Goal: Task Accomplishment & Management: Use online tool/utility

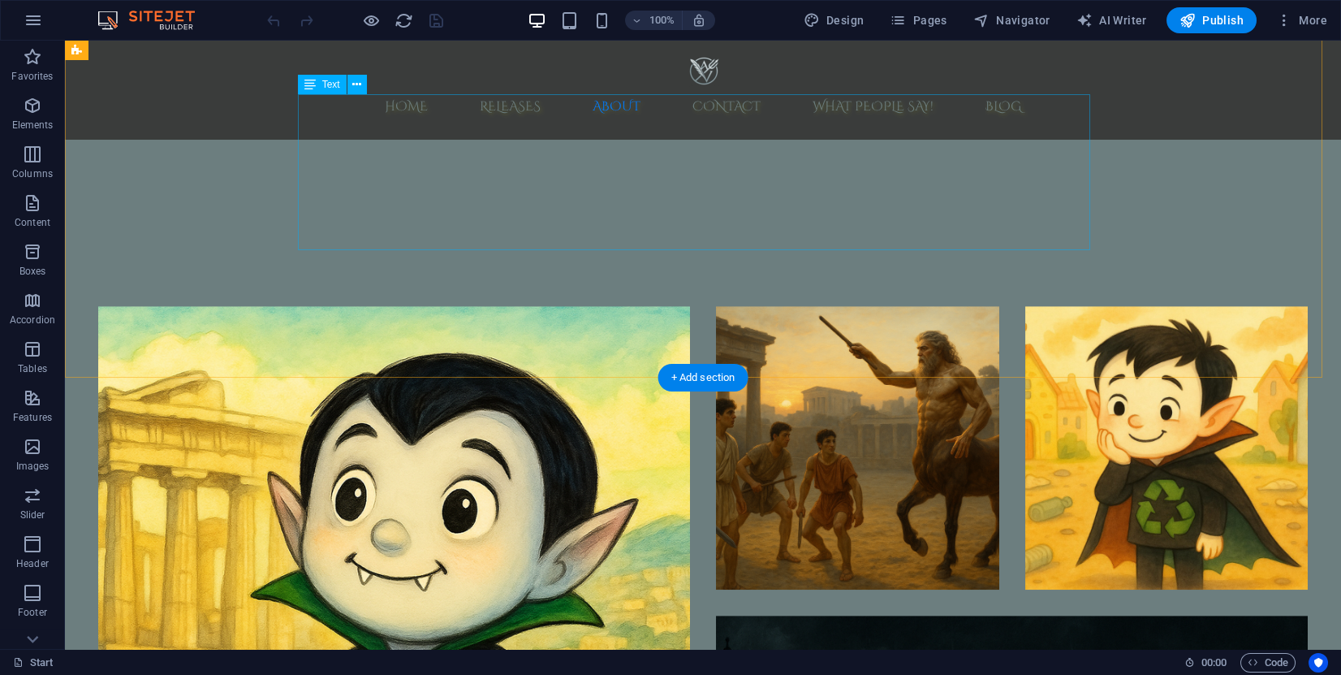
scroll to position [3654, 0]
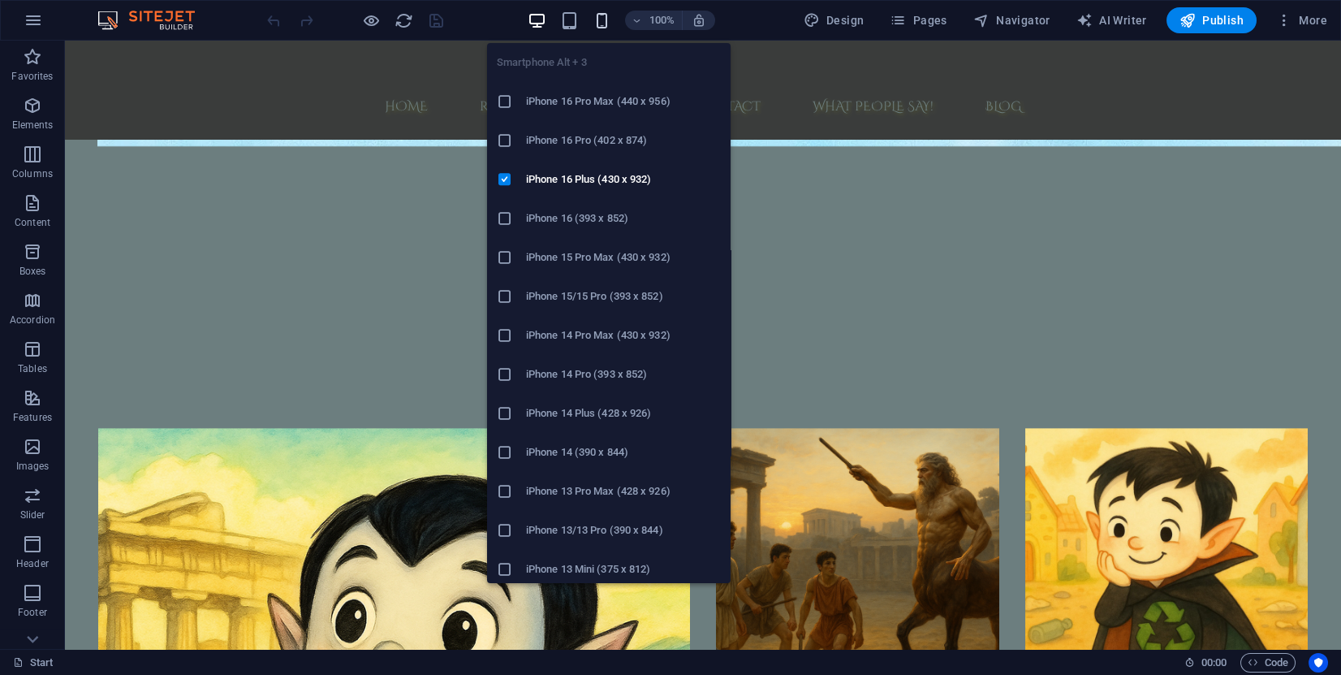
click at [0, 0] on icon "button" at bounding box center [0, 0] width 0 height 0
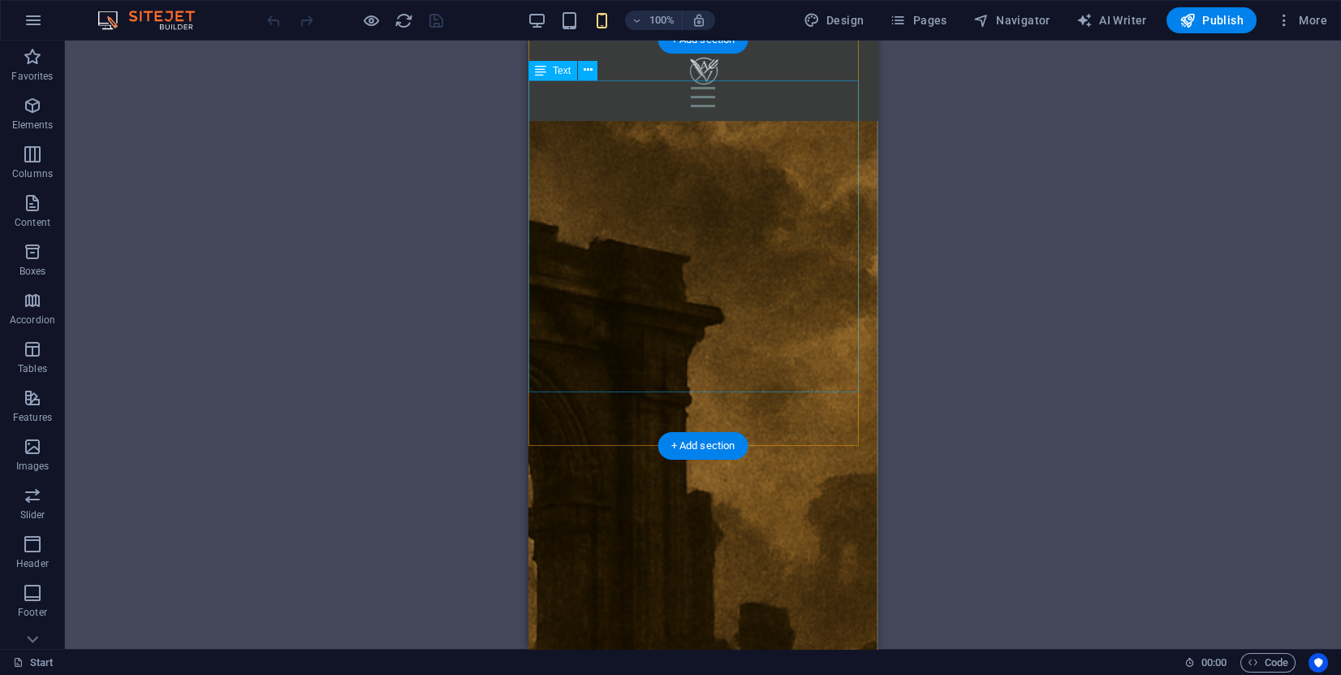
scroll to position [3648, 0]
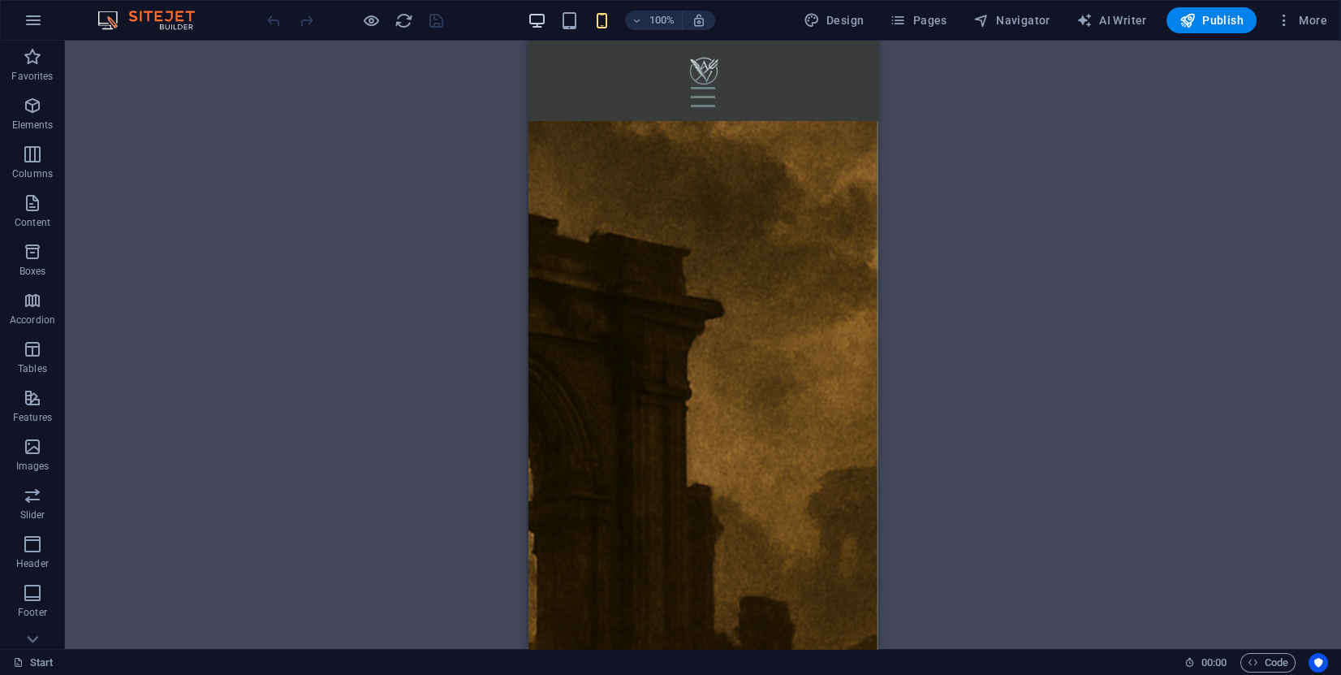
click at [542, 13] on icon "button" at bounding box center [537, 20] width 19 height 19
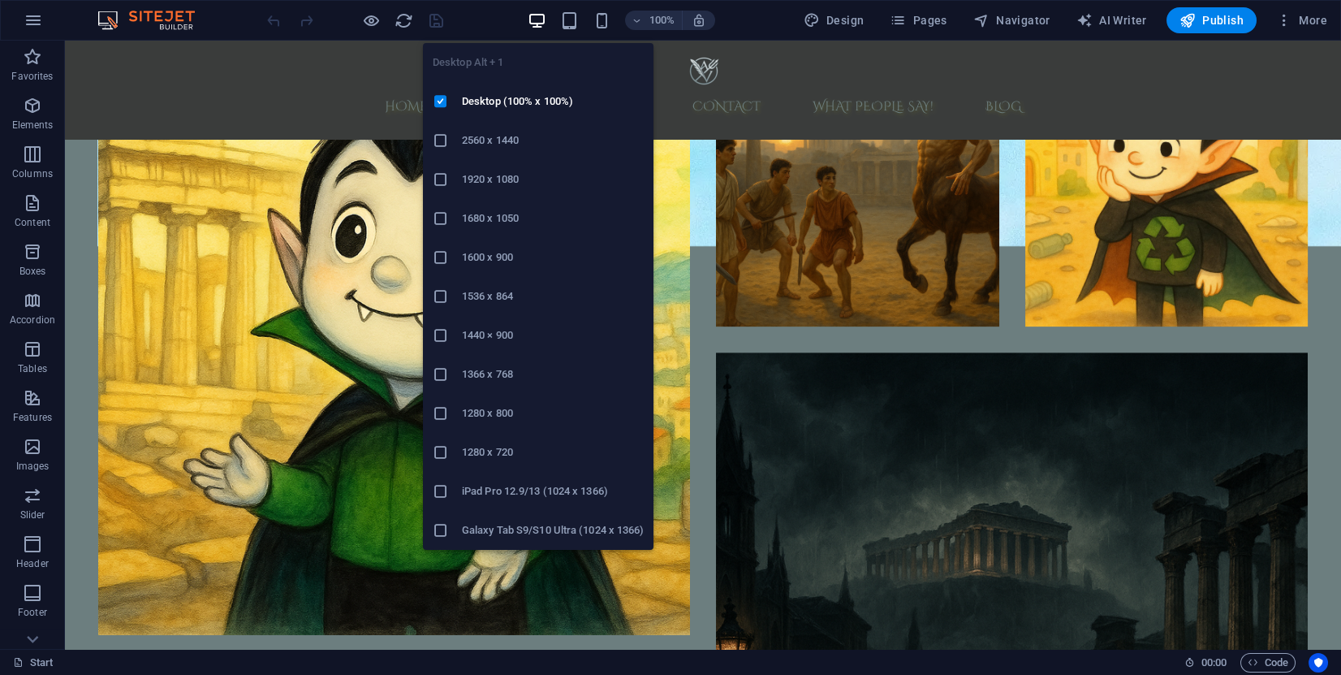
scroll to position [3663, 0]
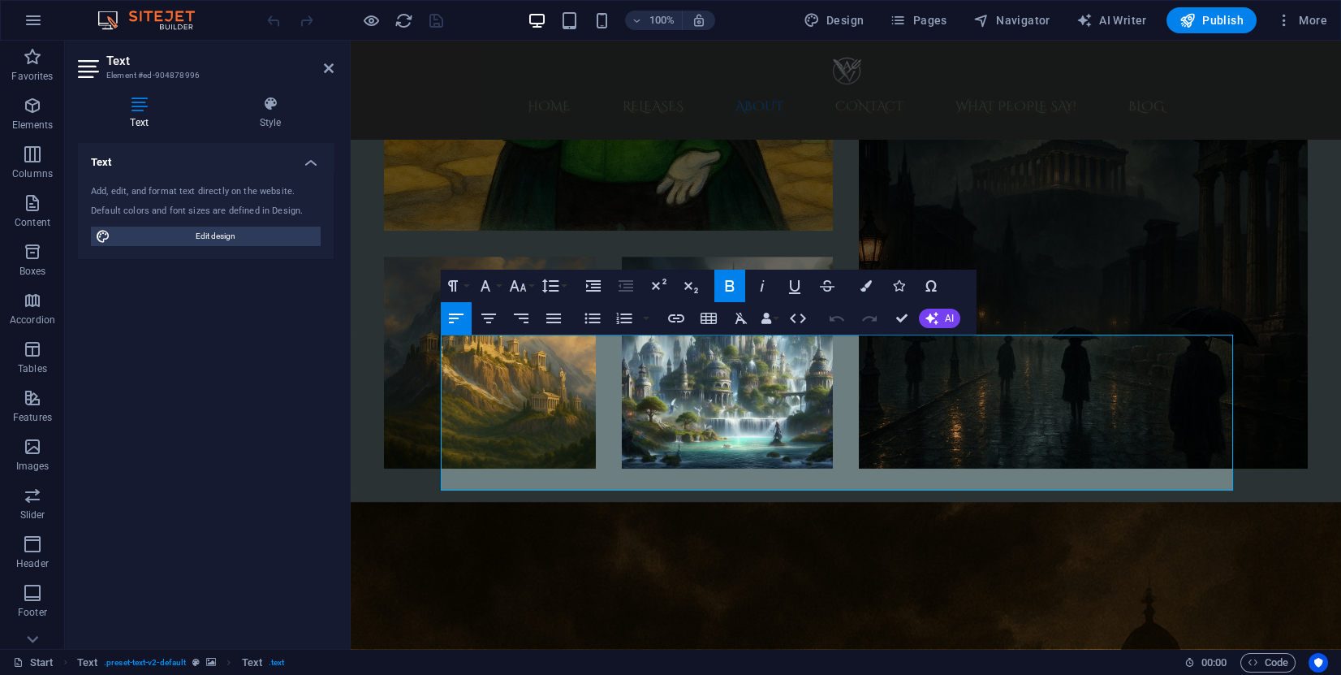
scroll to position [3321, 0]
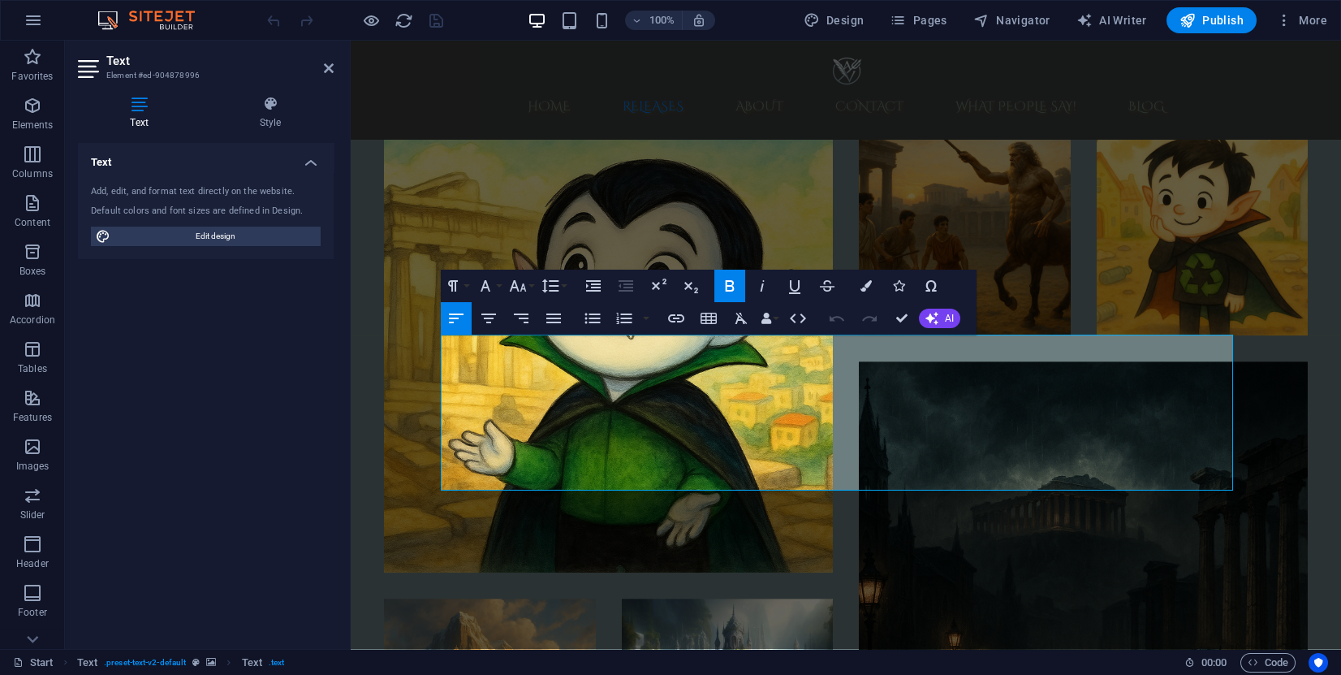
click at [253, 73] on h3 "Element #ed-904878996" at bounding box center [203, 75] width 195 height 15
click at [270, 97] on icon at bounding box center [270, 104] width 127 height 16
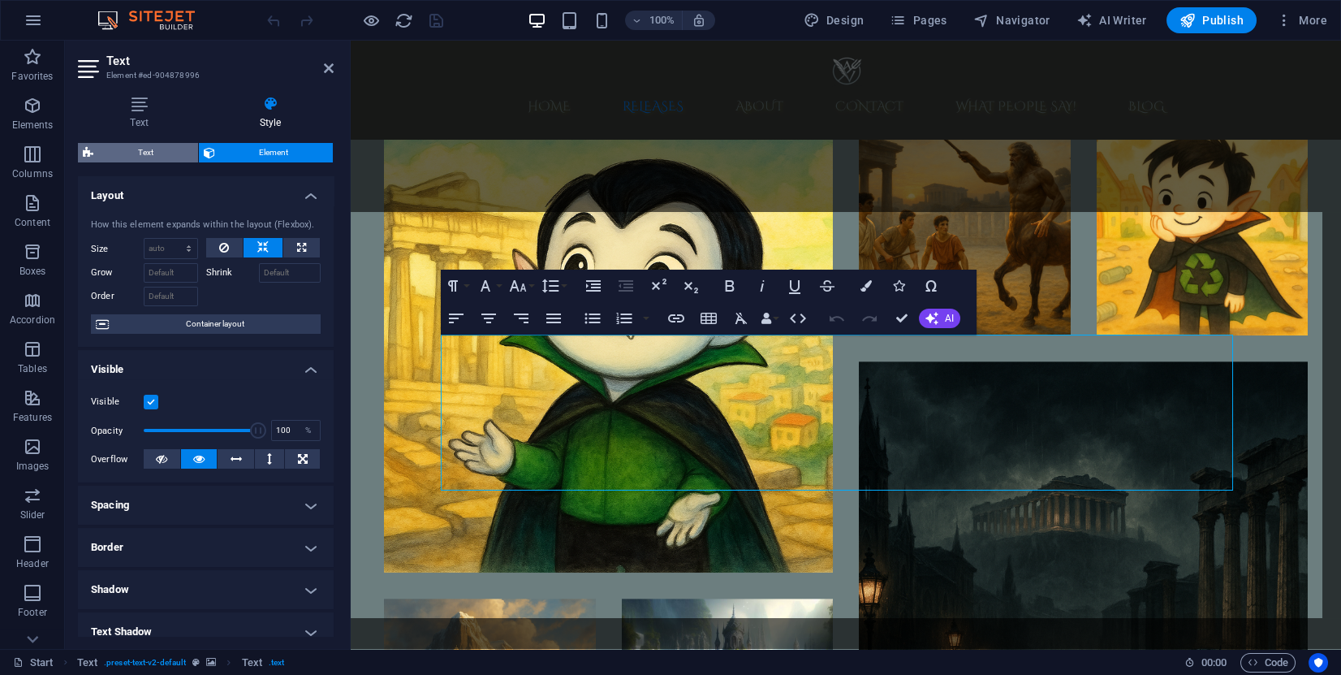
click at [163, 149] on span "Text" at bounding box center [145, 152] width 95 height 19
select select "preset-text-v2-default"
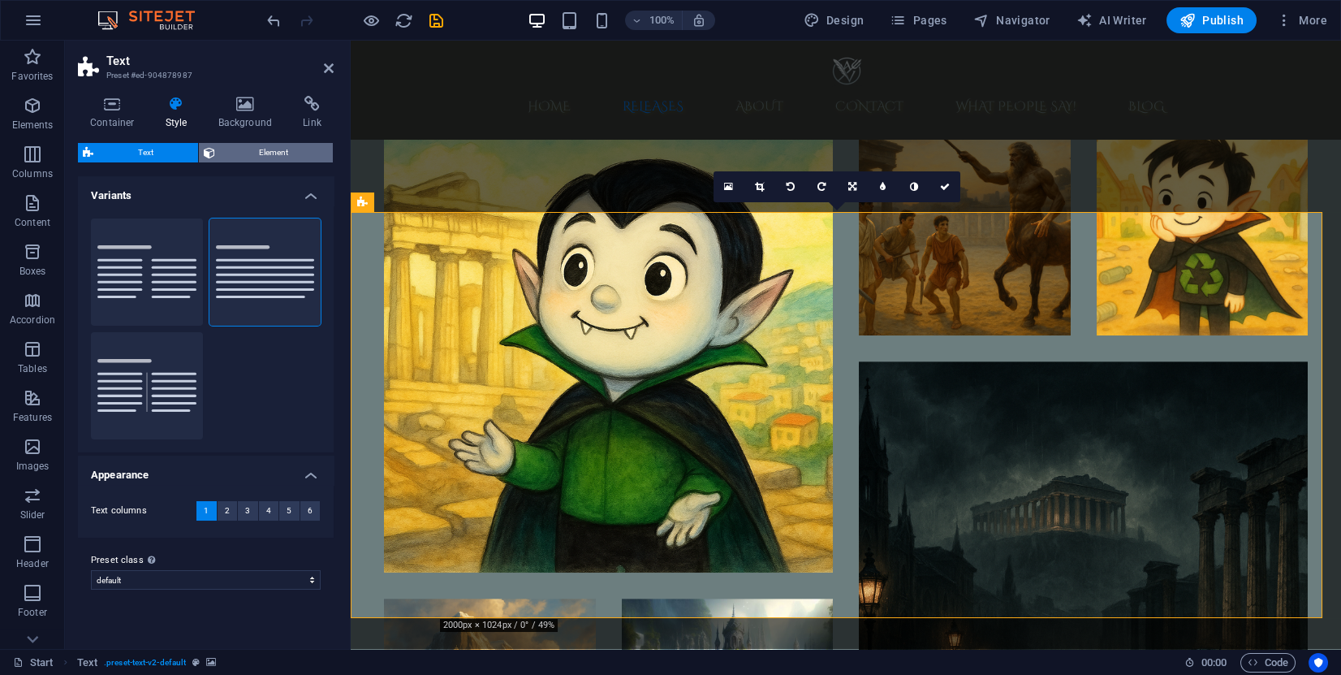
click at [244, 149] on span "Element" at bounding box center [274, 152] width 109 height 19
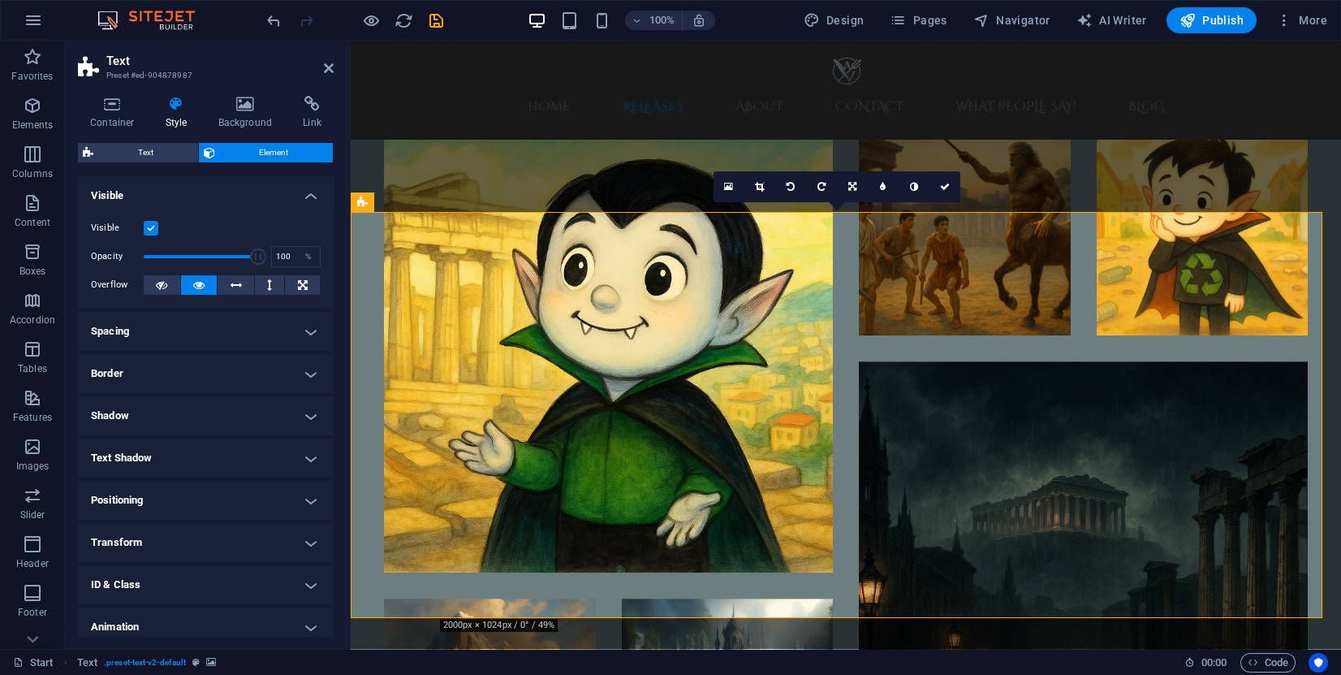
click at [176, 114] on h4 "Style" at bounding box center [179, 113] width 53 height 34
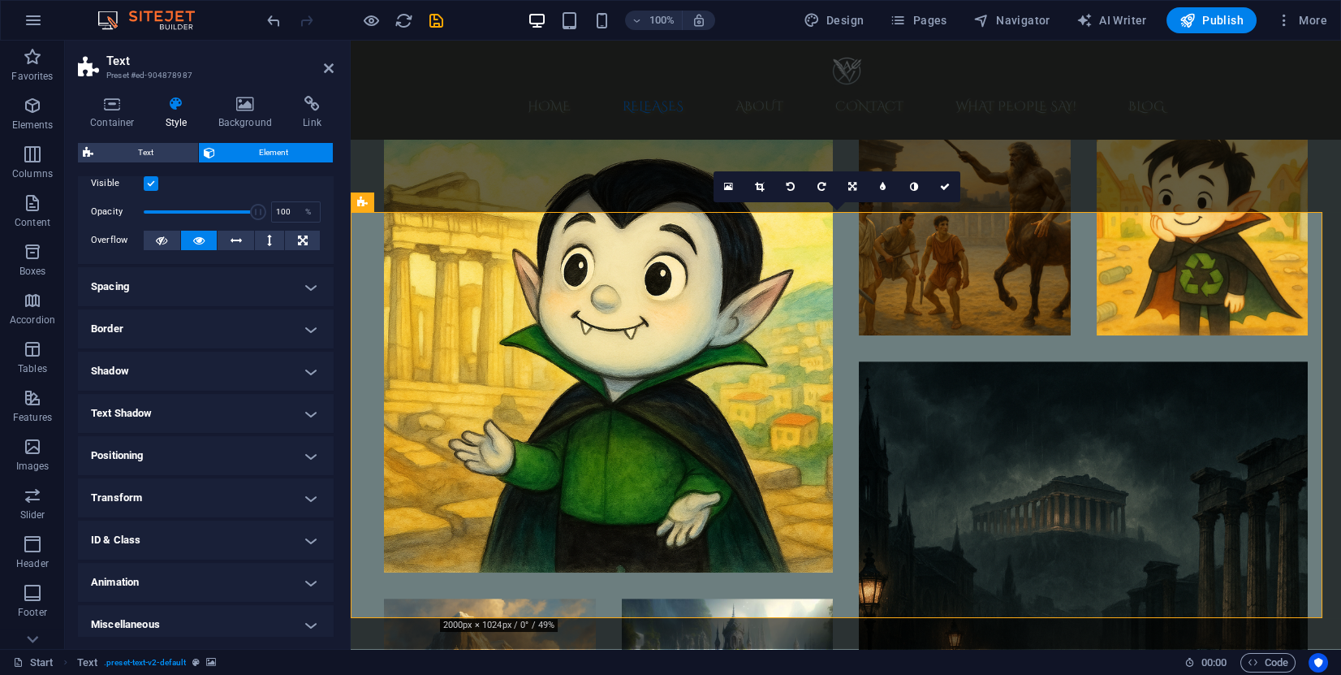
scroll to position [51, 0]
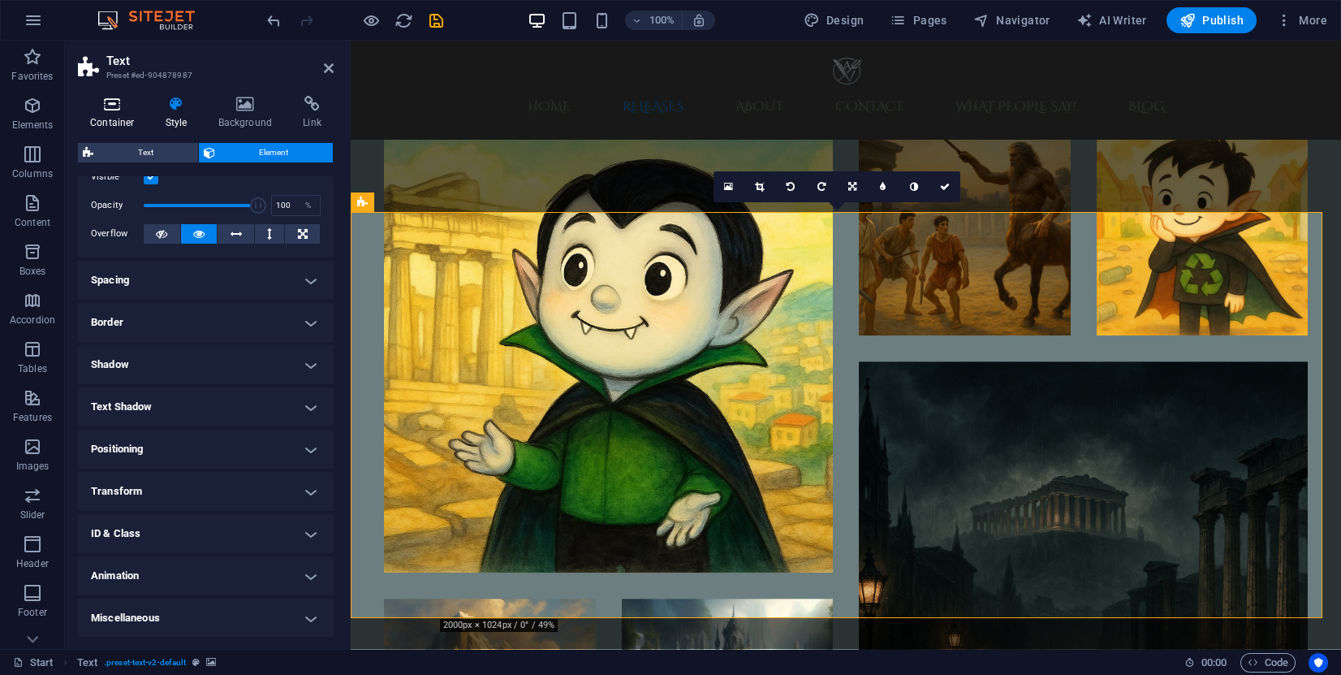
click at [101, 110] on icon at bounding box center [112, 104] width 69 height 16
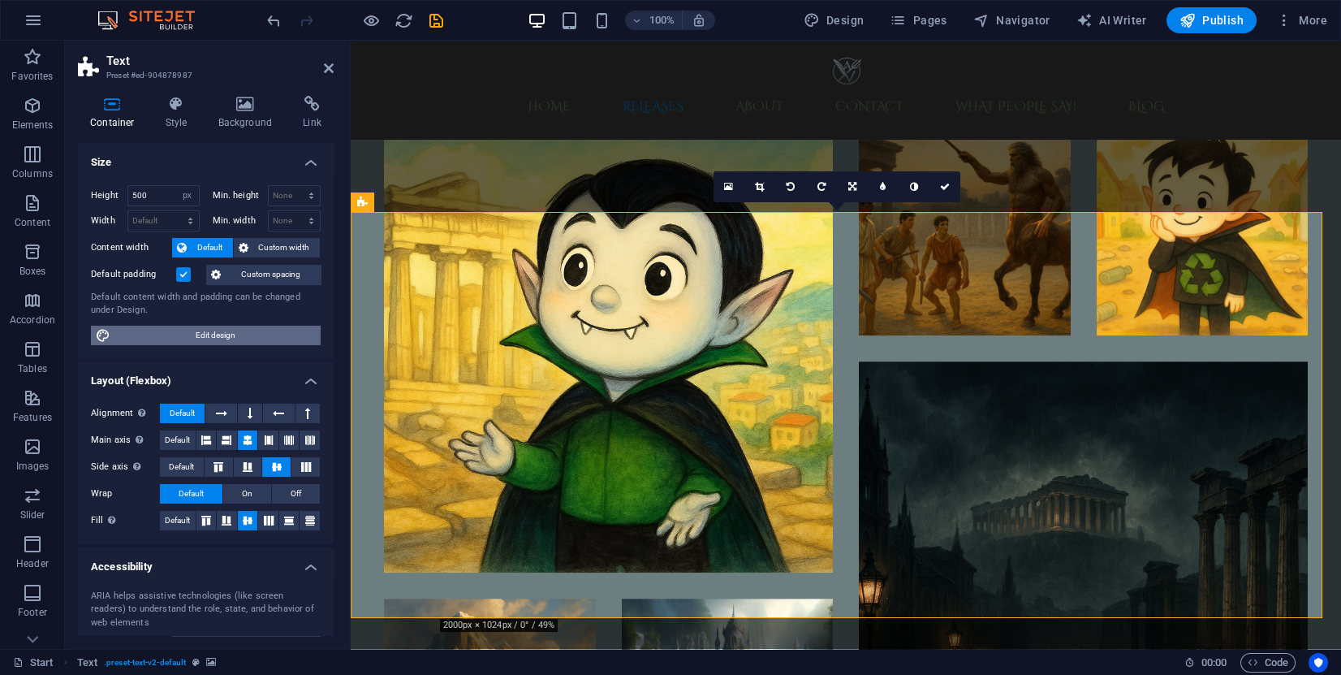
click at [227, 332] on span "Edit design" at bounding box center [215, 335] width 201 height 19
select select "px"
select select "300"
select select "px"
select select "rem"
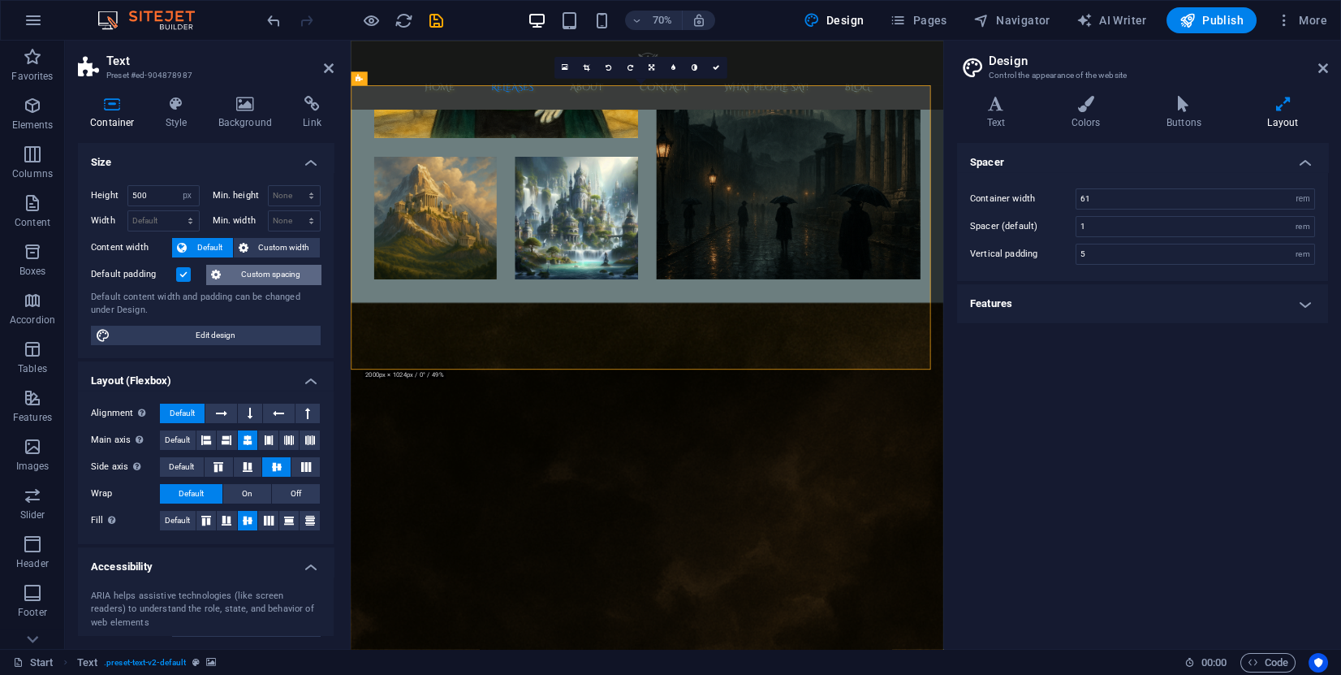
click at [261, 265] on span "Custom spacing" at bounding box center [271, 274] width 90 height 19
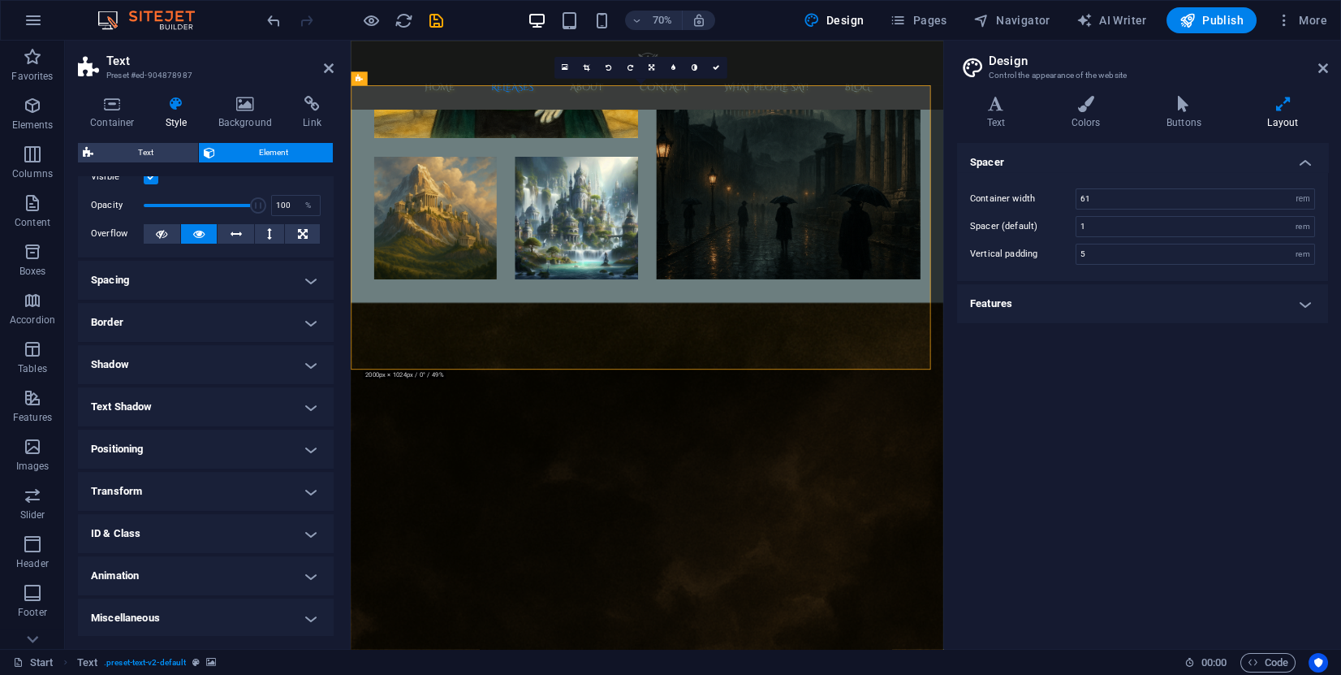
scroll to position [22, 0]
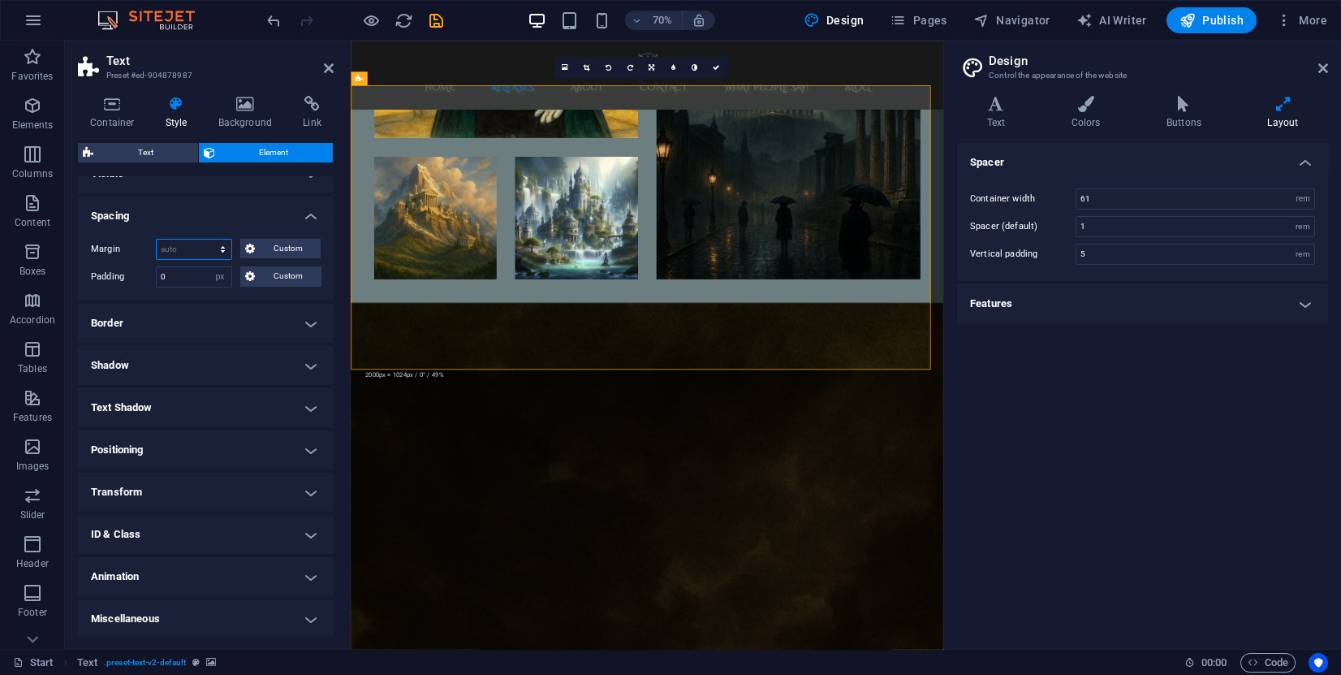
click at [189, 245] on select "Default auto px % rem vw vh Custom" at bounding box center [194, 249] width 75 height 19
select select "px"
click at [208, 240] on select "Default auto px % rem vw vh Custom" at bounding box center [194, 249] width 75 height 19
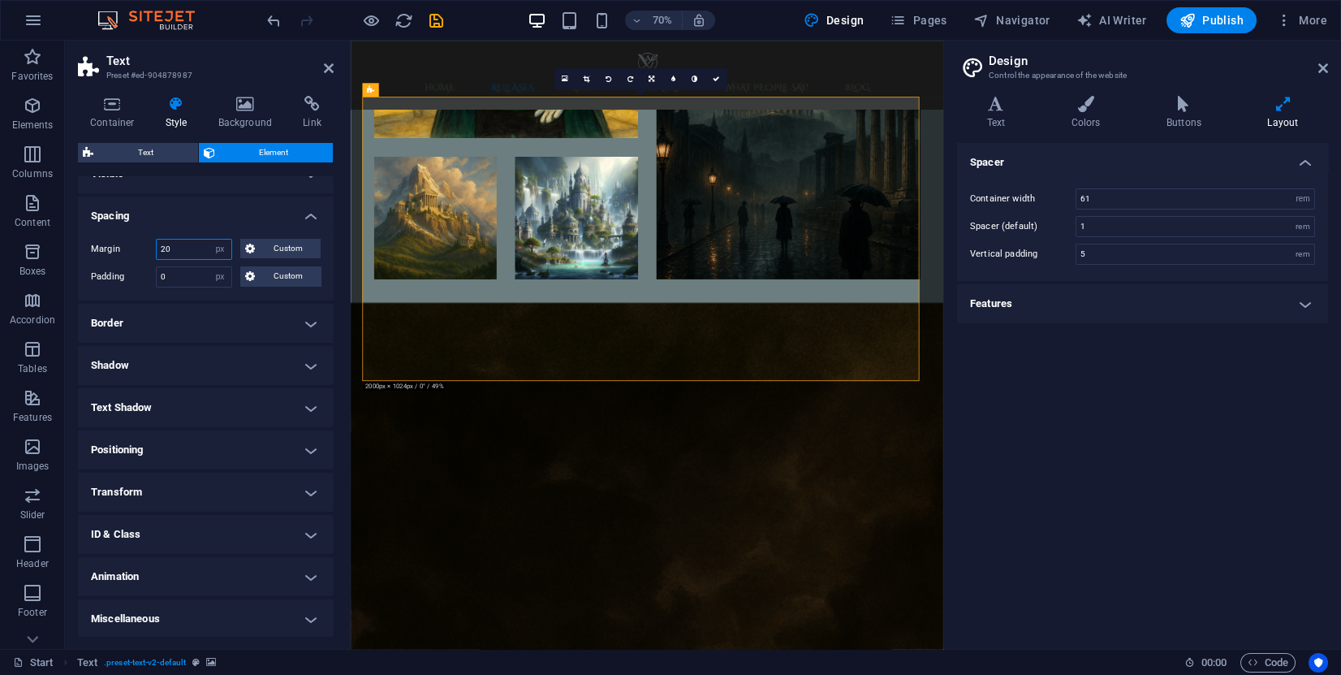
type input "20"
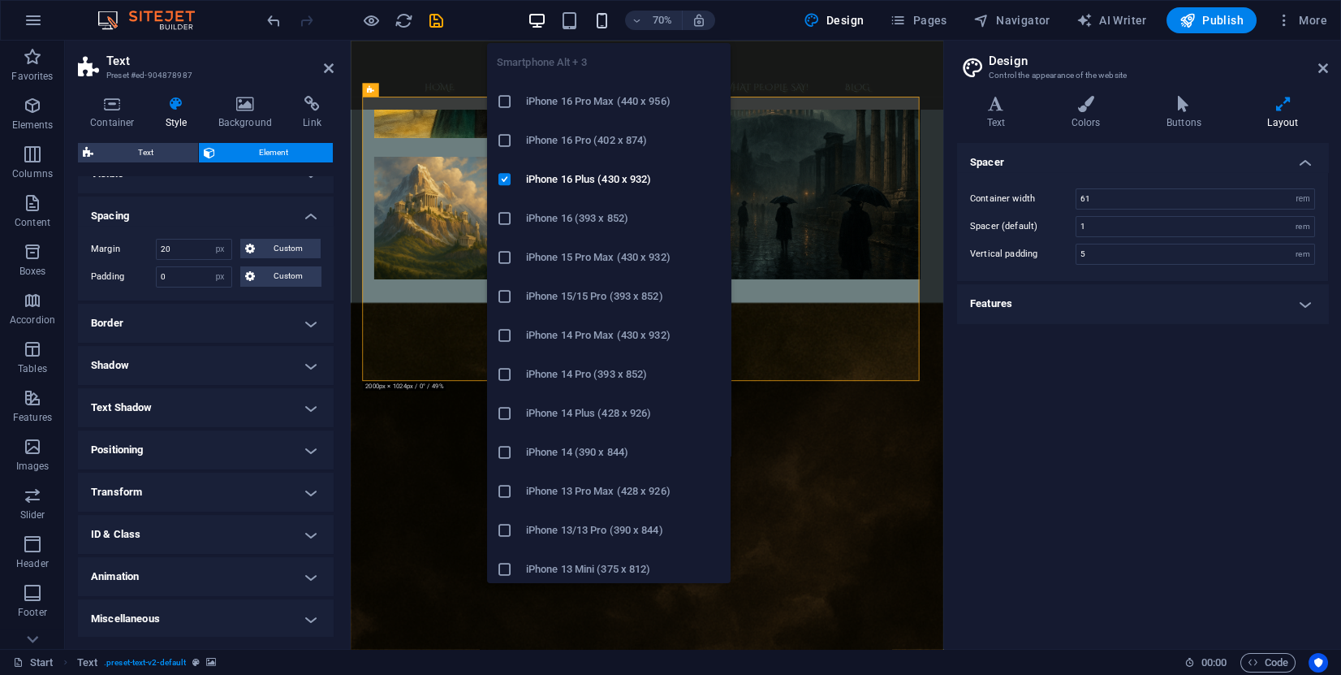
click at [606, 13] on icon "button" at bounding box center [602, 20] width 19 height 19
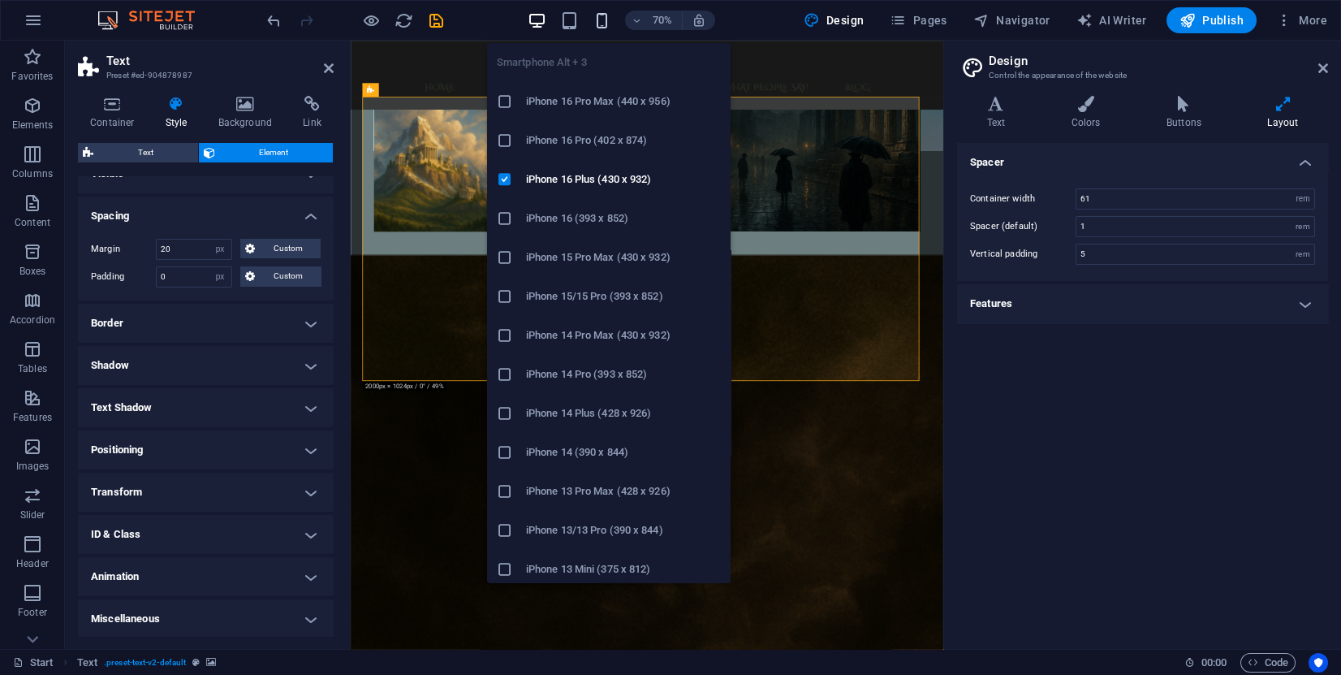
scroll to position [3315, 0]
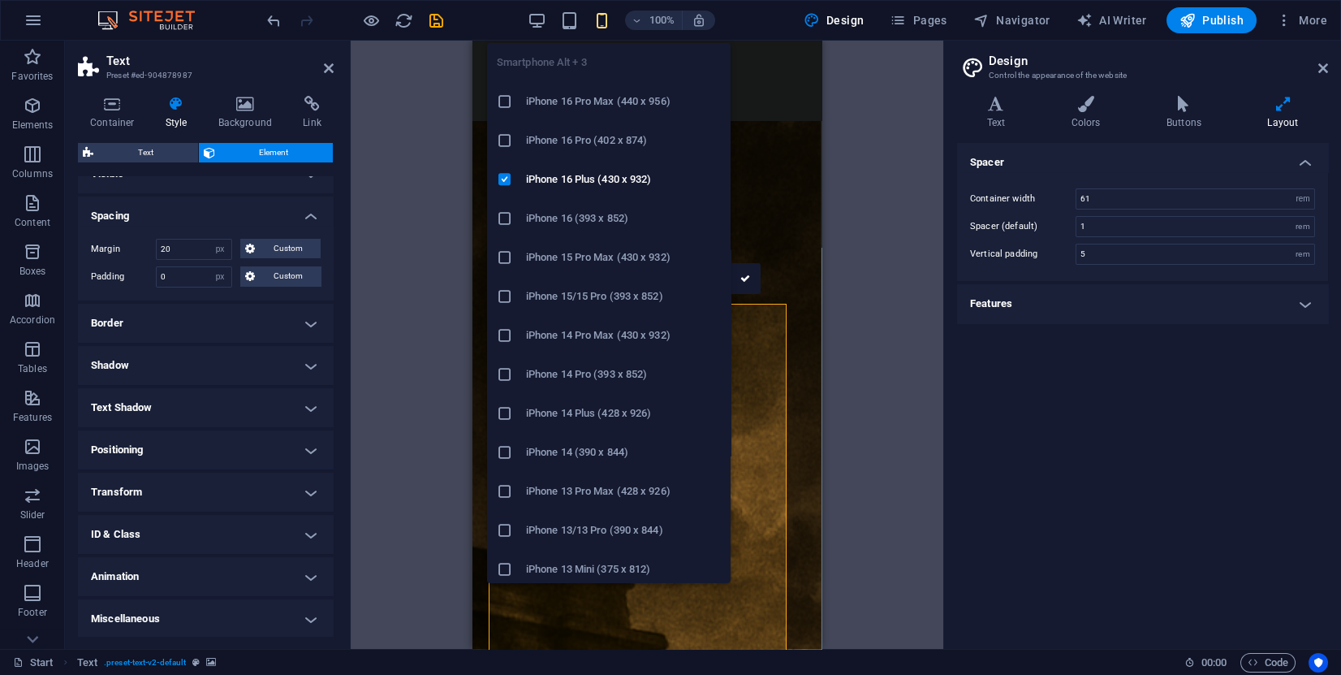
type input "4"
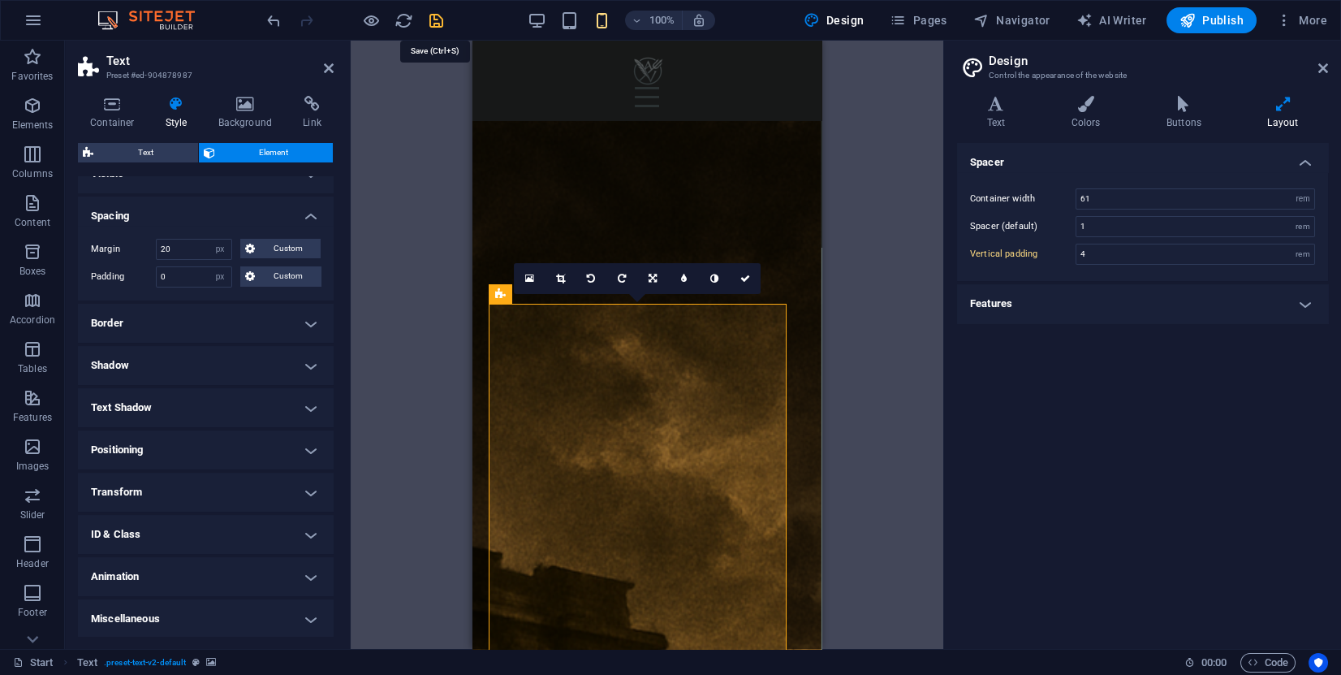
click at [437, 19] on icon "save" at bounding box center [436, 20] width 19 height 19
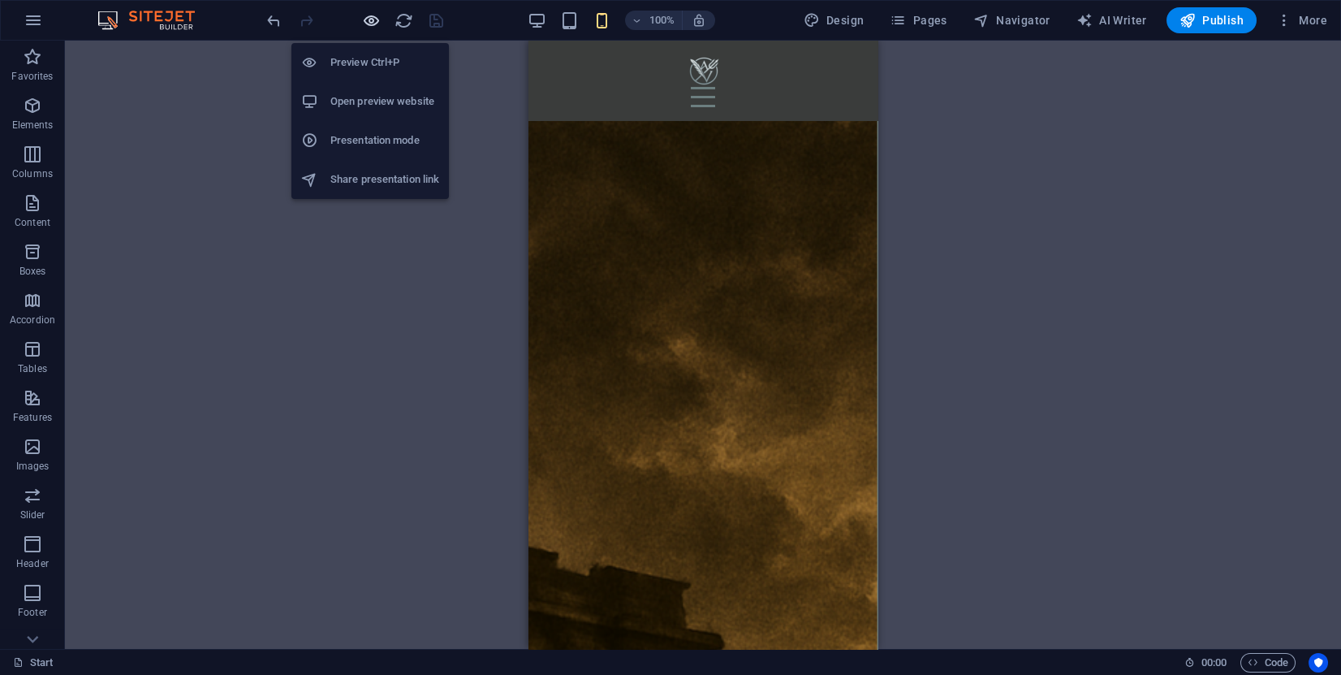
click at [368, 25] on icon "button" at bounding box center [371, 20] width 19 height 19
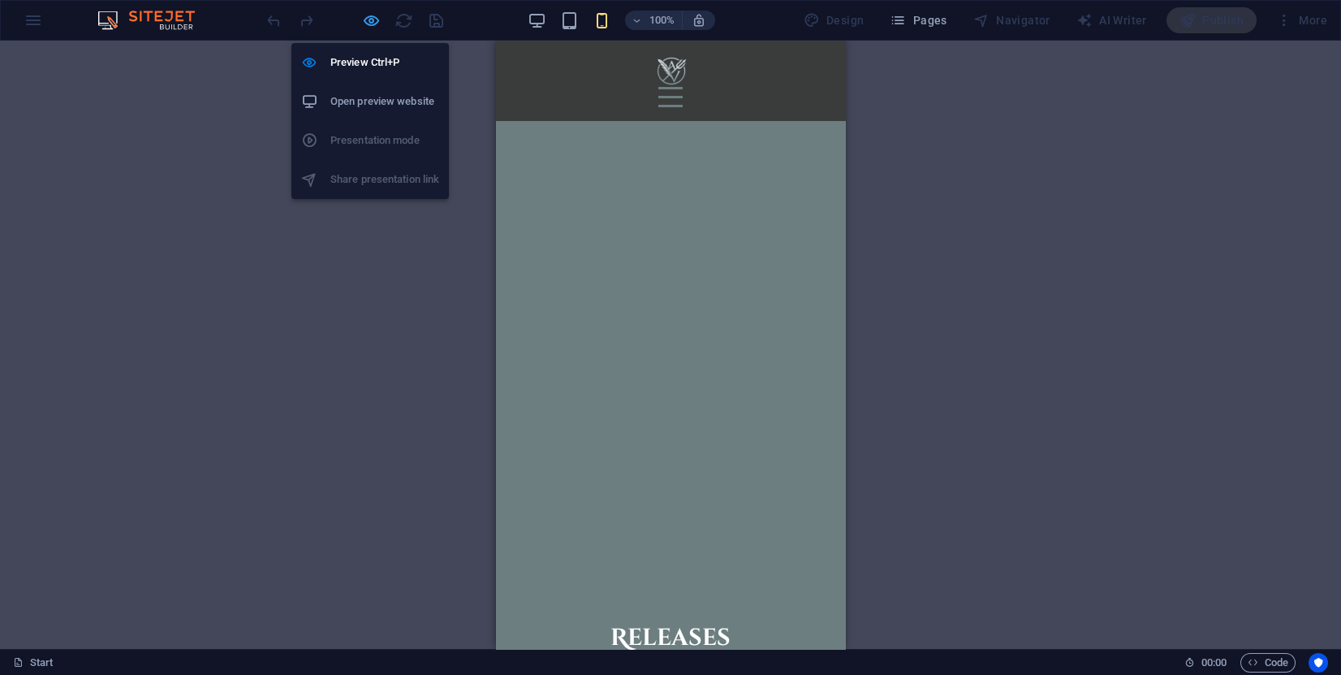
click at [368, 25] on icon "button" at bounding box center [371, 20] width 19 height 19
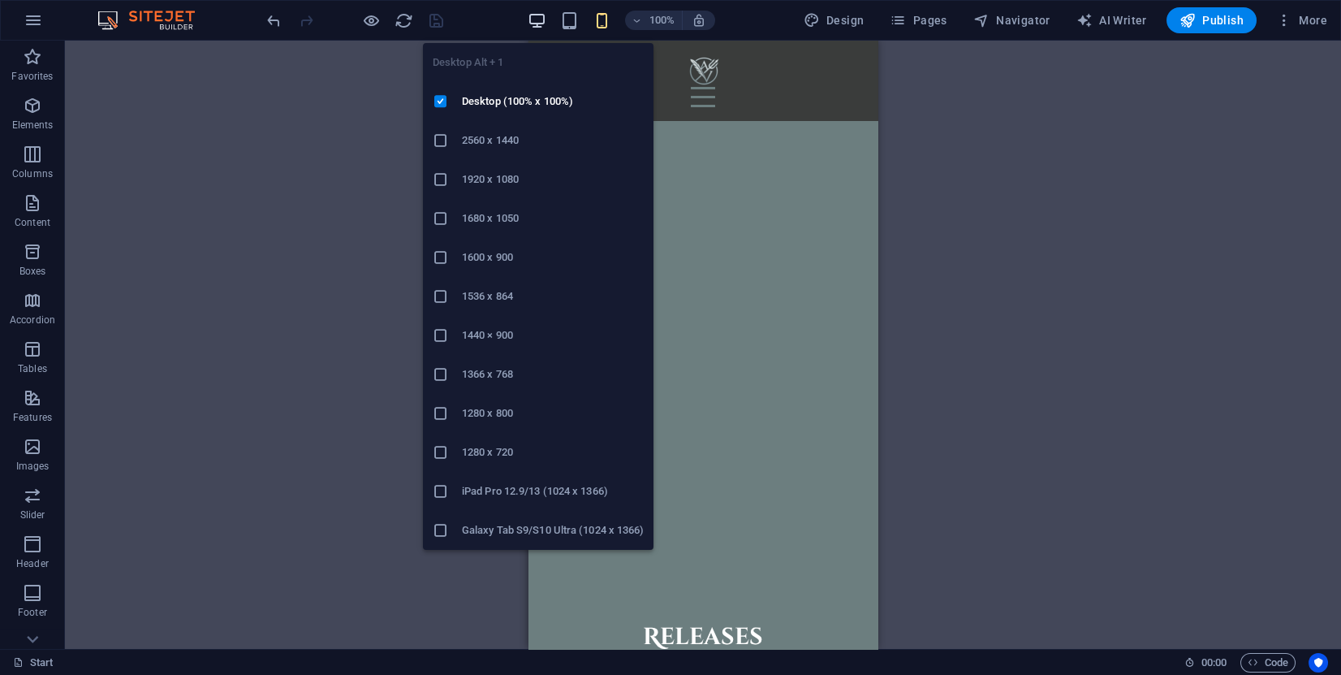
click at [533, 24] on icon "button" at bounding box center [537, 20] width 19 height 19
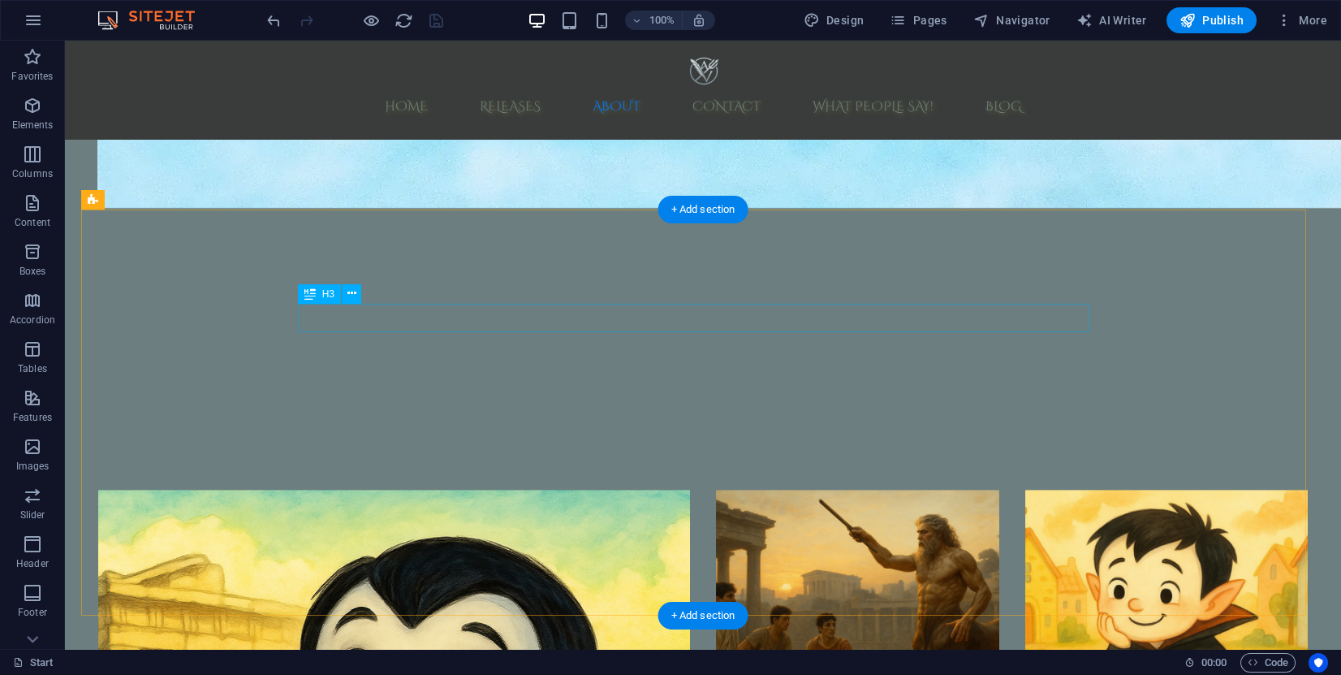
scroll to position [3465, 0]
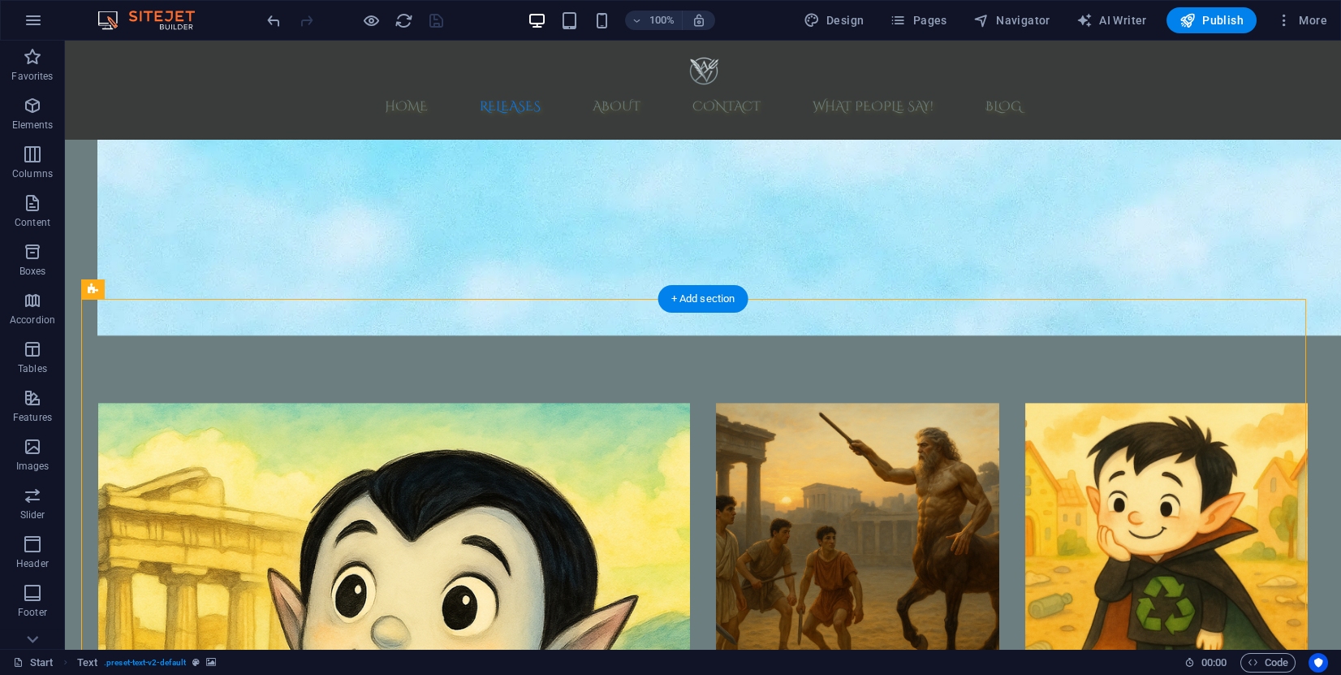
select select "px"
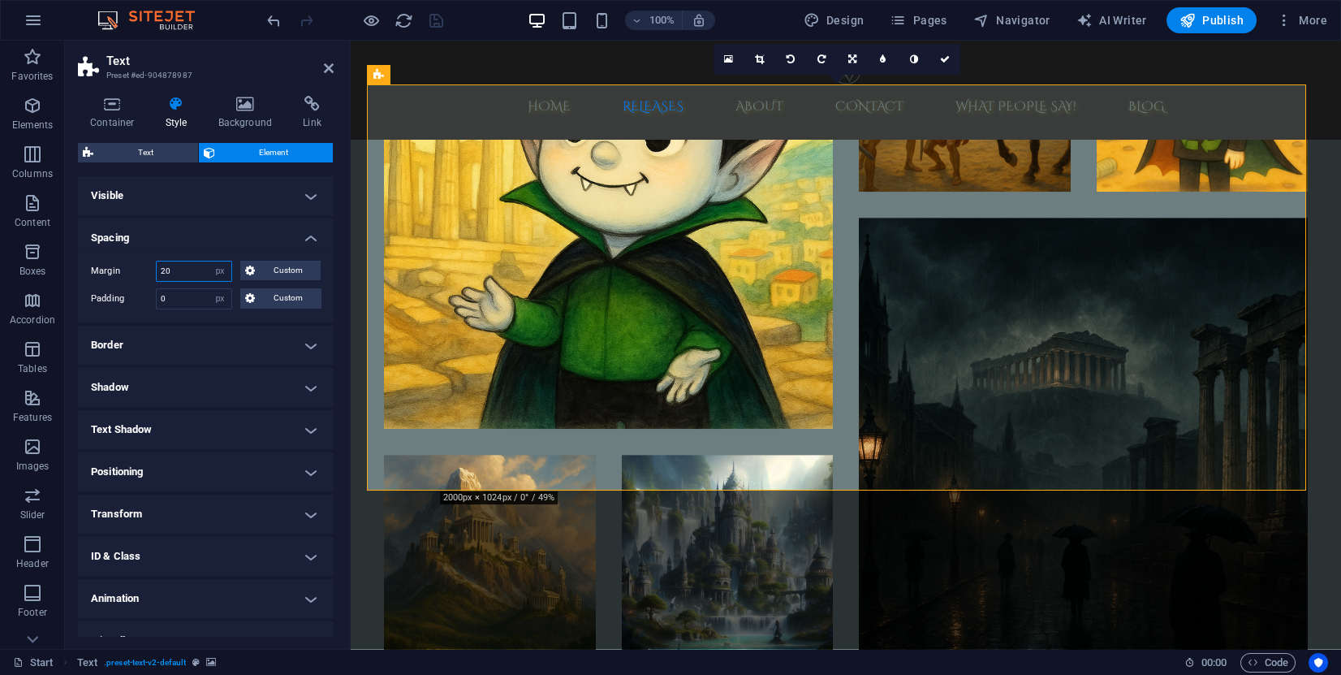
drag, startPoint x: 179, startPoint y: 267, endPoint x: 151, endPoint y: 257, distance: 29.3
click at [152, 261] on div "Margin 20 Default auto px % rem vw vh Custom Custom" at bounding box center [206, 271] width 230 height 21
click at [196, 274] on input "number" at bounding box center [194, 270] width 75 height 19
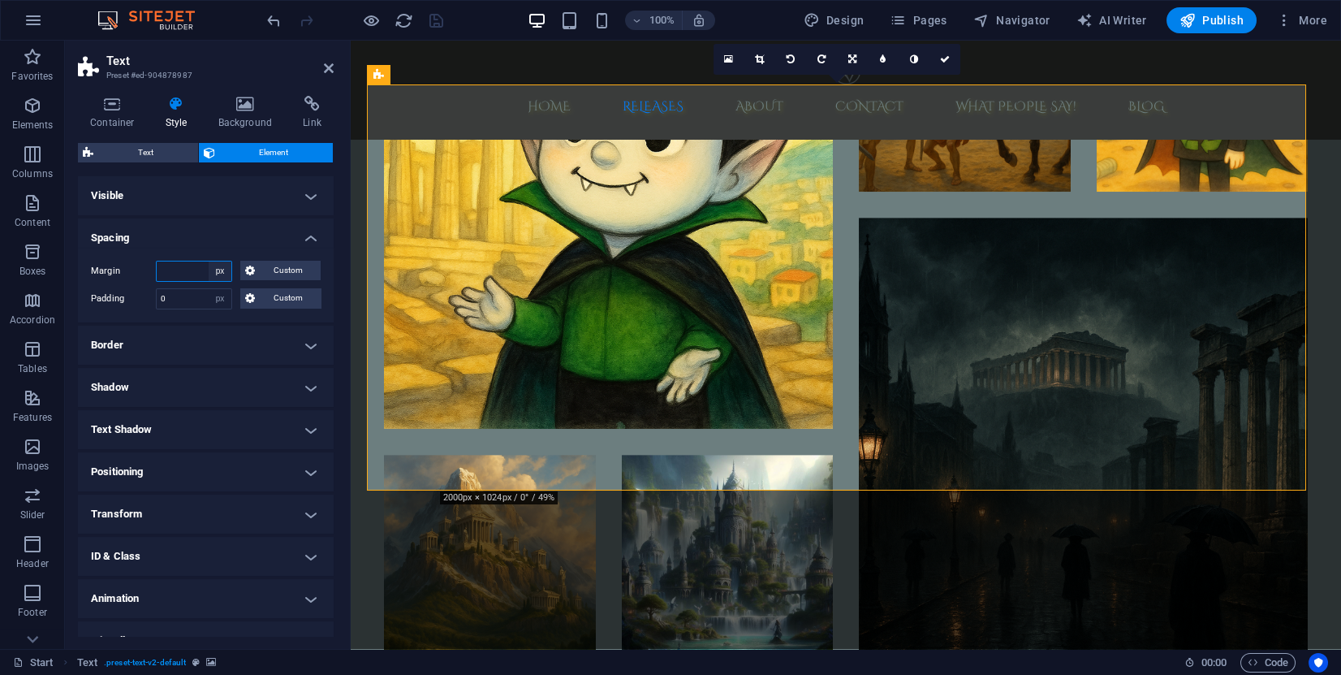
click at [222, 270] on select "Default auto px % rem vw vh Custom" at bounding box center [220, 270] width 23 height 19
click at [209, 261] on select "Default auto px % rem vw vh Custom" at bounding box center [220, 270] width 23 height 19
select select "DISABLED_OPTION_VALUE"
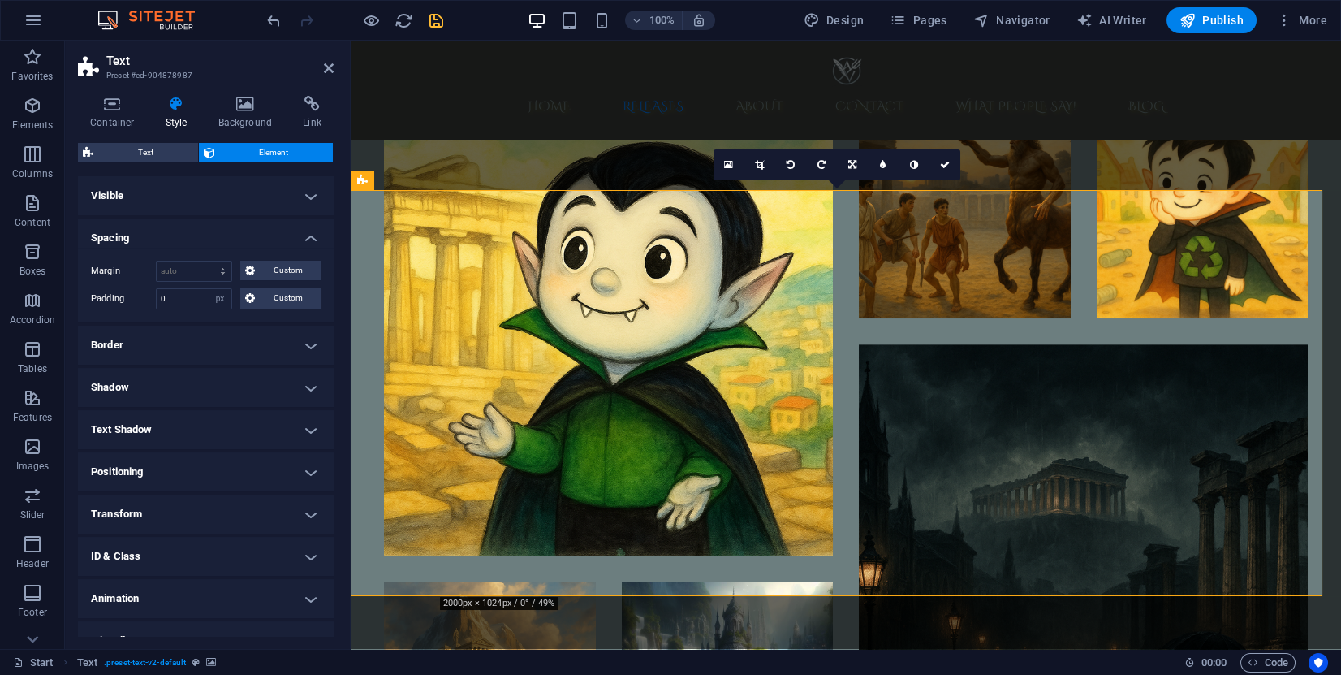
scroll to position [3343, 0]
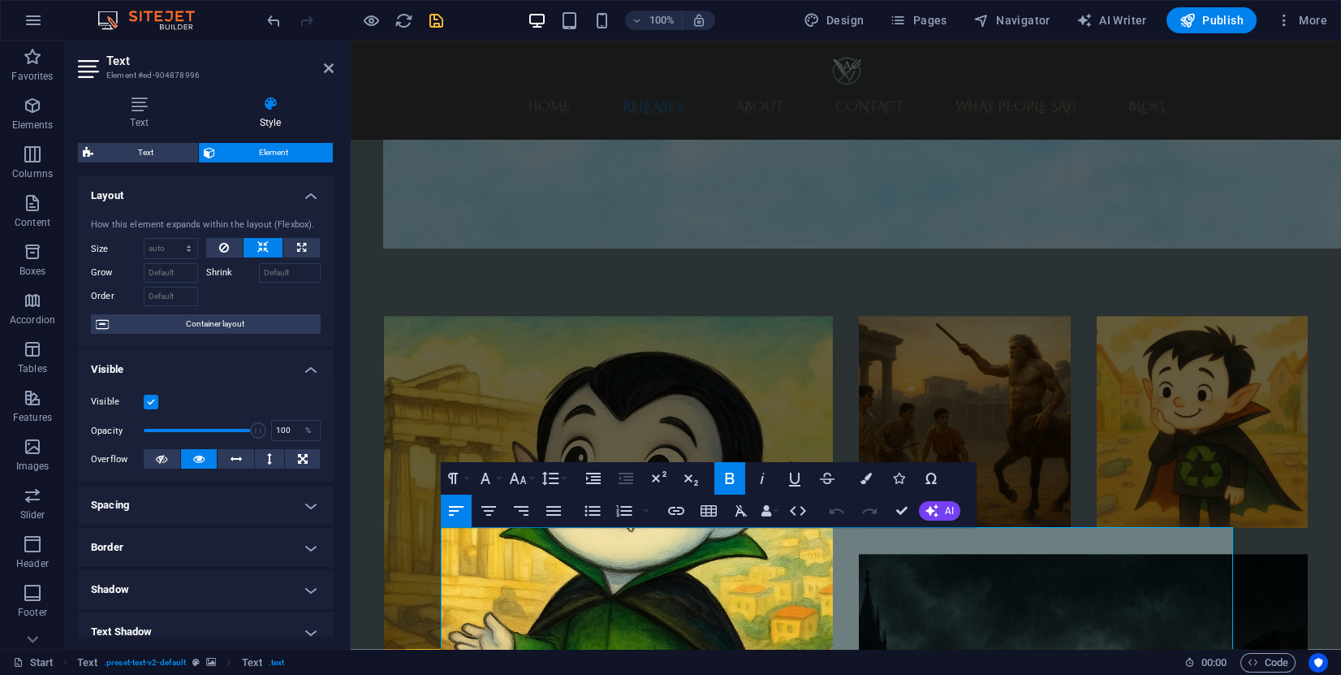
scroll to position [3250, 0]
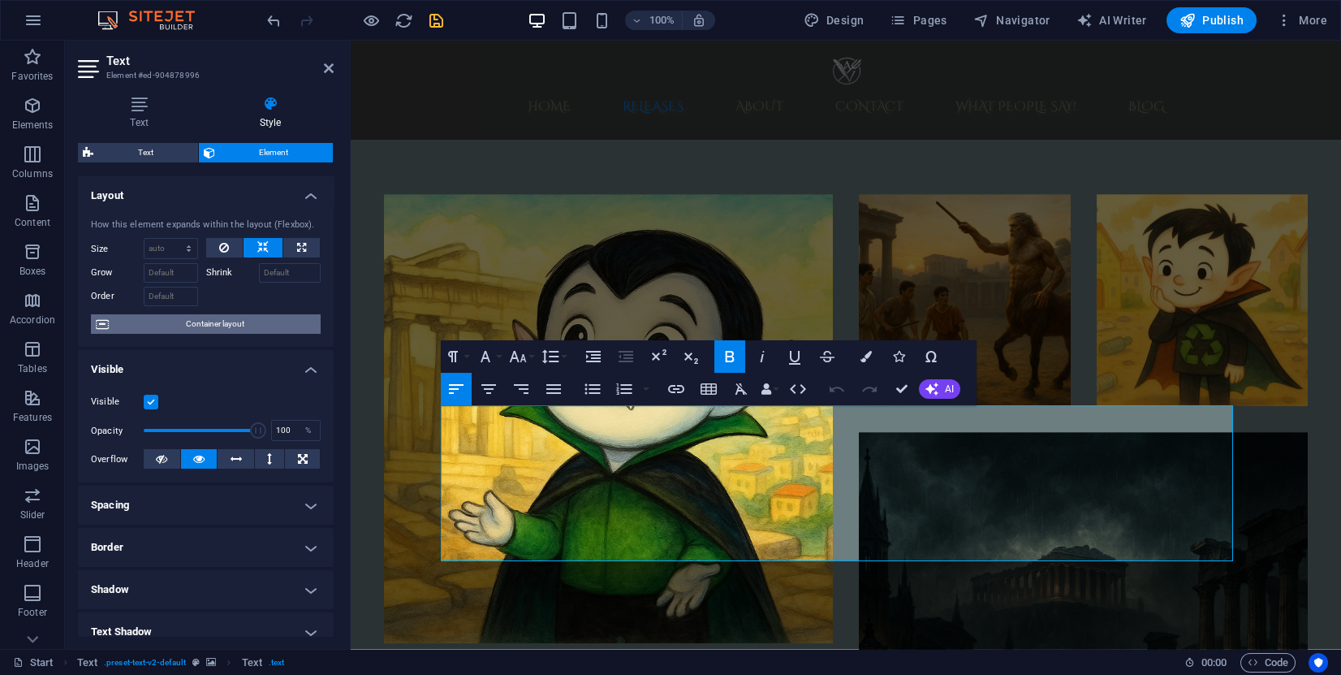
click at [223, 323] on span "Container layout" at bounding box center [215, 323] width 202 height 19
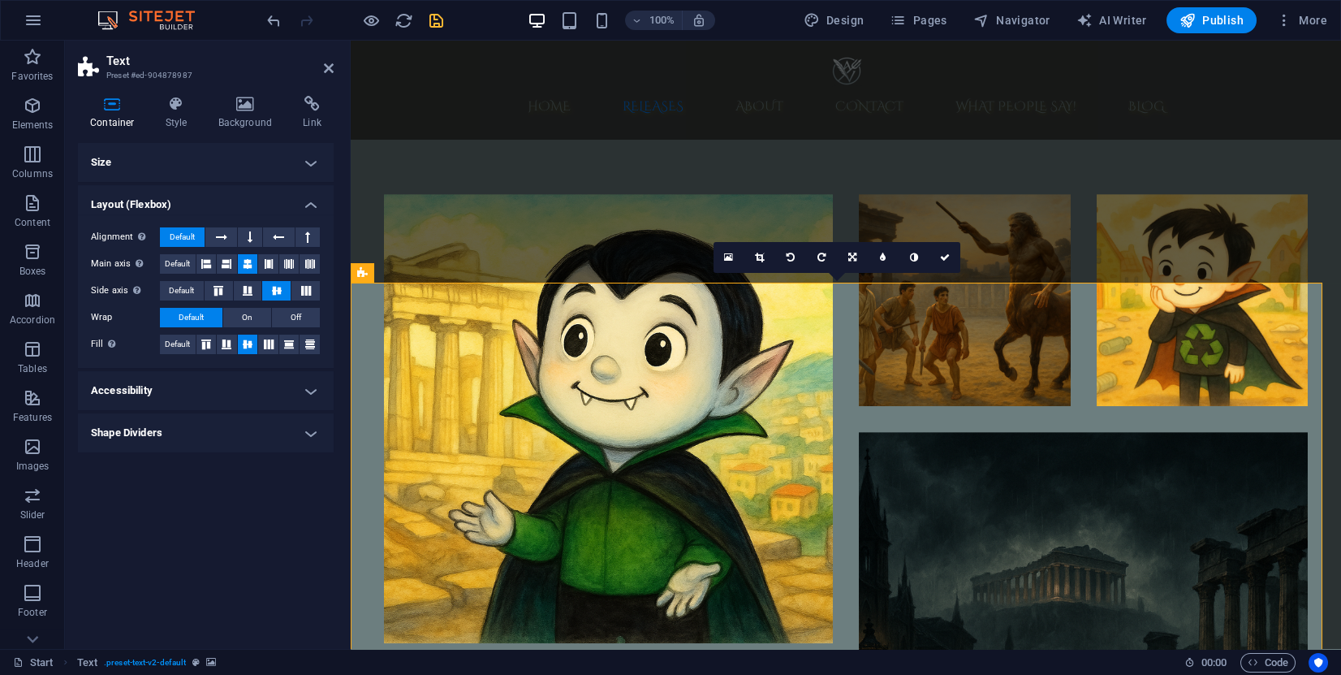
click at [266, 166] on h4 "Size" at bounding box center [206, 162] width 256 height 39
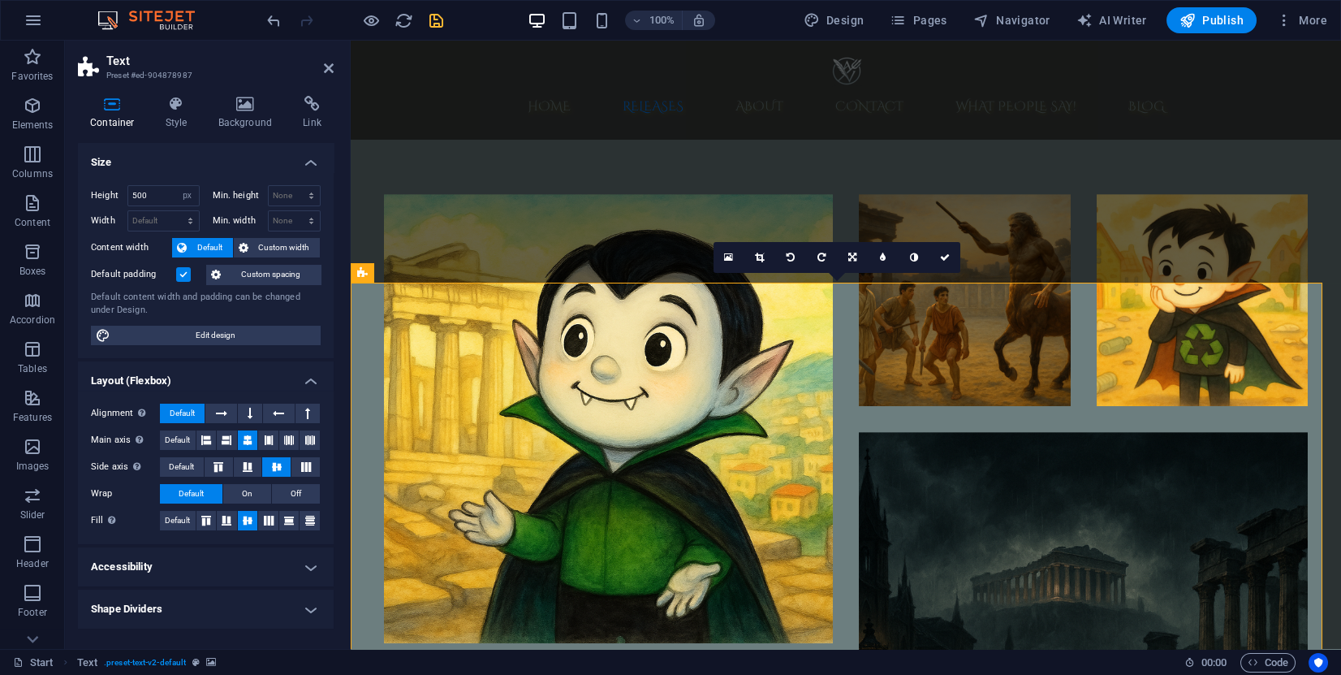
click at [183, 267] on label at bounding box center [183, 274] width 15 height 15
click at [0, 0] on input "Default padding" at bounding box center [0, 0] width 0 height 0
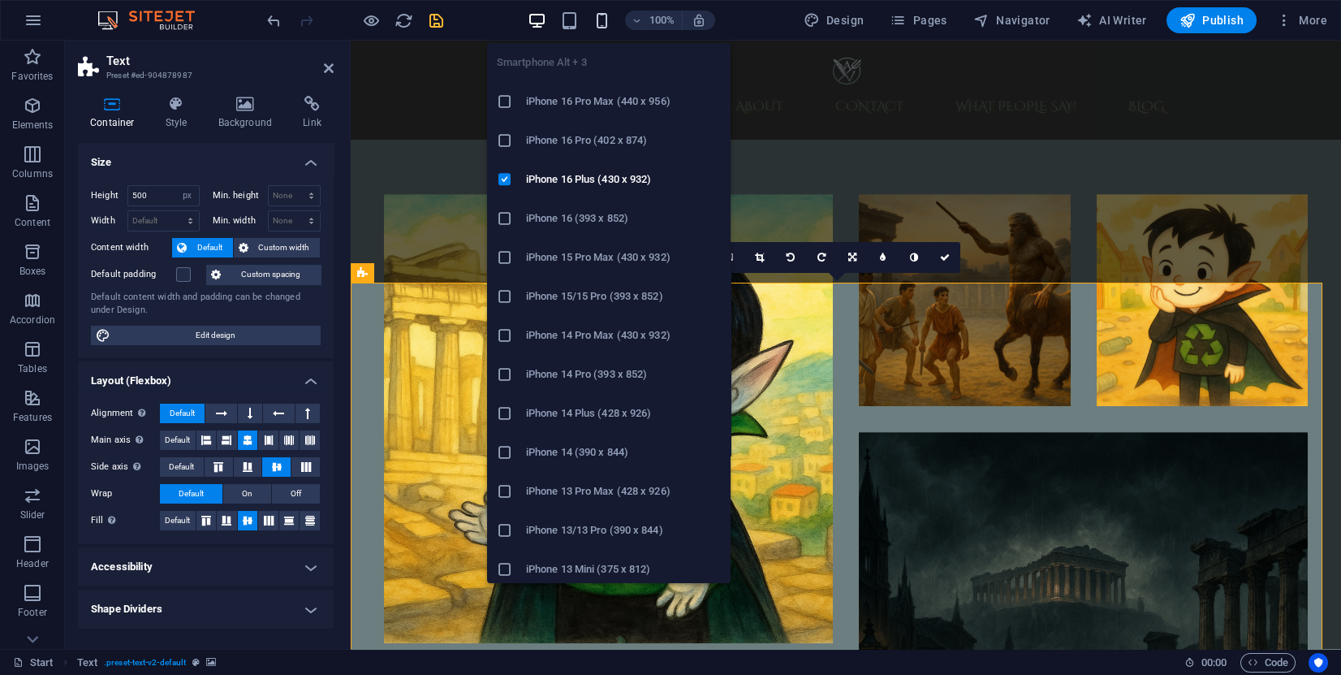
click at [603, 22] on icon "button" at bounding box center [602, 20] width 19 height 19
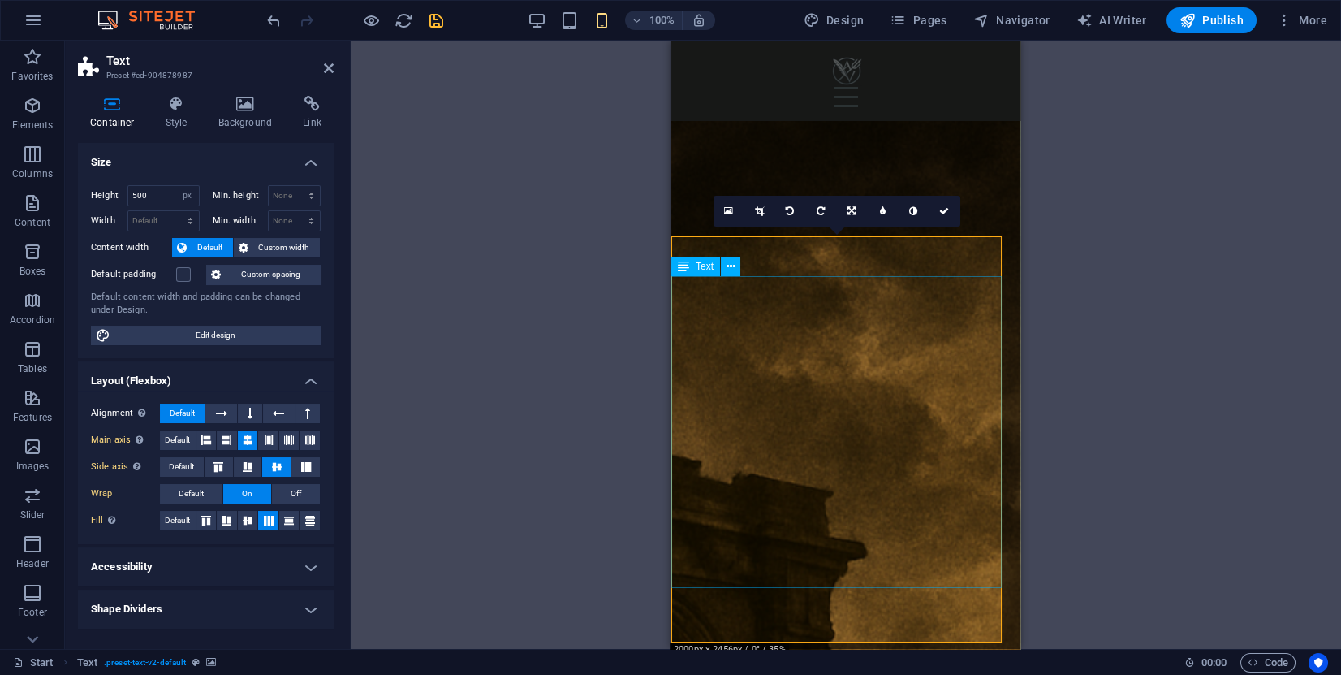
scroll to position [3488, 0]
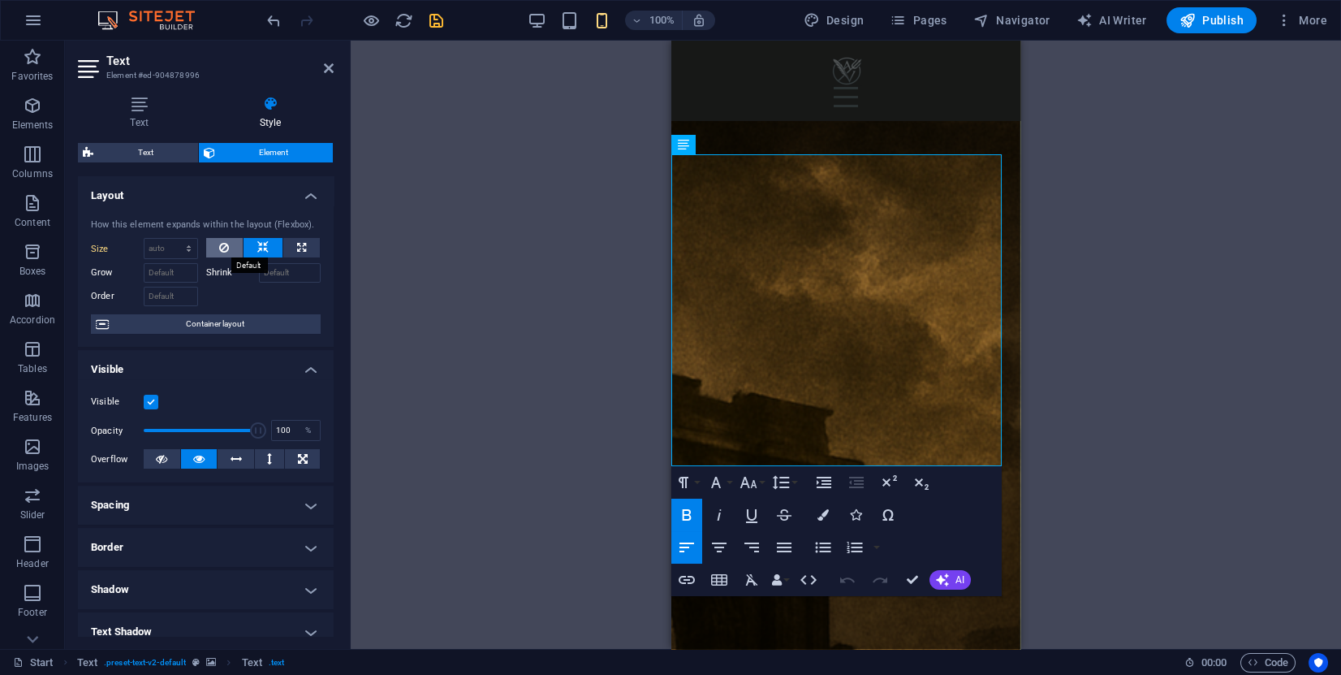
click at [227, 244] on icon at bounding box center [224, 247] width 10 height 19
click at [727, 542] on icon "button" at bounding box center [719, 547] width 19 height 19
drag, startPoint x: 940, startPoint y: 446, endPoint x: 1315, endPoint y: 215, distance: 440.4
click at [725, 541] on icon "button" at bounding box center [719, 547] width 19 height 19
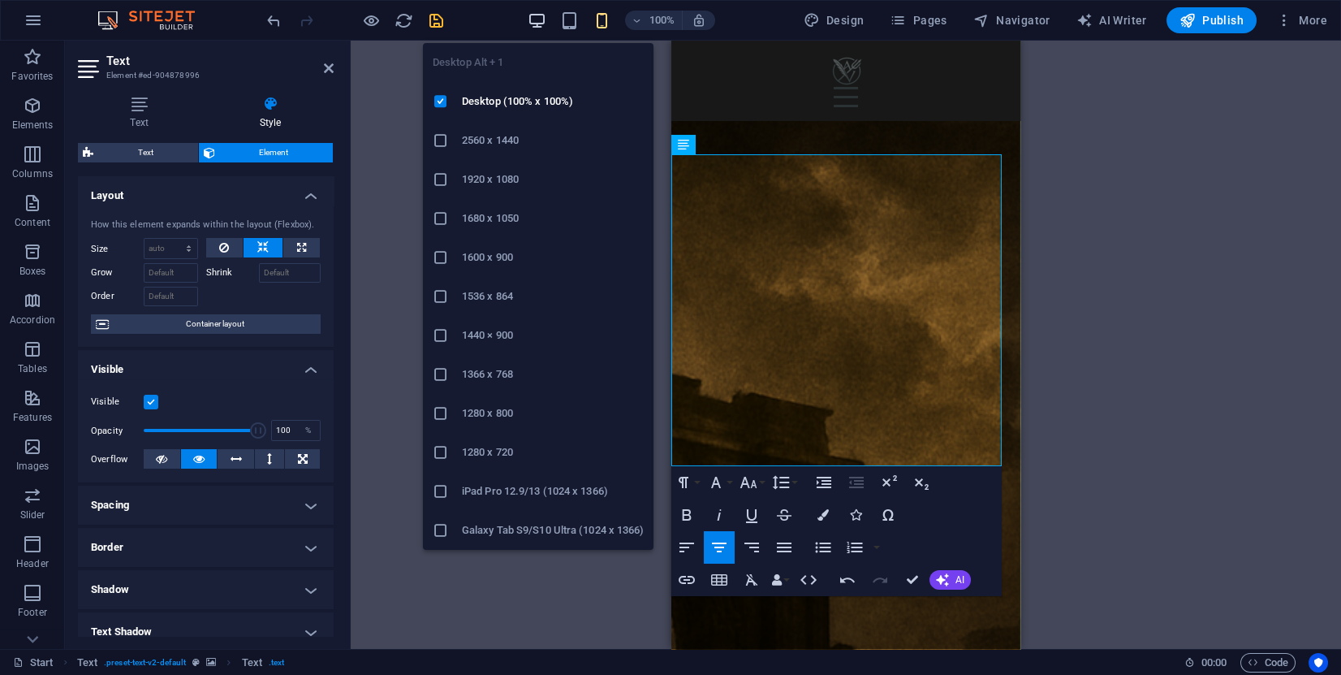
click at [542, 22] on icon "button" at bounding box center [537, 20] width 19 height 19
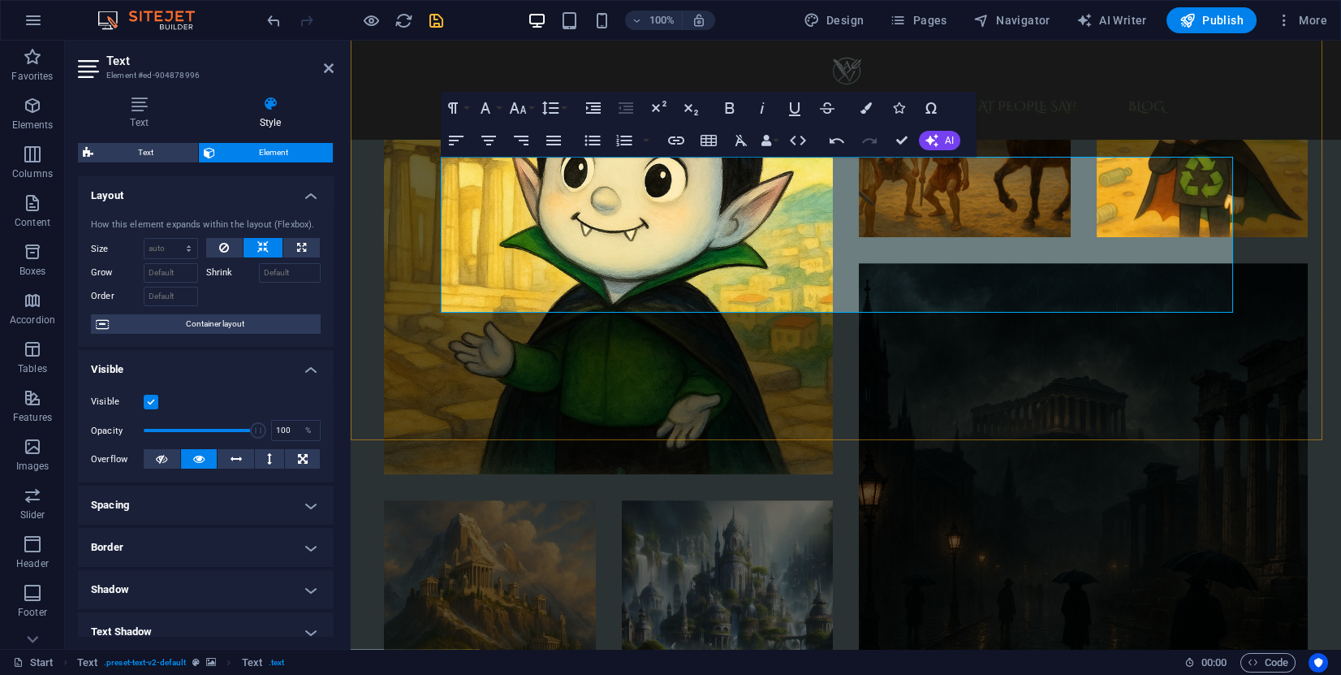
scroll to position [3380, 0]
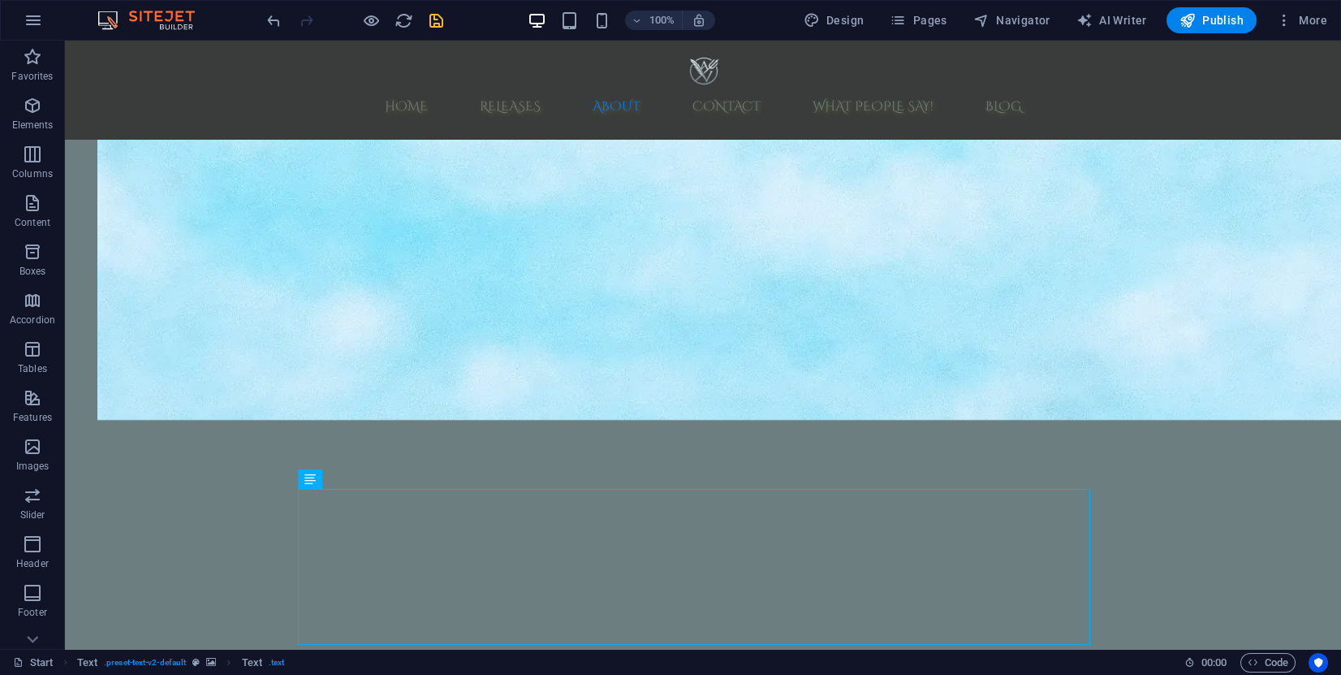
click at [438, 22] on icon "save" at bounding box center [436, 20] width 19 height 19
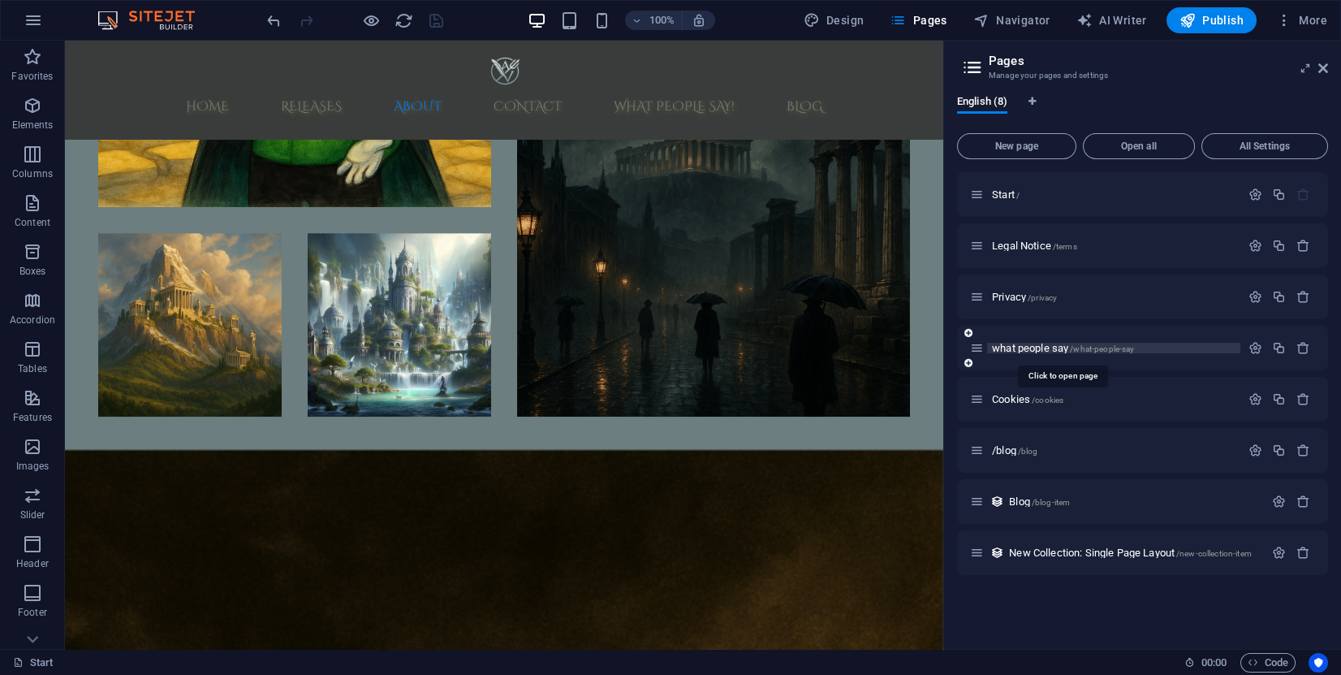
click at [1030, 348] on span "what people say /what-people-say" at bounding box center [1063, 348] width 142 height 12
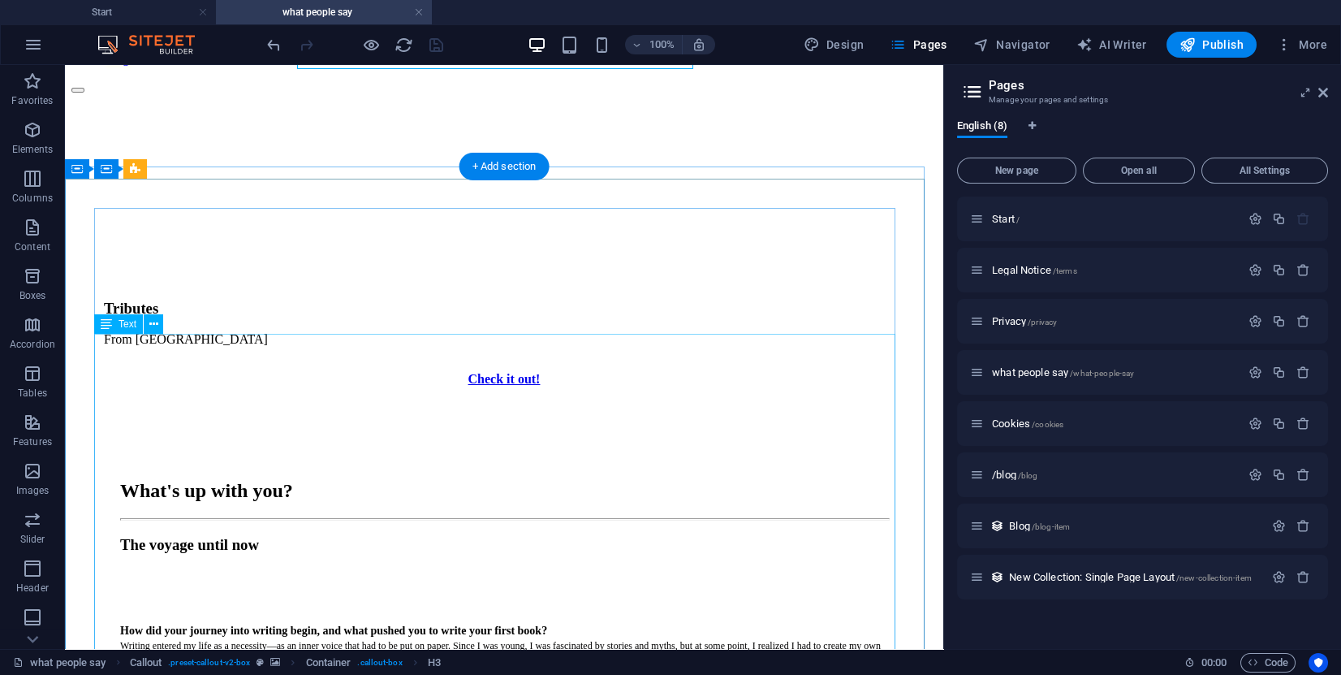
scroll to position [244, 0]
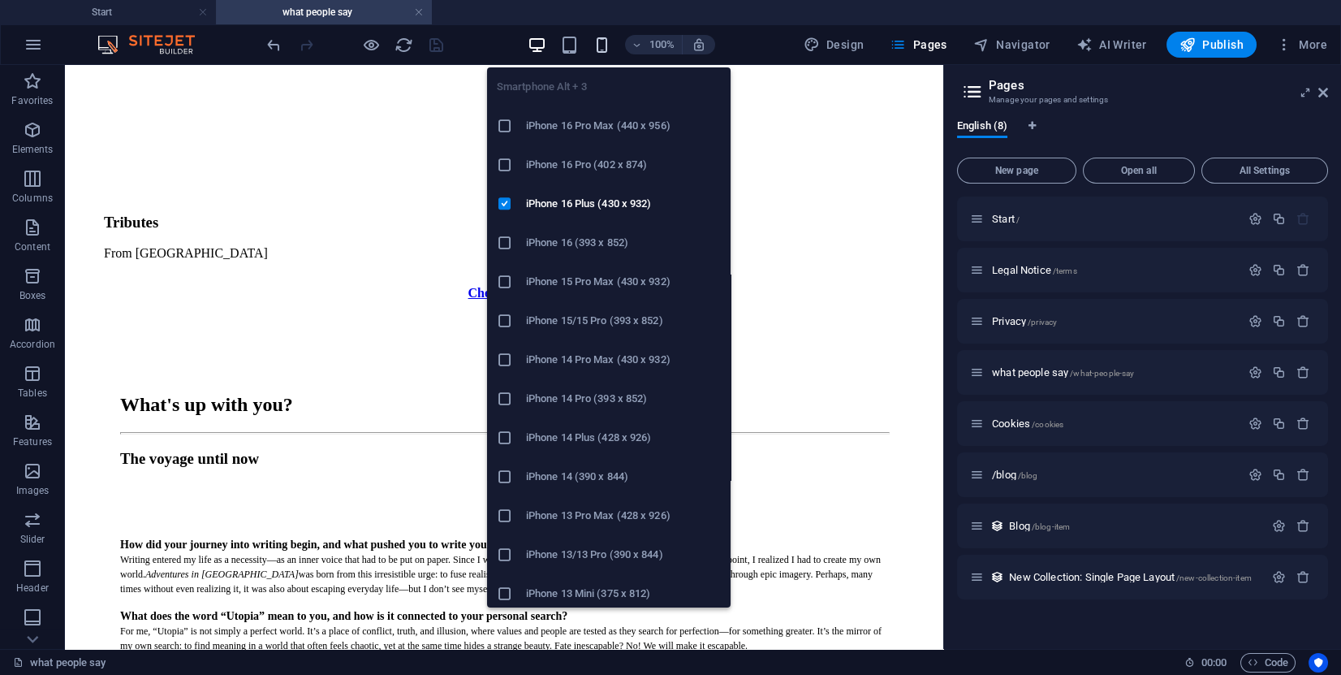
click at [601, 36] on icon "button" at bounding box center [602, 45] width 19 height 19
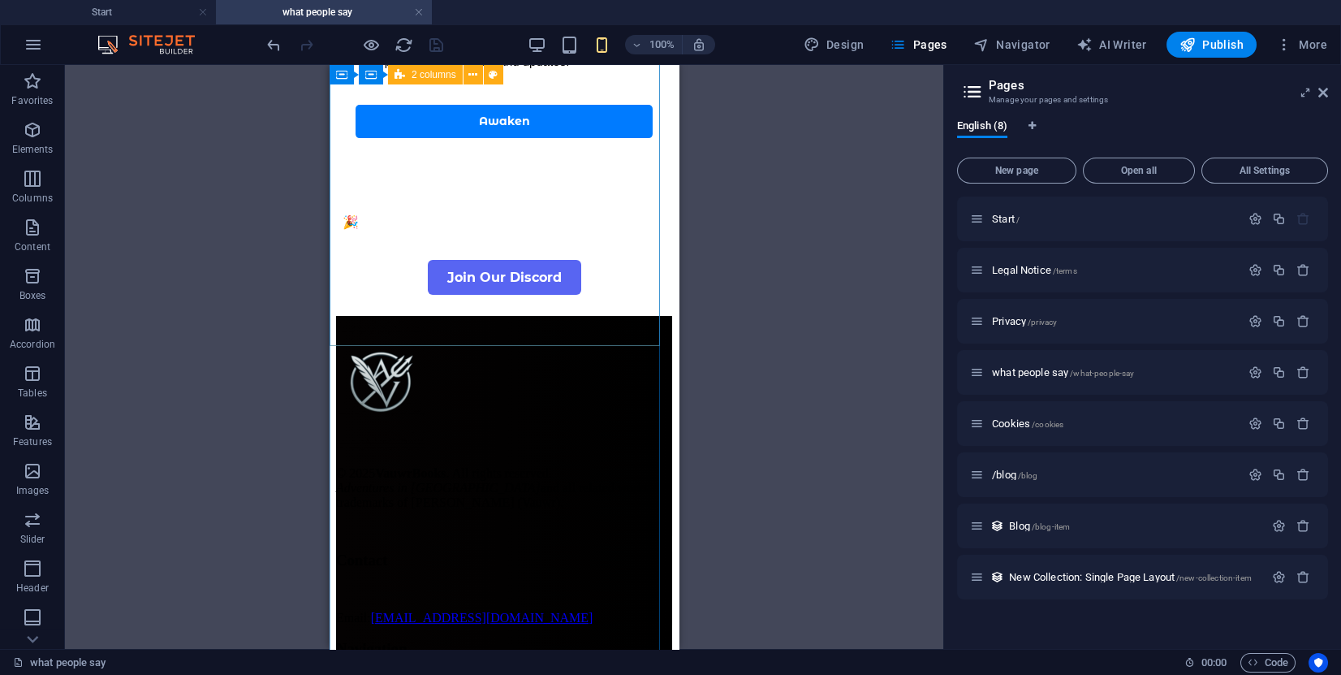
scroll to position [2796, 0]
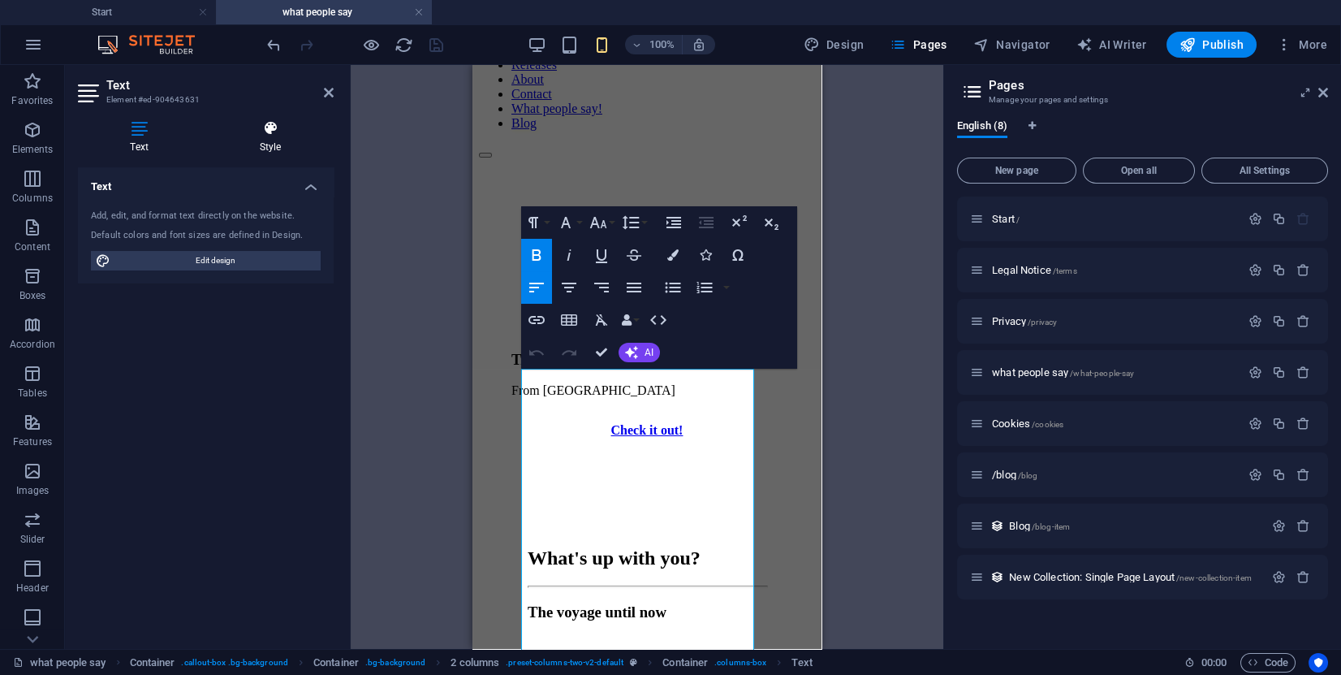
click at [270, 139] on h4 "Style" at bounding box center [270, 137] width 127 height 34
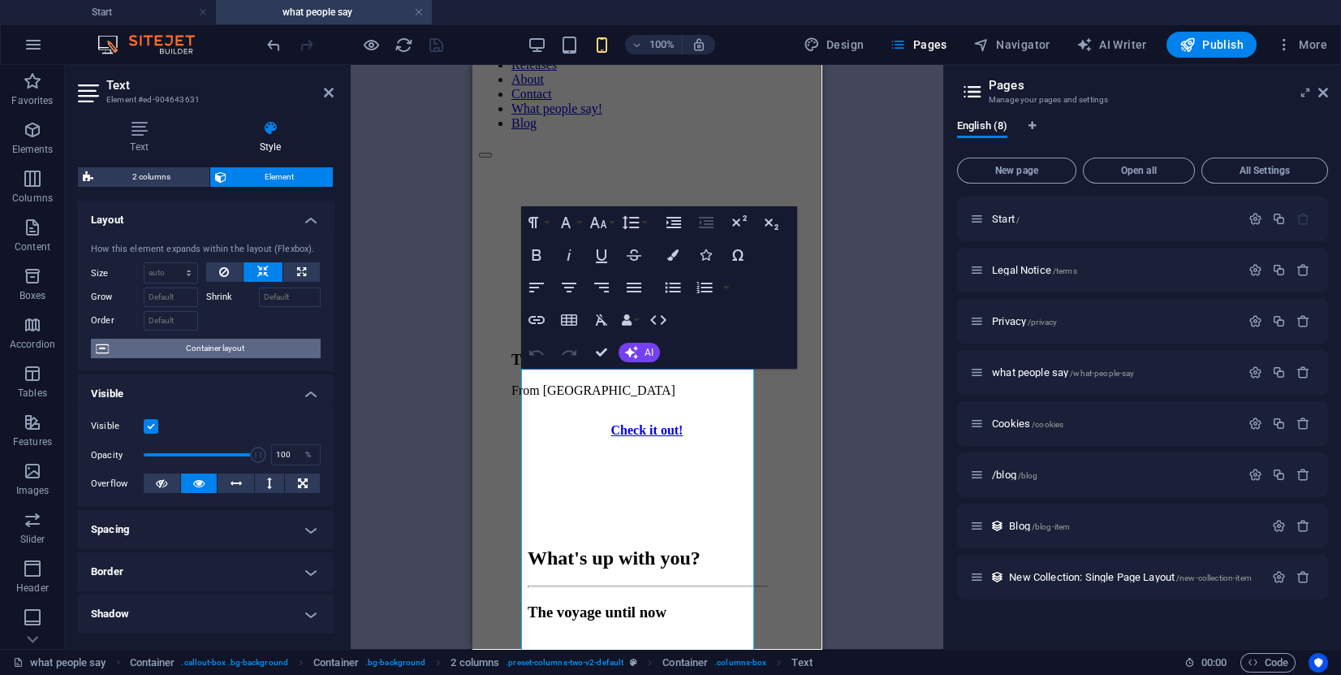
click at [204, 342] on span "Container layout" at bounding box center [215, 348] width 202 height 19
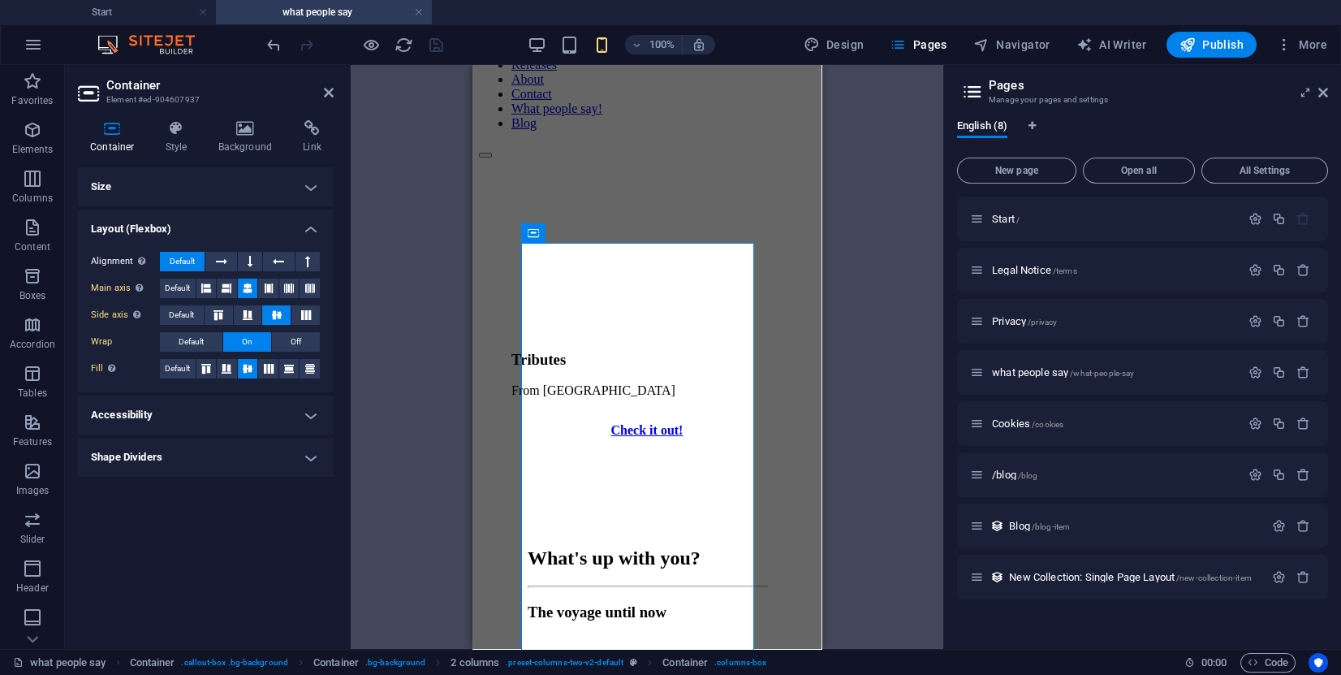
click at [215, 186] on h4 "Size" at bounding box center [206, 186] width 256 height 39
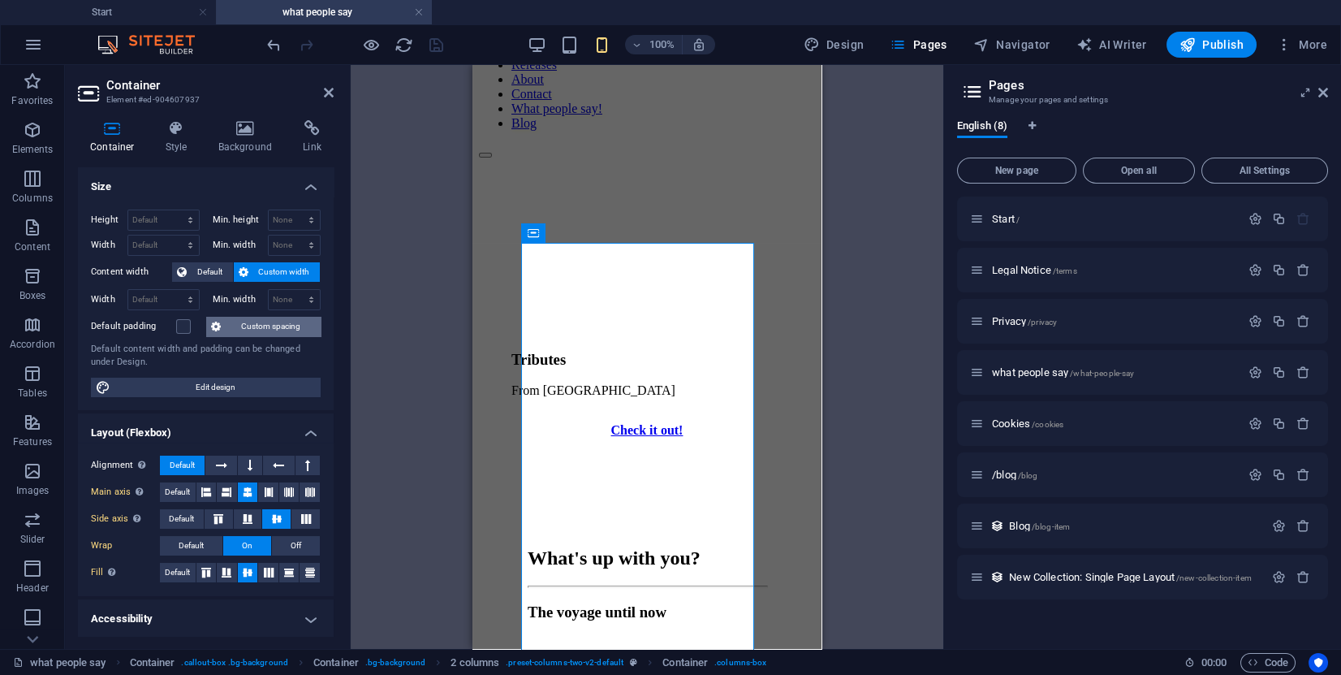
click at [251, 326] on span "Custom spacing" at bounding box center [271, 326] width 90 height 19
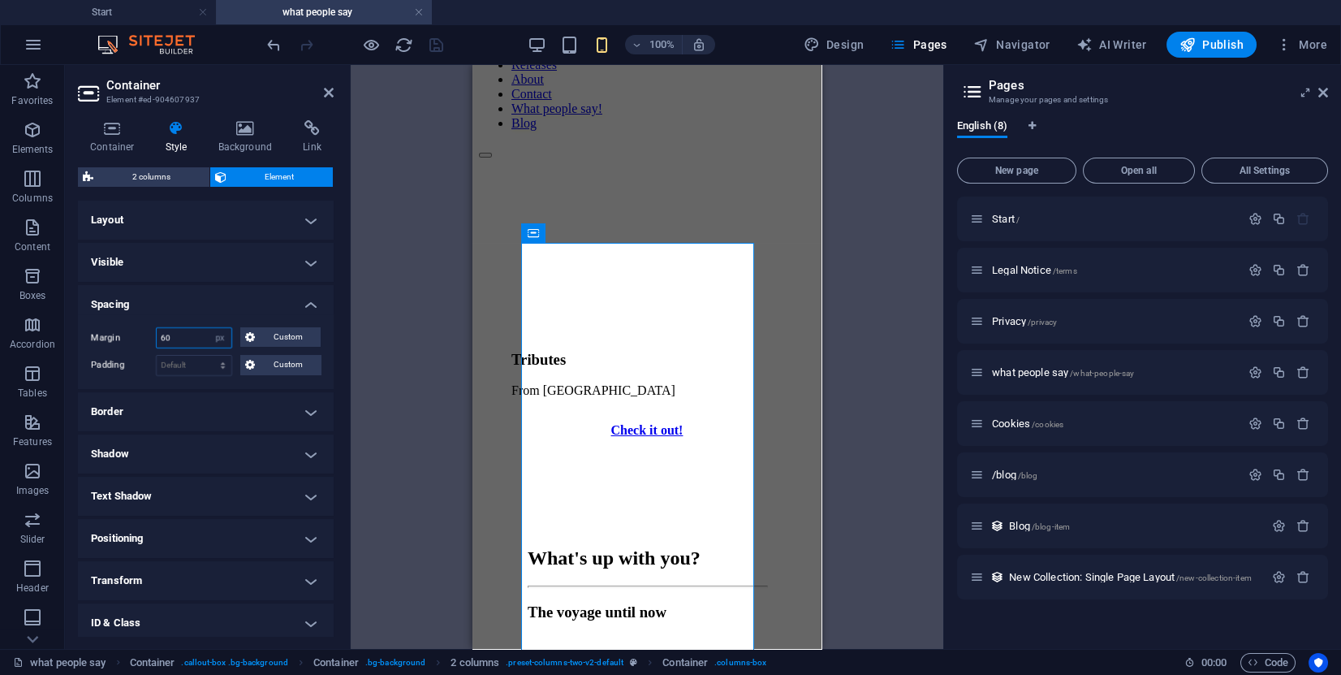
click at [188, 330] on input "60" at bounding box center [194, 337] width 75 height 19
type input "6"
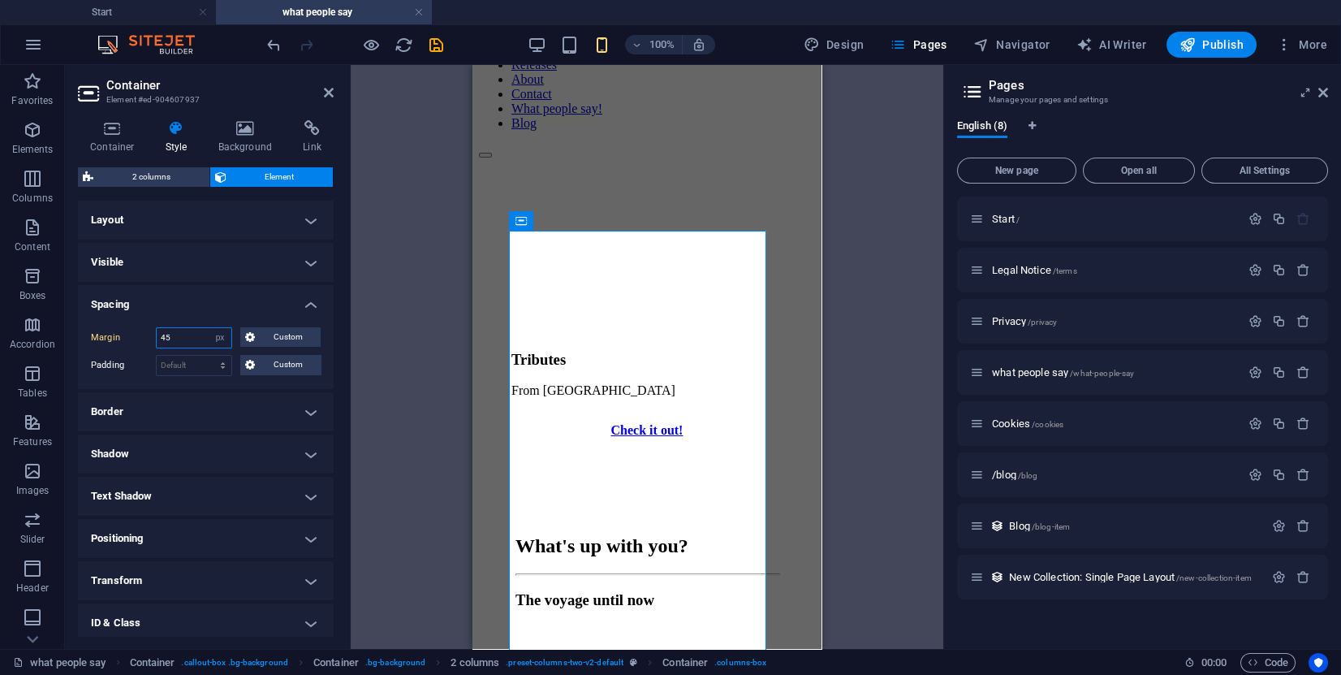
type input "45"
click at [438, 49] on icon "save" at bounding box center [436, 45] width 19 height 19
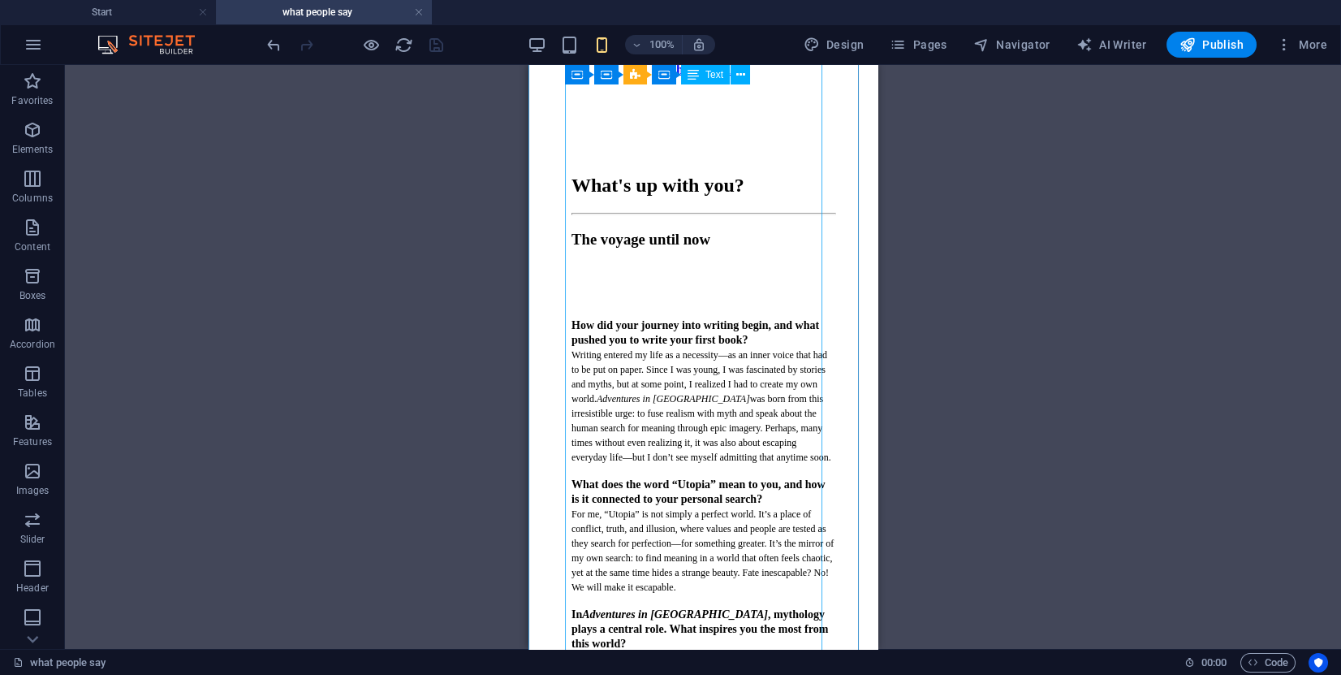
scroll to position [0, 0]
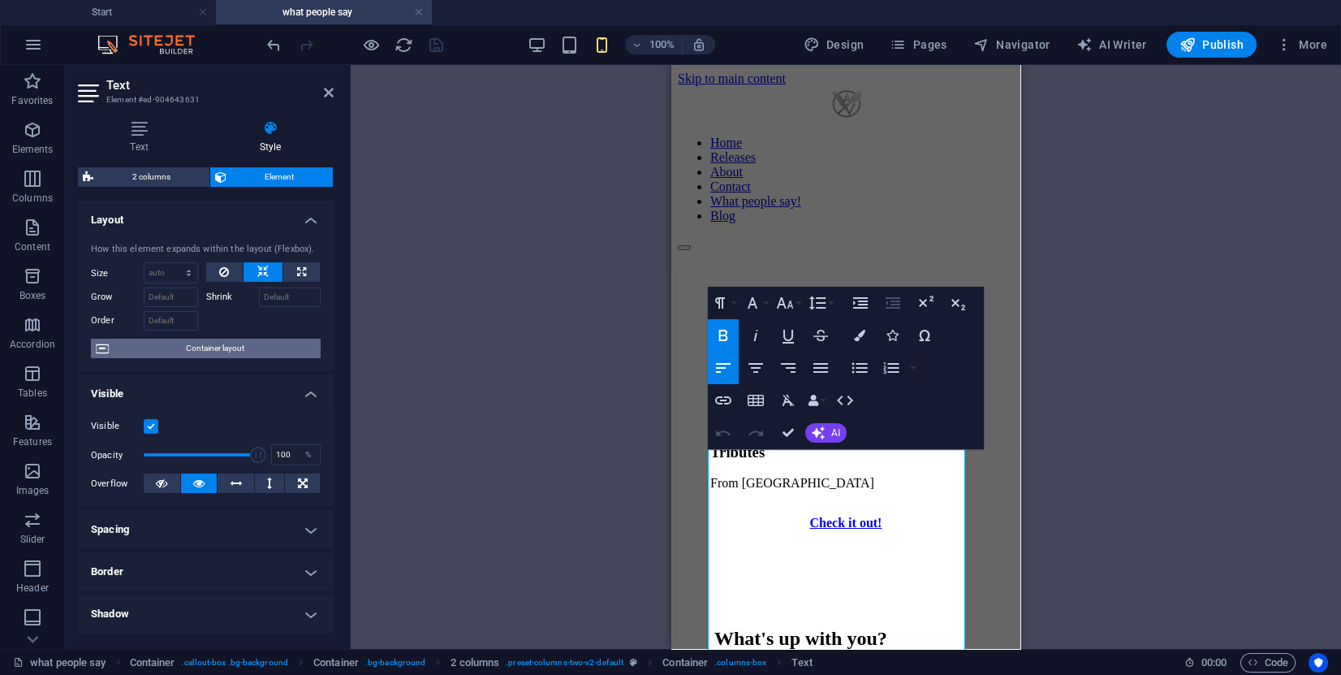
click at [240, 339] on span "Container layout" at bounding box center [215, 348] width 202 height 19
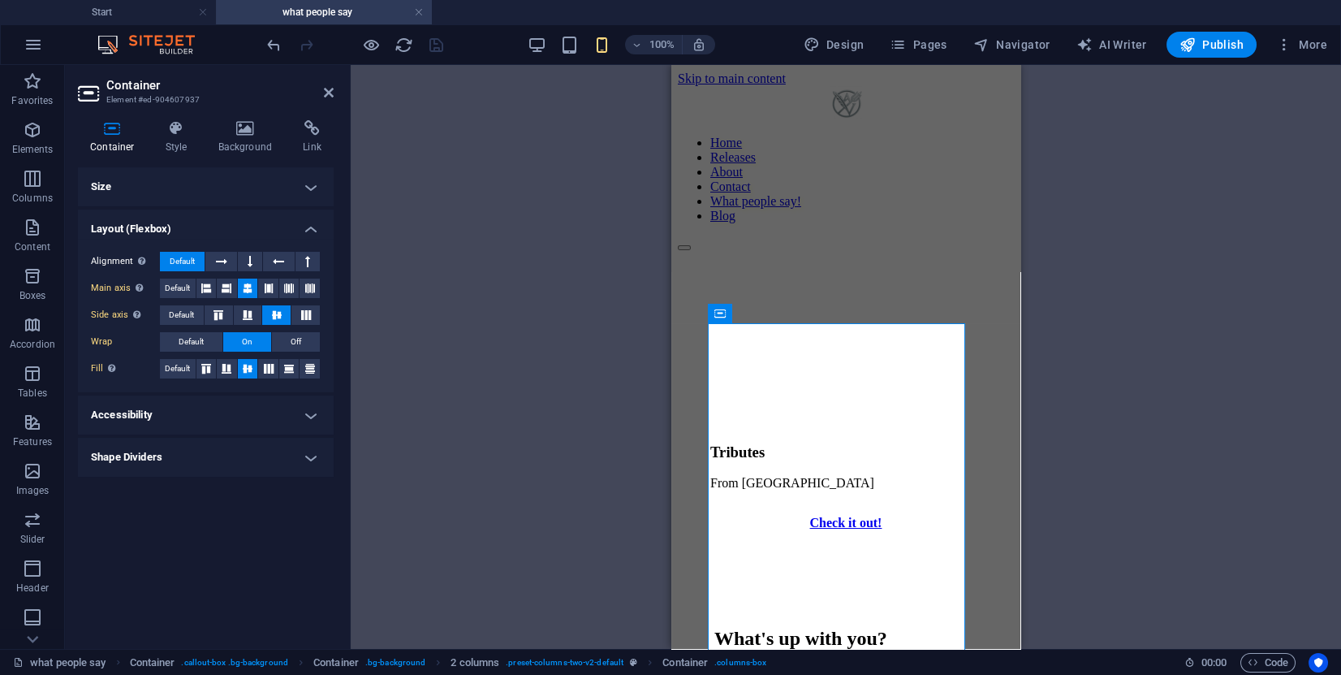
click at [267, 175] on h4 "Size" at bounding box center [206, 186] width 256 height 39
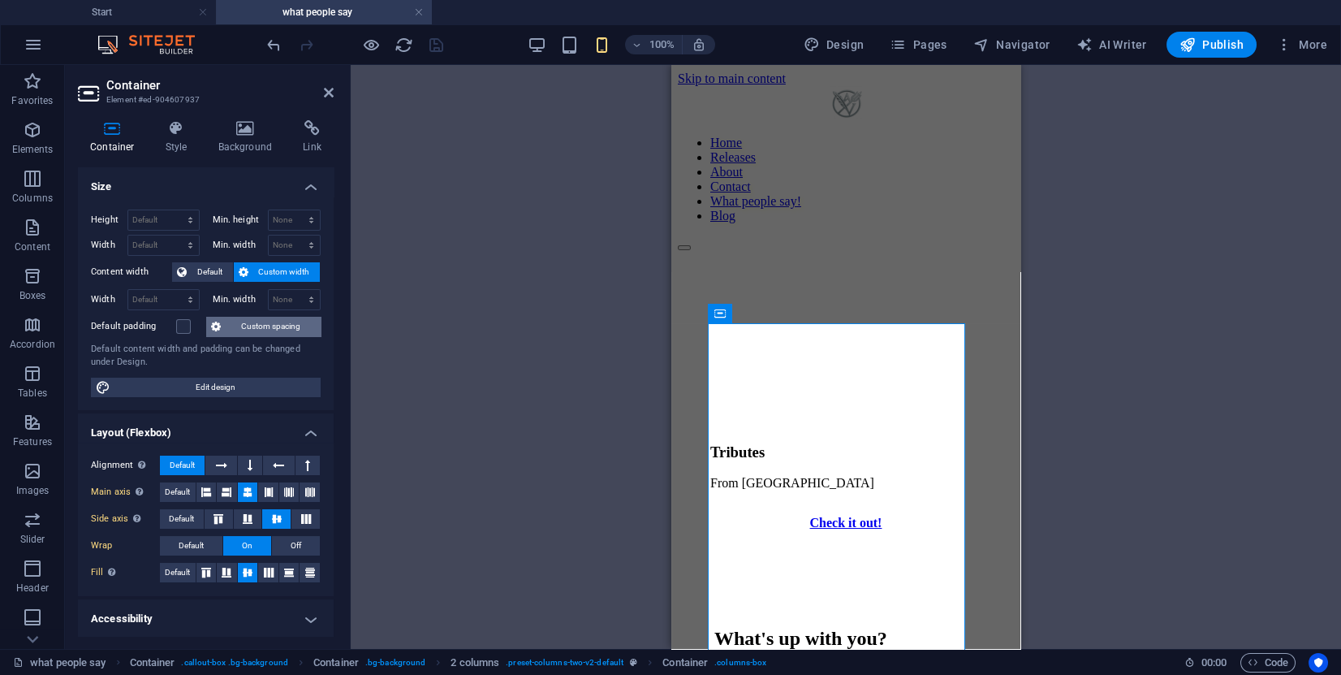
click at [261, 322] on span "Custom spacing" at bounding box center [271, 326] width 90 height 19
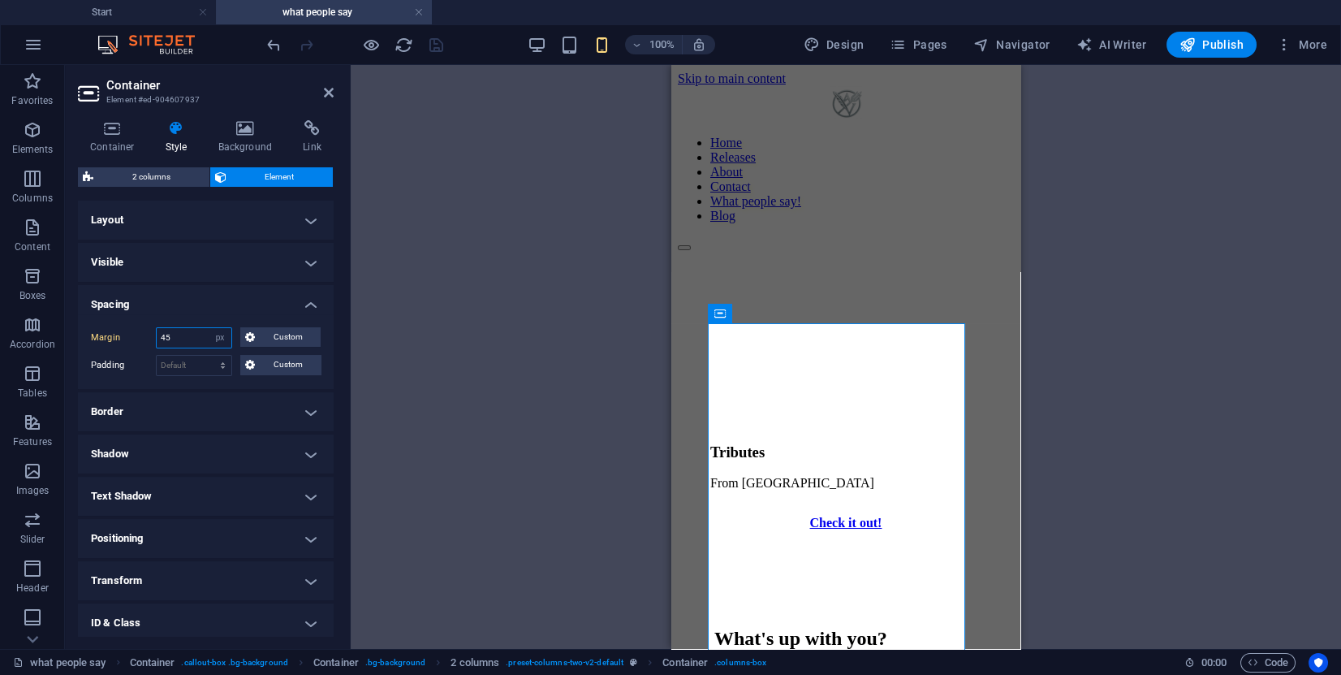
drag, startPoint x: 194, startPoint y: 337, endPoint x: 101, endPoint y: 342, distance: 93.5
click at [101, 342] on div "Margin 45 Default auto px % rem vw vh Custom Custom" at bounding box center [206, 337] width 230 height 21
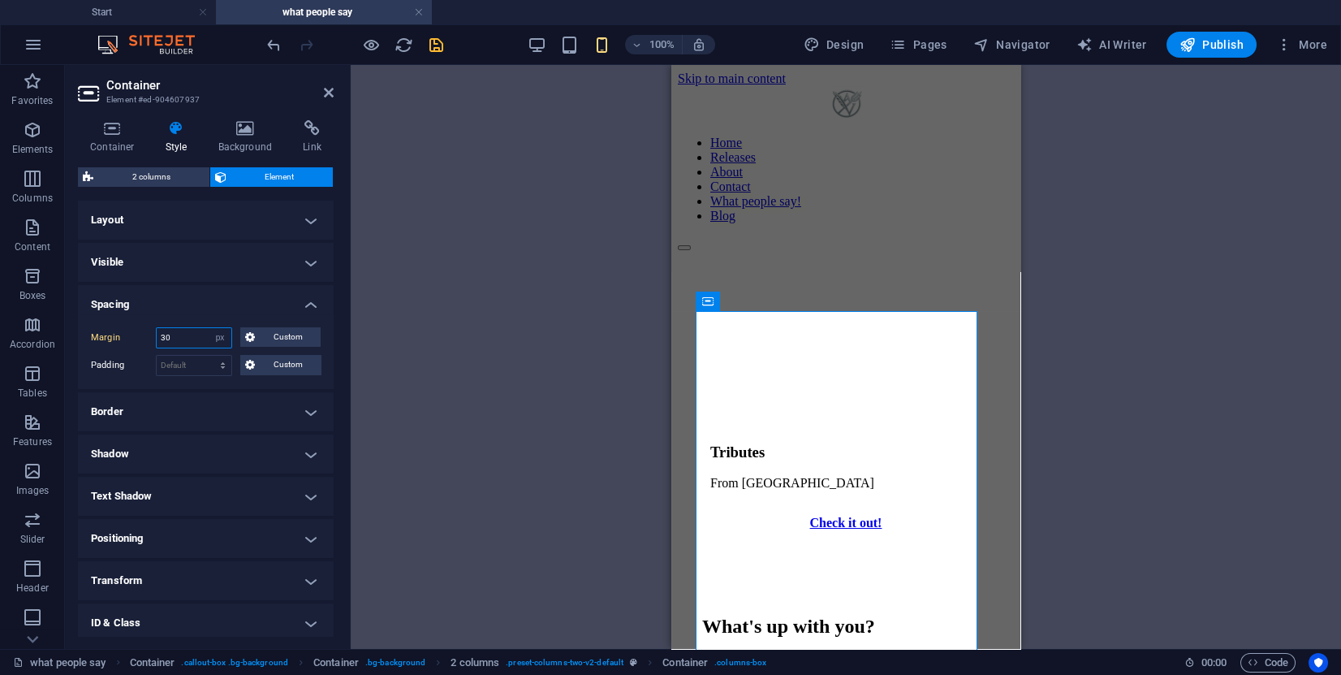
type input "30"
click at [443, 46] on icon "save" at bounding box center [436, 45] width 19 height 19
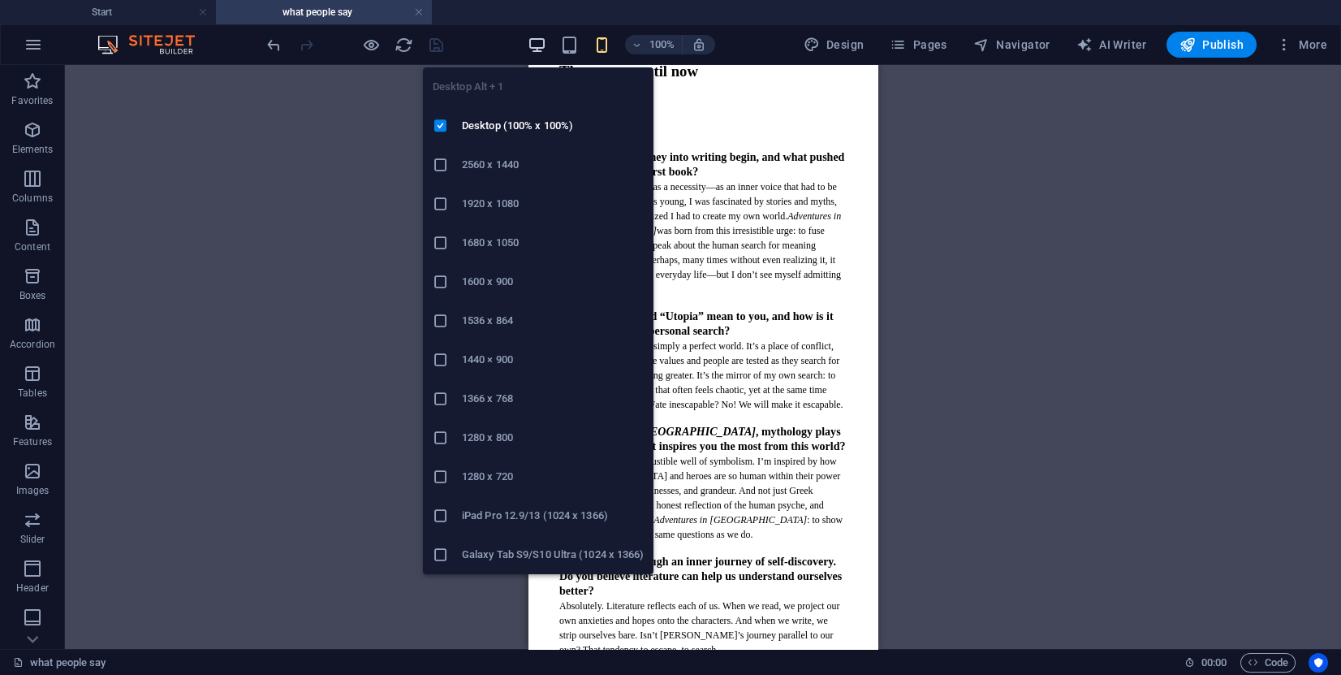
click at [538, 49] on icon "button" at bounding box center [537, 45] width 19 height 19
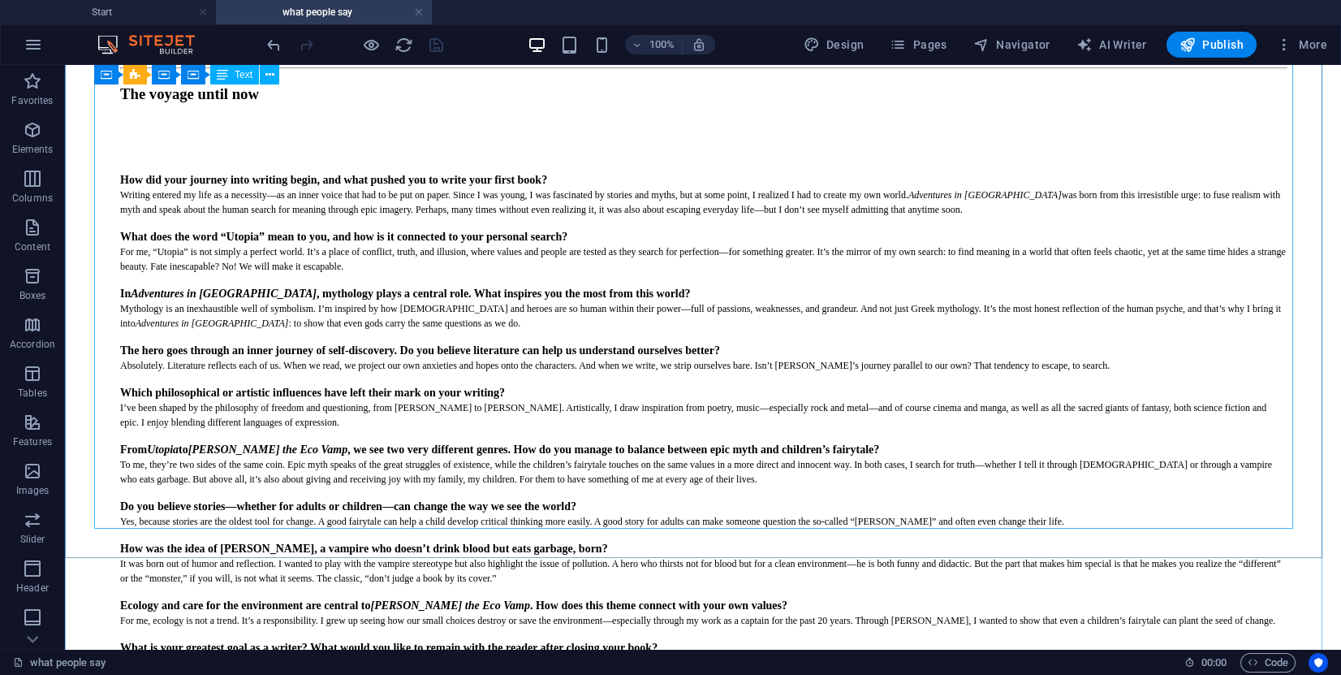
scroll to position [609, 0]
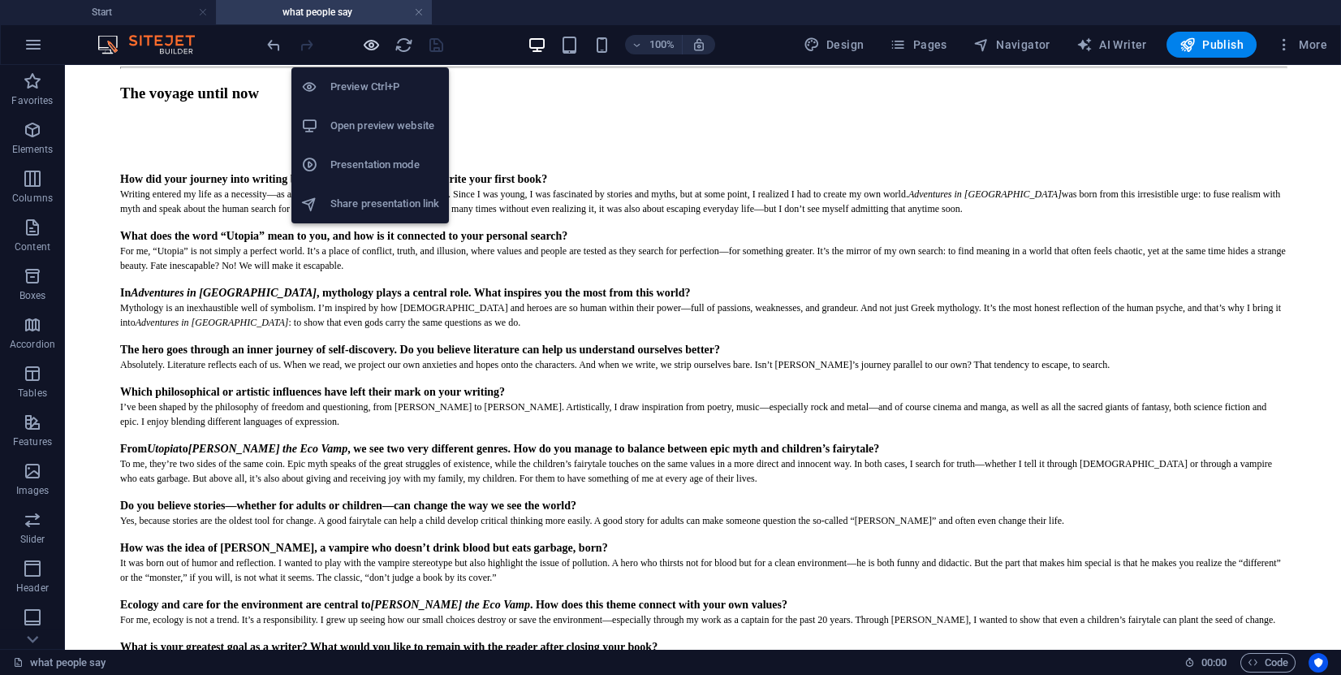
click at [373, 49] on icon "button" at bounding box center [371, 45] width 19 height 19
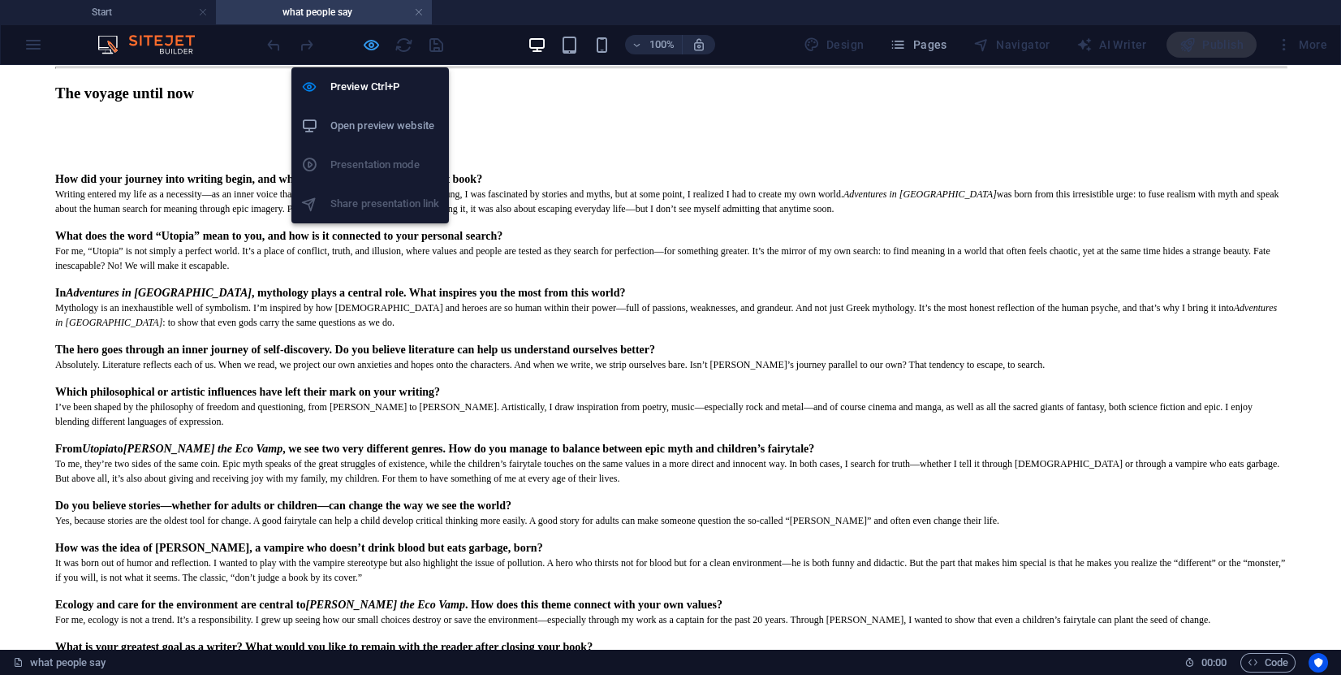
scroll to position [589, 0]
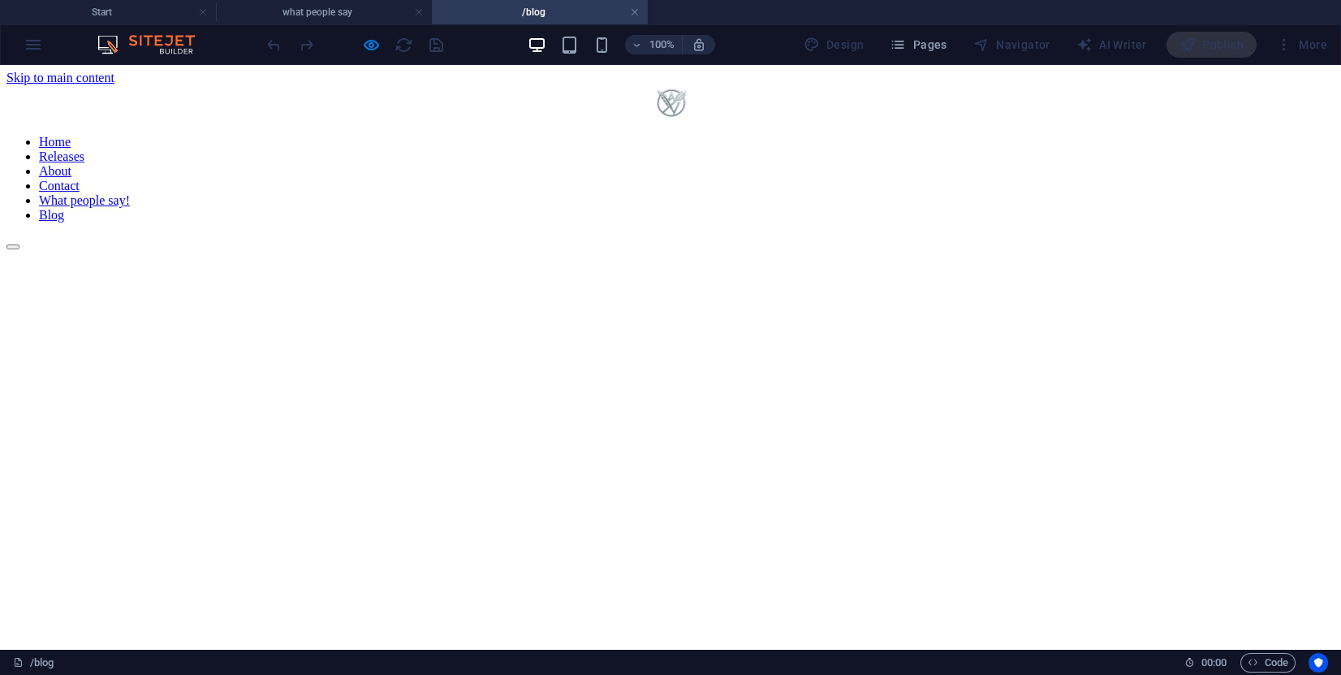
scroll to position [0, 0]
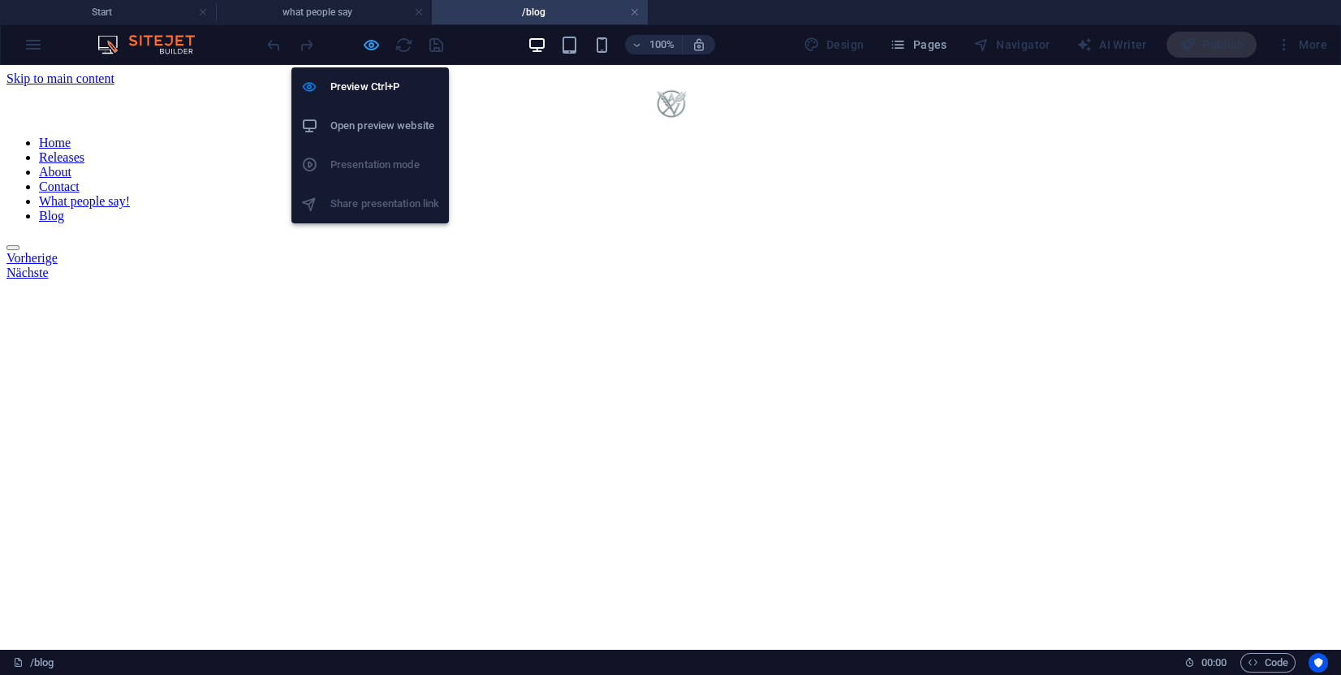
click at [365, 50] on icon "button" at bounding box center [371, 45] width 19 height 19
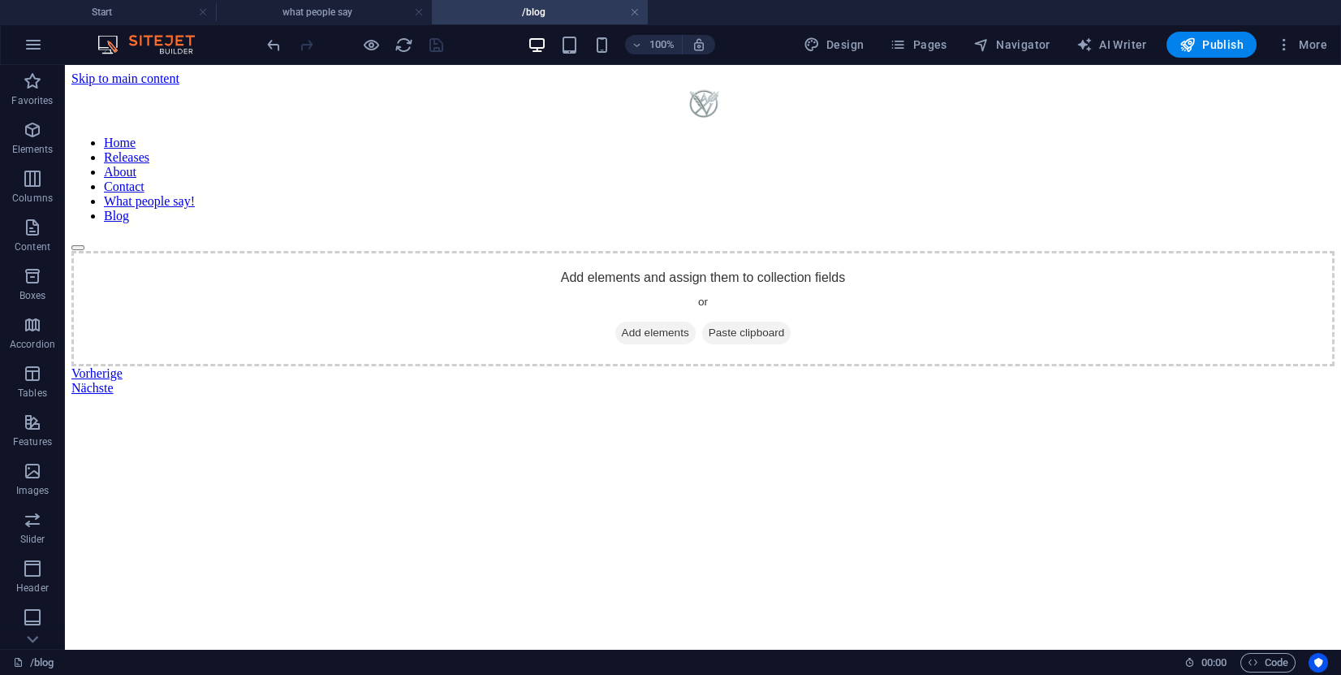
click at [629, 11] on h4 "/blog" at bounding box center [540, 12] width 216 height 18
click at [637, 12] on link at bounding box center [635, 12] width 10 height 15
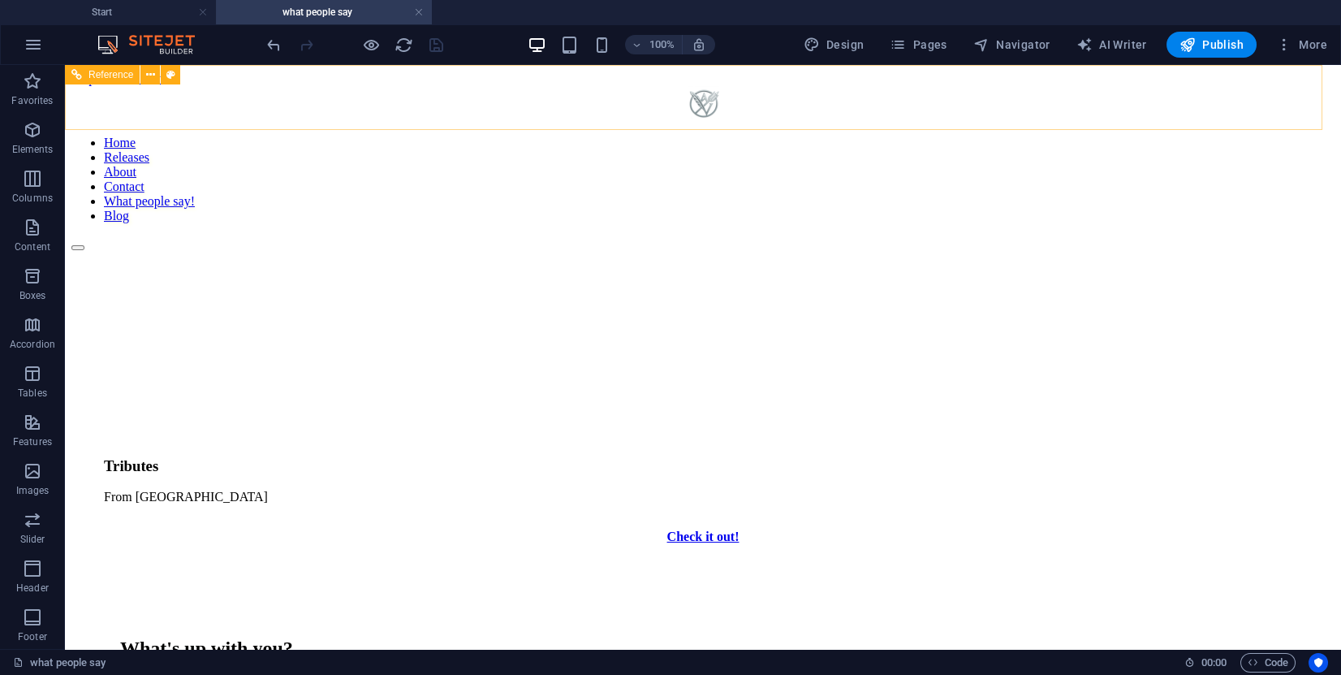
click at [1004, 136] on nav "Home Releases About Contact What people say! Blog" at bounding box center [702, 180] width 1263 height 88
click at [425, 7] on h4 "what people say" at bounding box center [324, 12] width 216 height 18
click at [419, 11] on link at bounding box center [419, 12] width 10 height 15
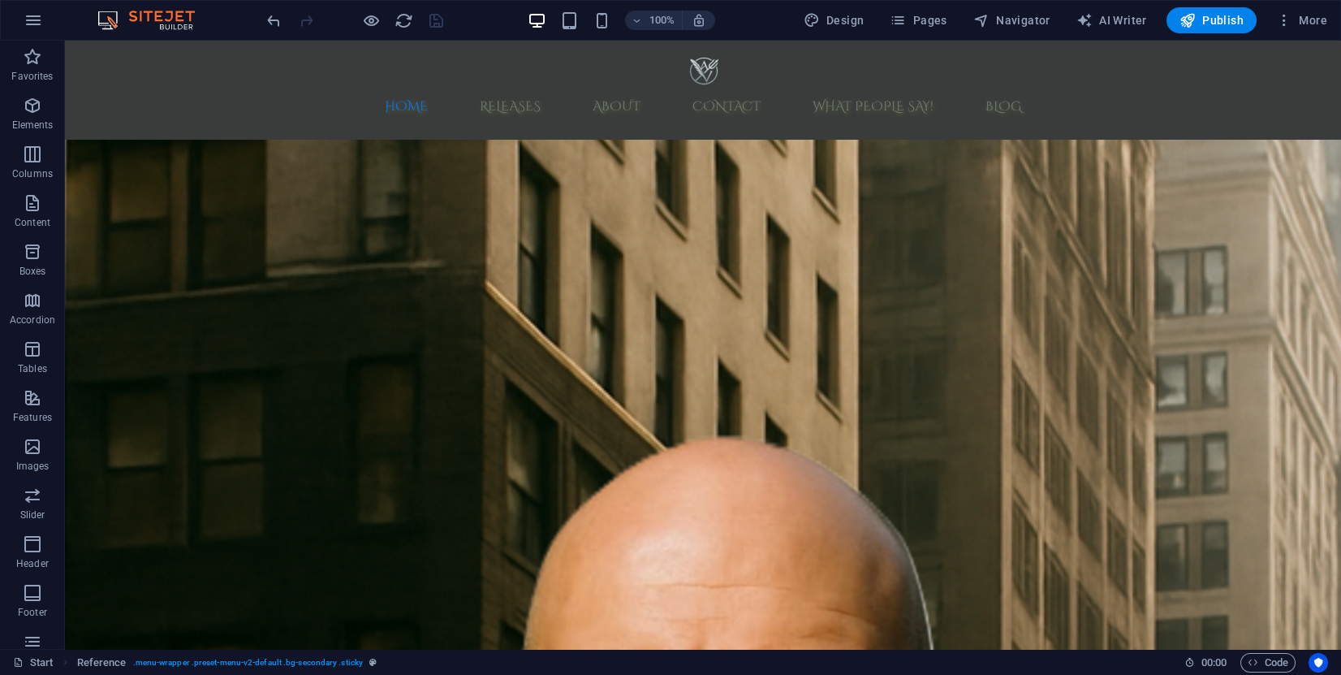
scroll to position [3380, 0]
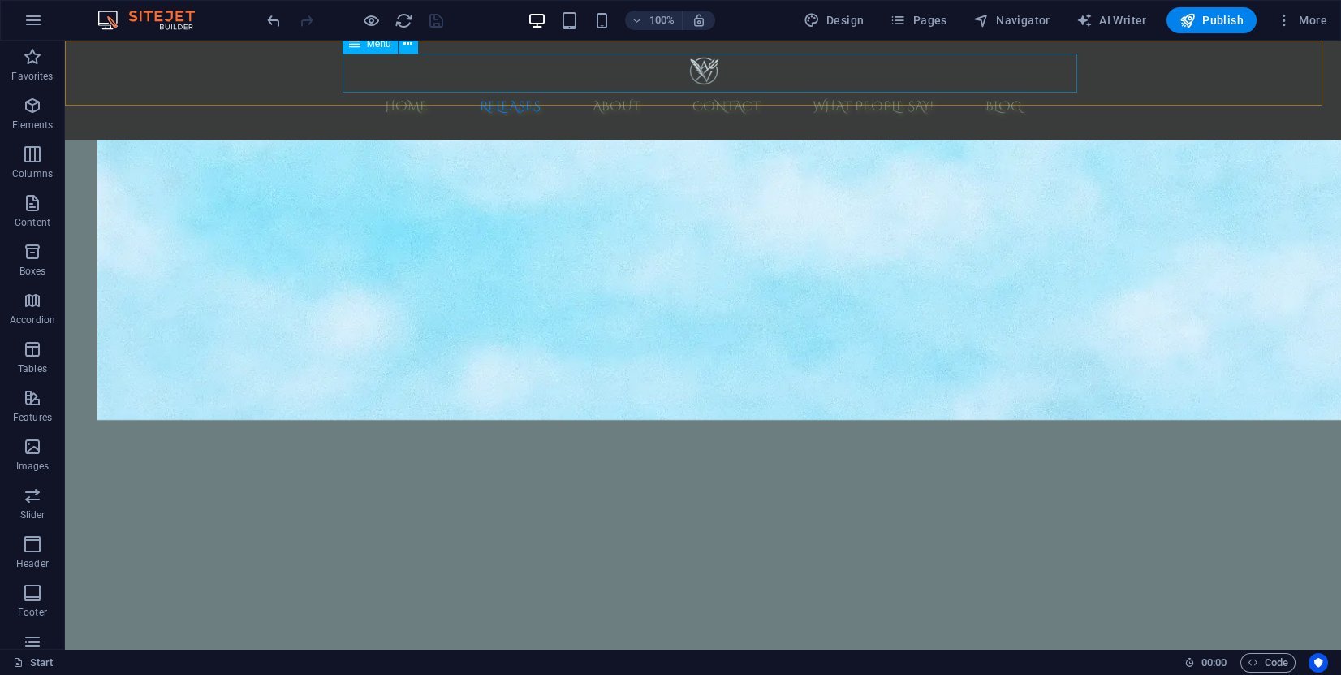
click at [1011, 87] on nav "Home Releases About Contact What people say! Blog" at bounding box center [703, 106] width 767 height 39
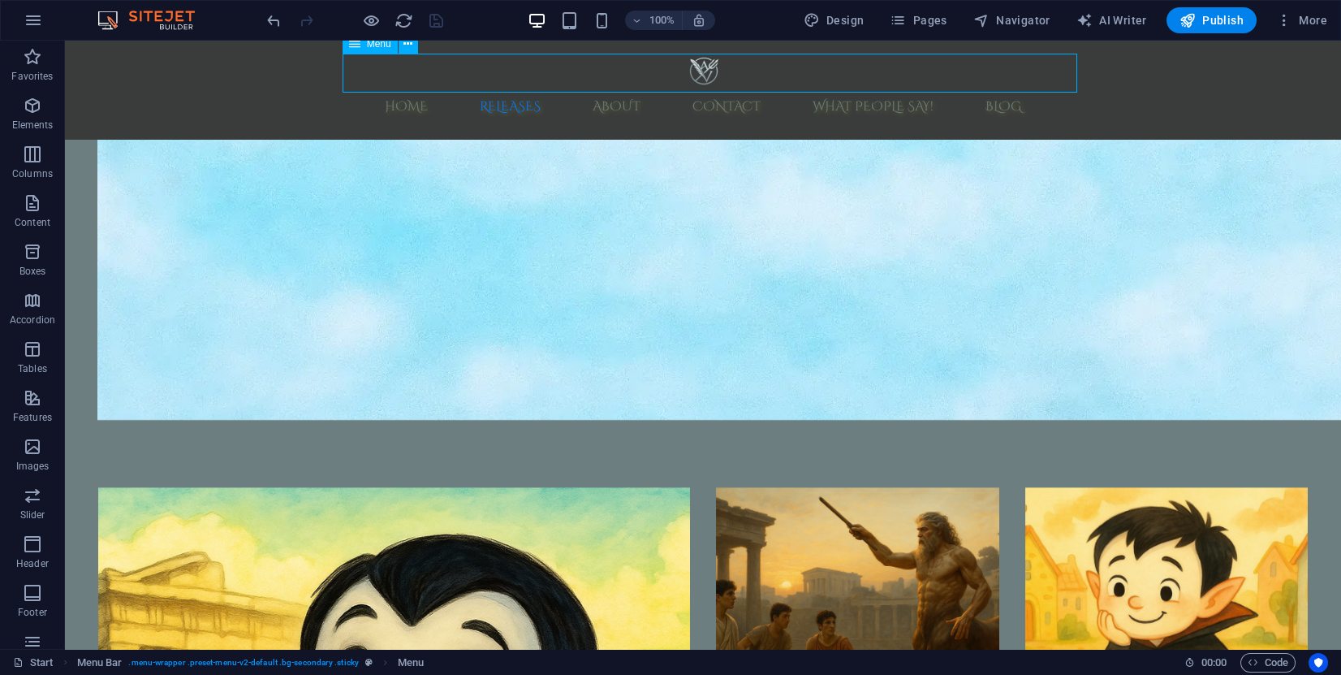
scroll to position [3166, 0]
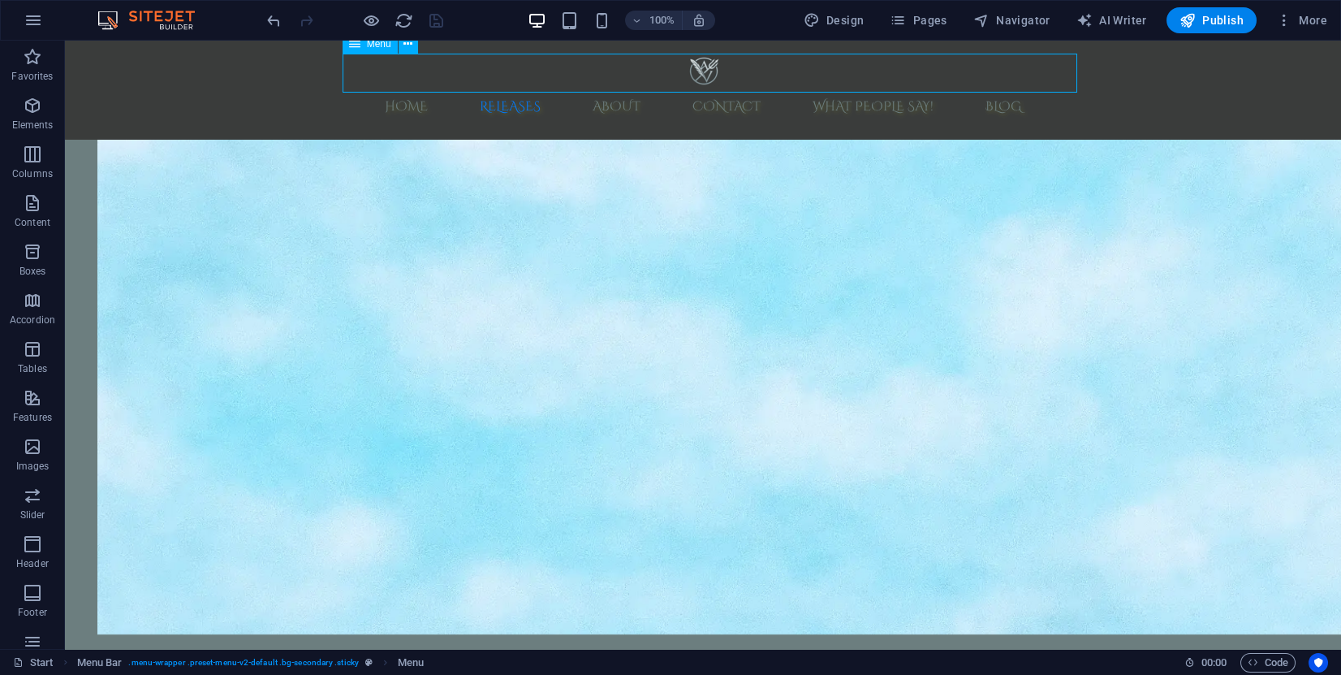
select select "3"
select select "bookmark"
select select "5"
select select
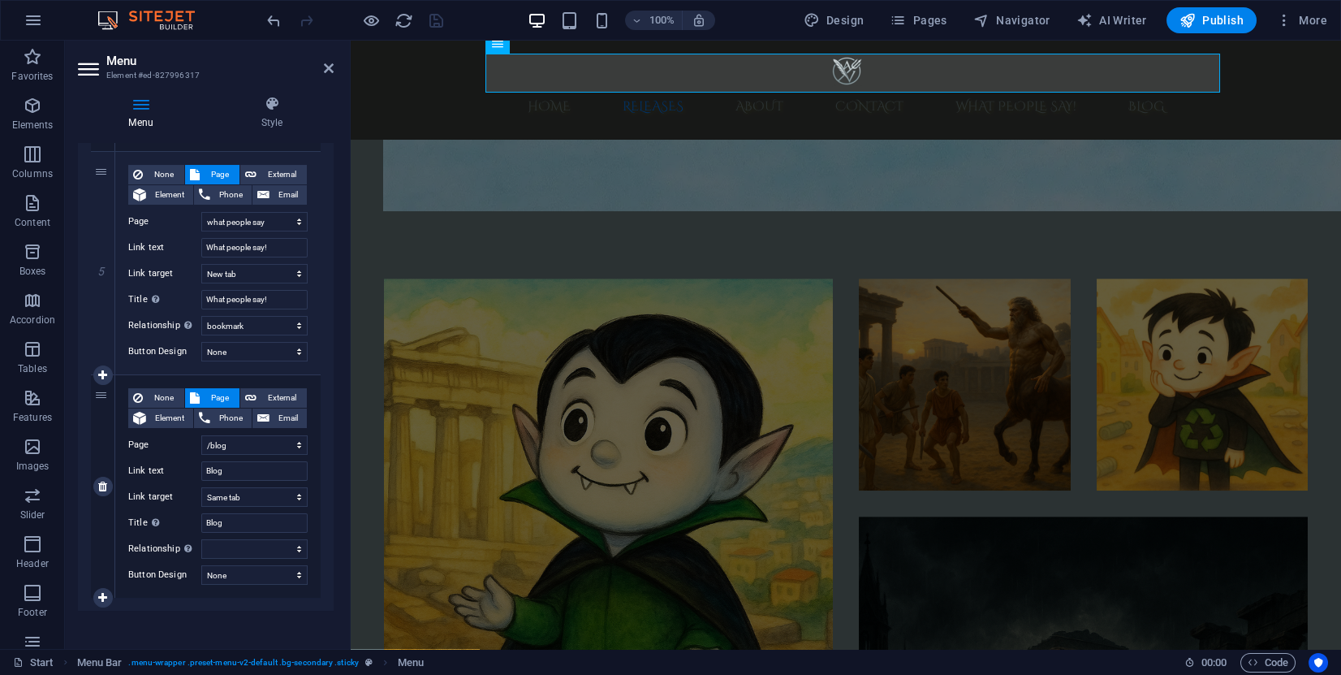
scroll to position [943, 0]
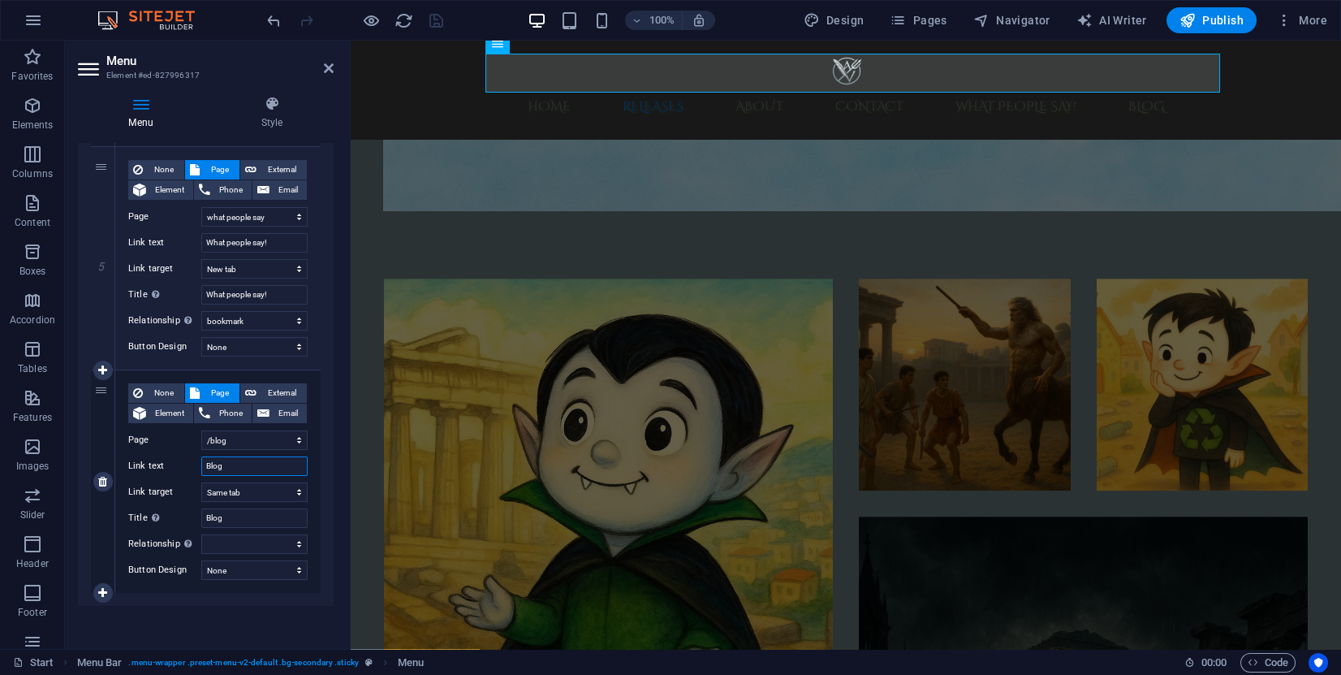
drag, startPoint x: 253, startPoint y: 467, endPoint x: 182, endPoint y: 467, distance: 71.5
click at [182, 467] on div "Link text Blog" at bounding box center [217, 465] width 179 height 19
select select
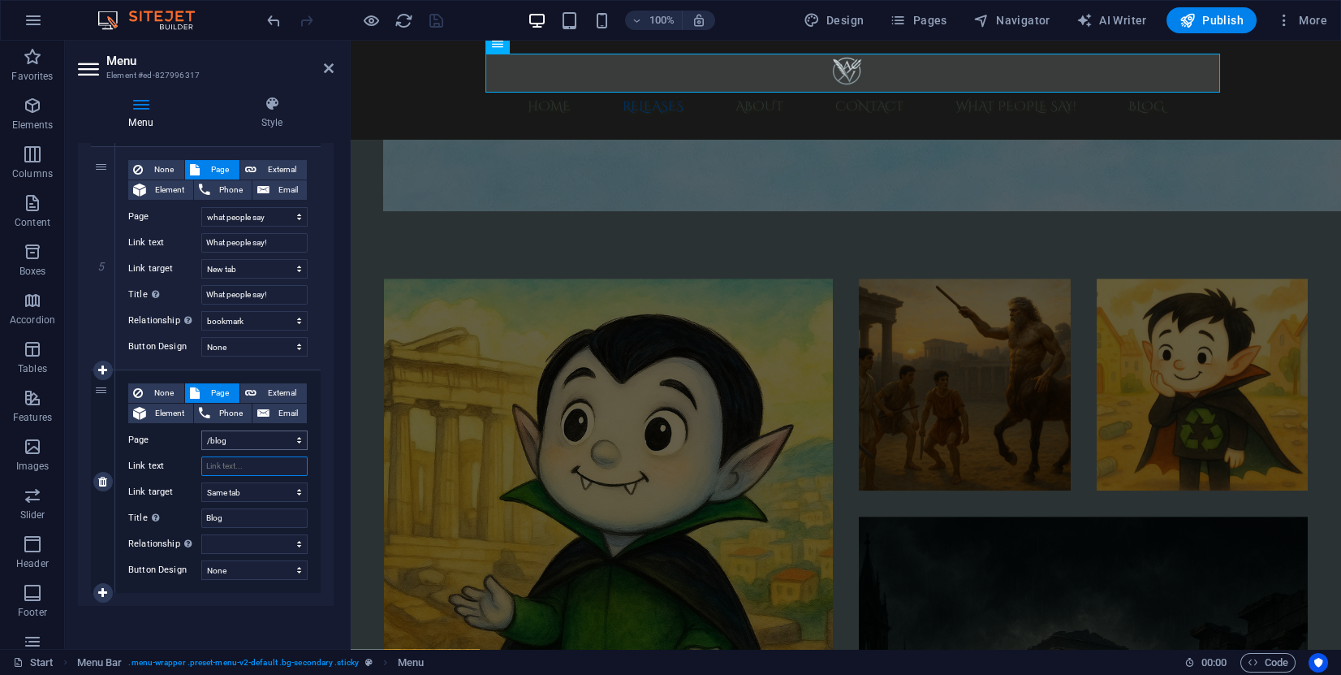
select select
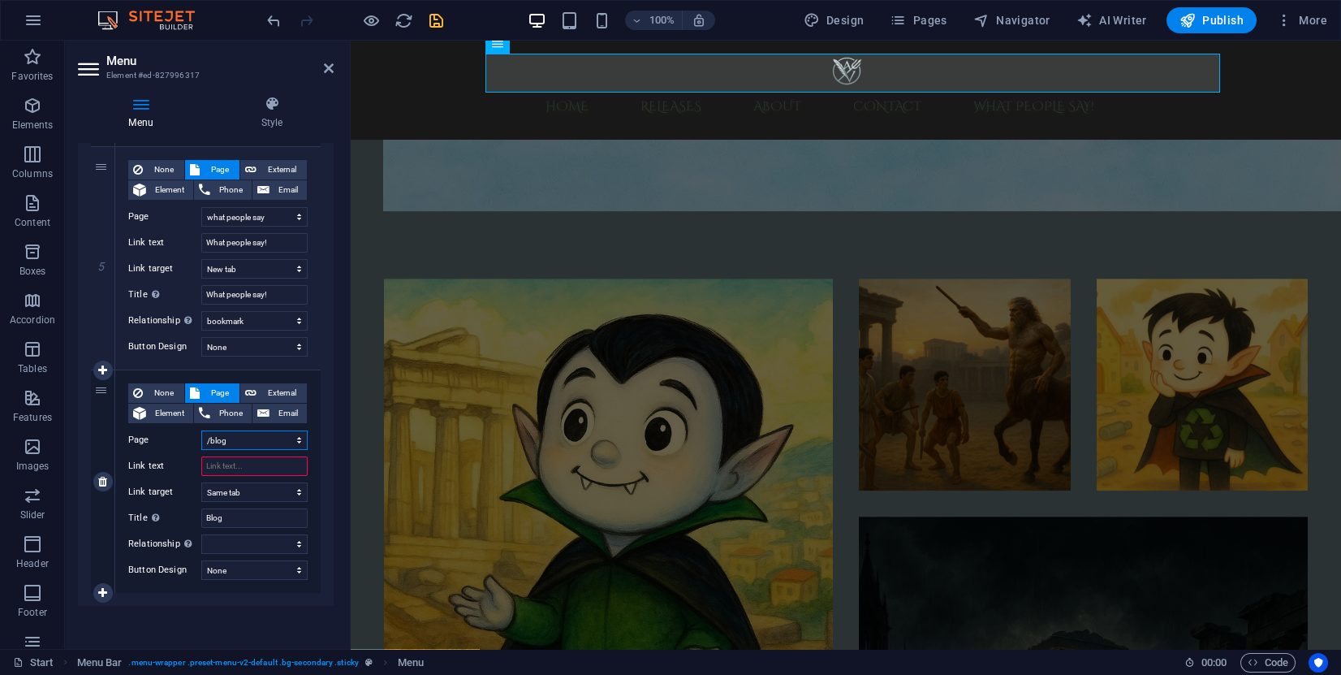
select select
type input "/blog"
select select
click at [245, 443] on select "Start Legal Notice Privacy what people say Cookies /blog" at bounding box center [254, 439] width 106 height 19
click at [248, 435] on select "Start Legal Notice Privacy what people say Cookies /blog" at bounding box center [254, 439] width 106 height 19
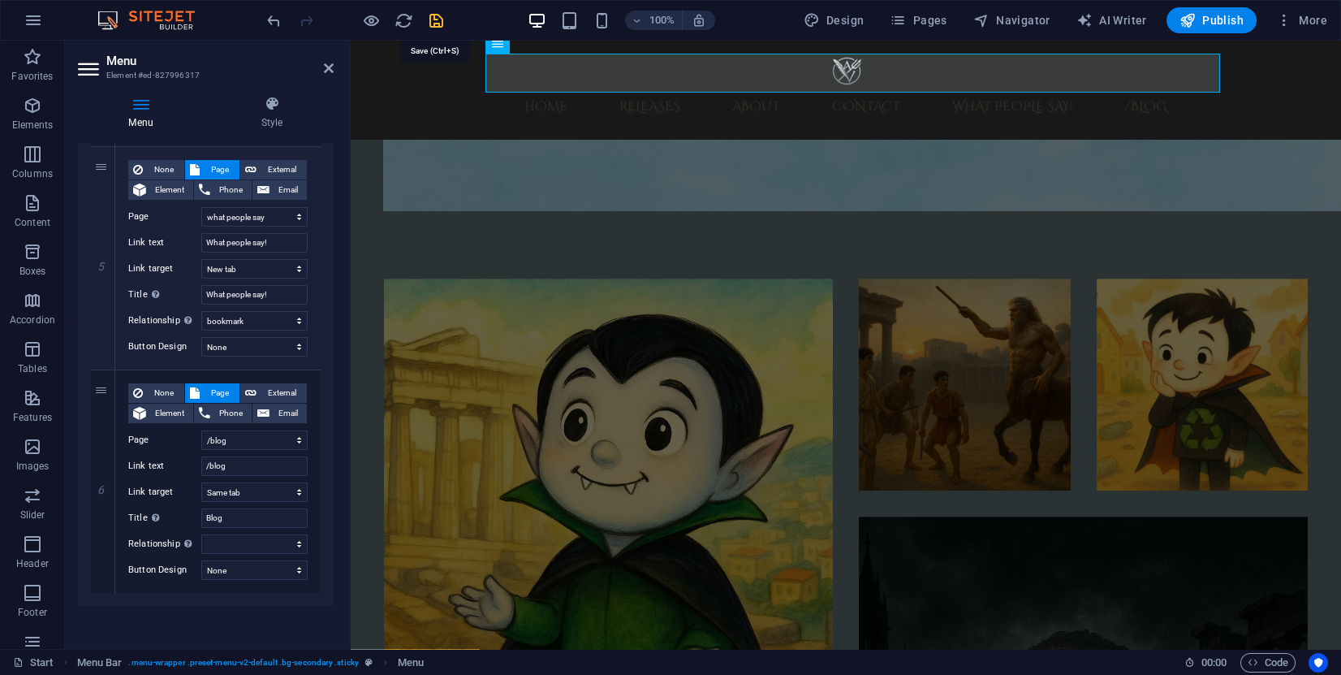
click at [435, 15] on icon "save" at bounding box center [436, 20] width 19 height 19
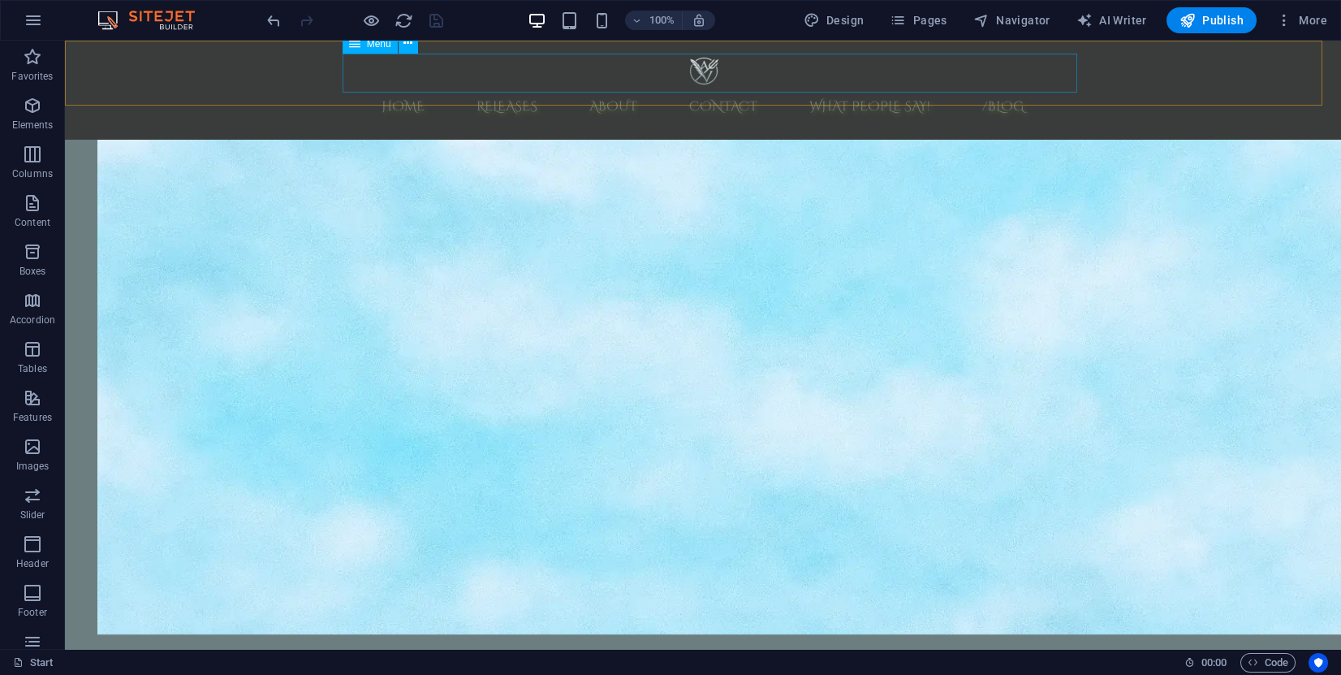
click at [1013, 87] on nav "Home Releases About Contact What people say! /blog" at bounding box center [703, 106] width 767 height 39
select select "3"
select select "bookmark"
select select "5"
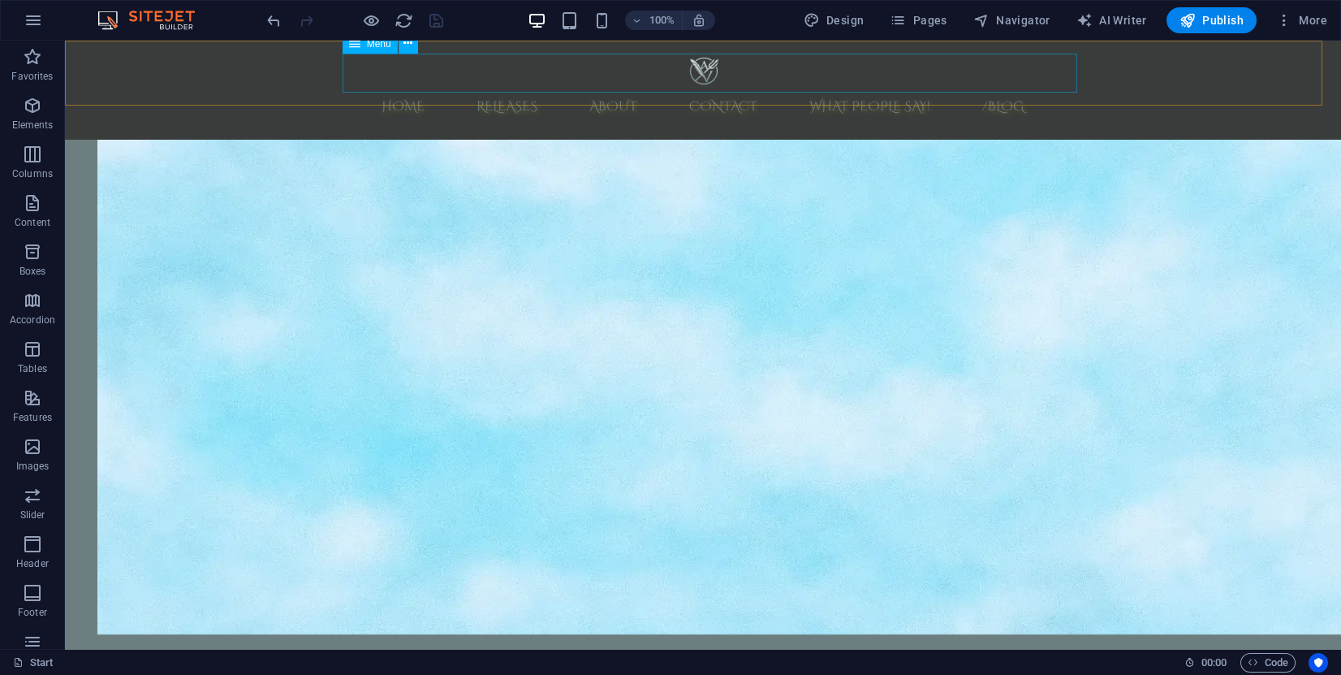
select select
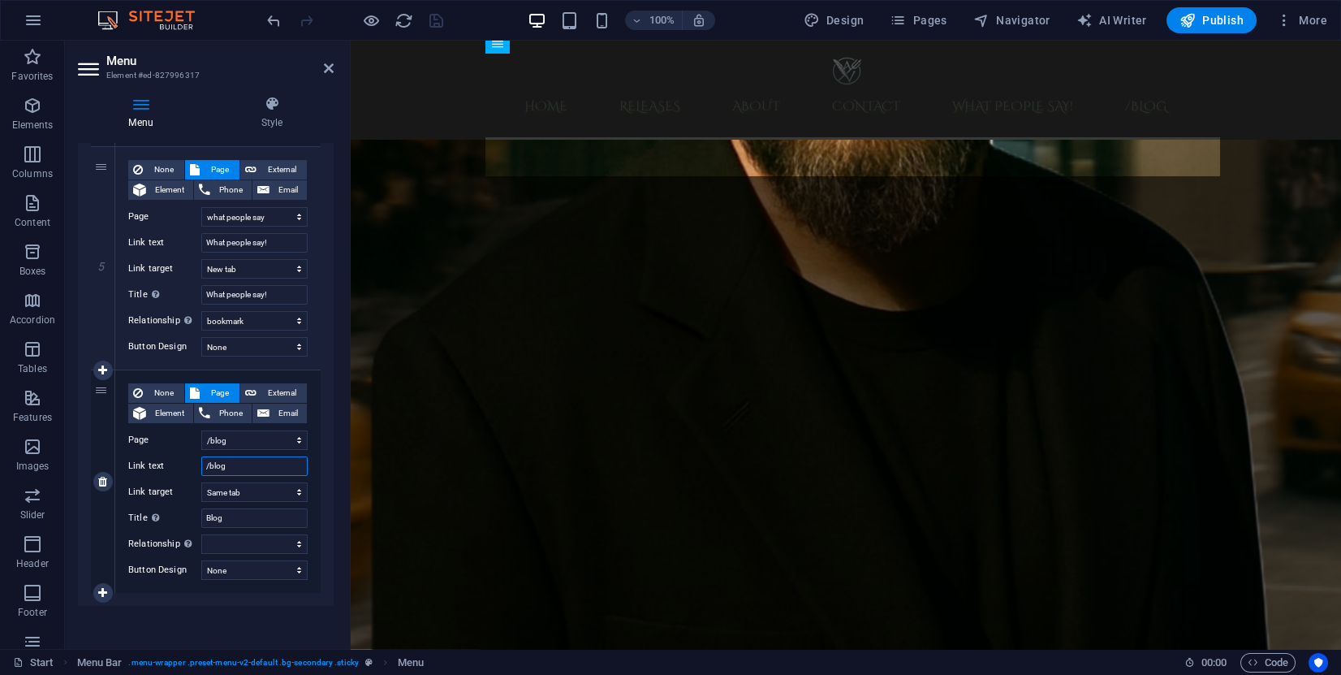
drag, startPoint x: 267, startPoint y: 463, endPoint x: 188, endPoint y: 460, distance: 79.6
click at [188, 460] on div "Link text /blog" at bounding box center [217, 465] width 179 height 19
select select
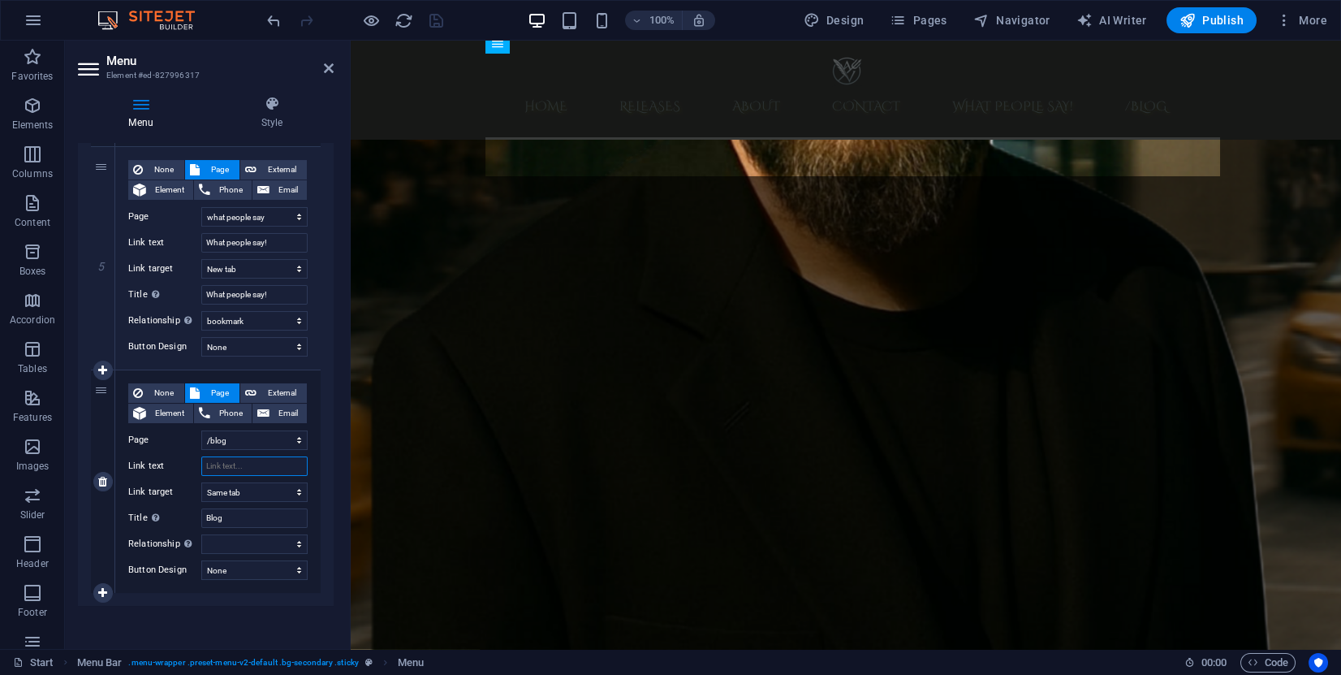
select select
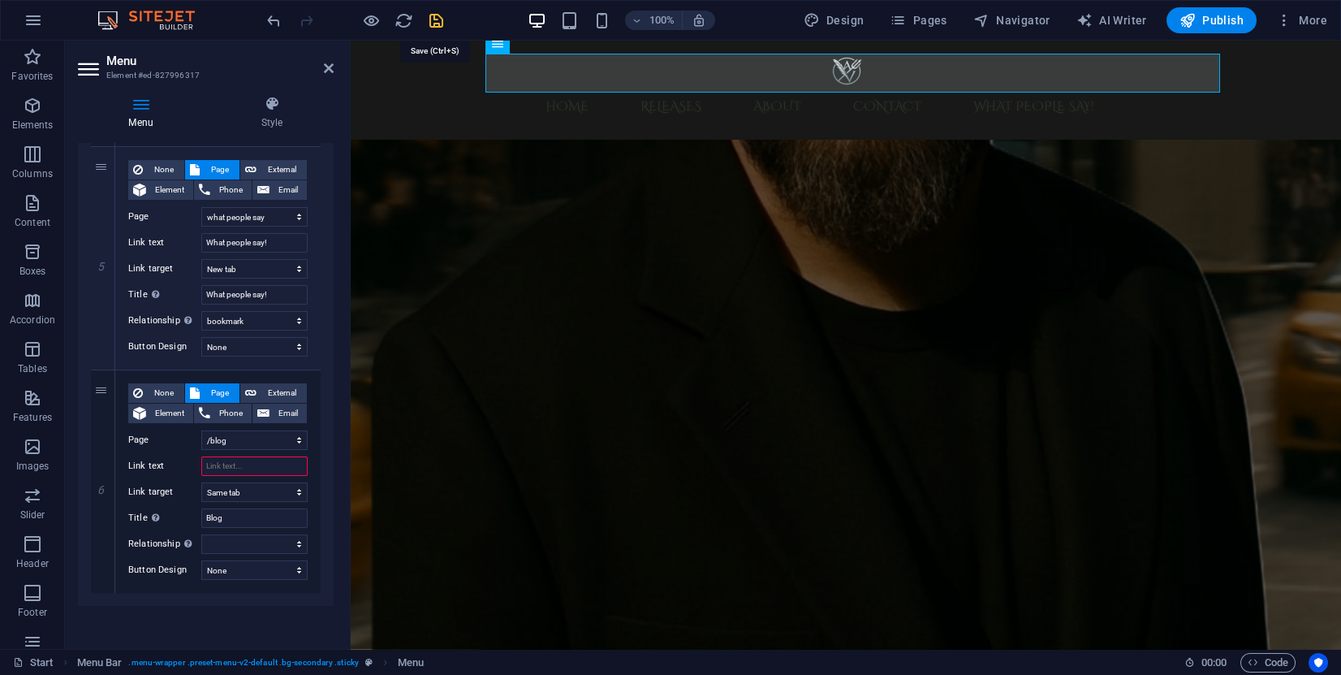
select select
type input "/blog"
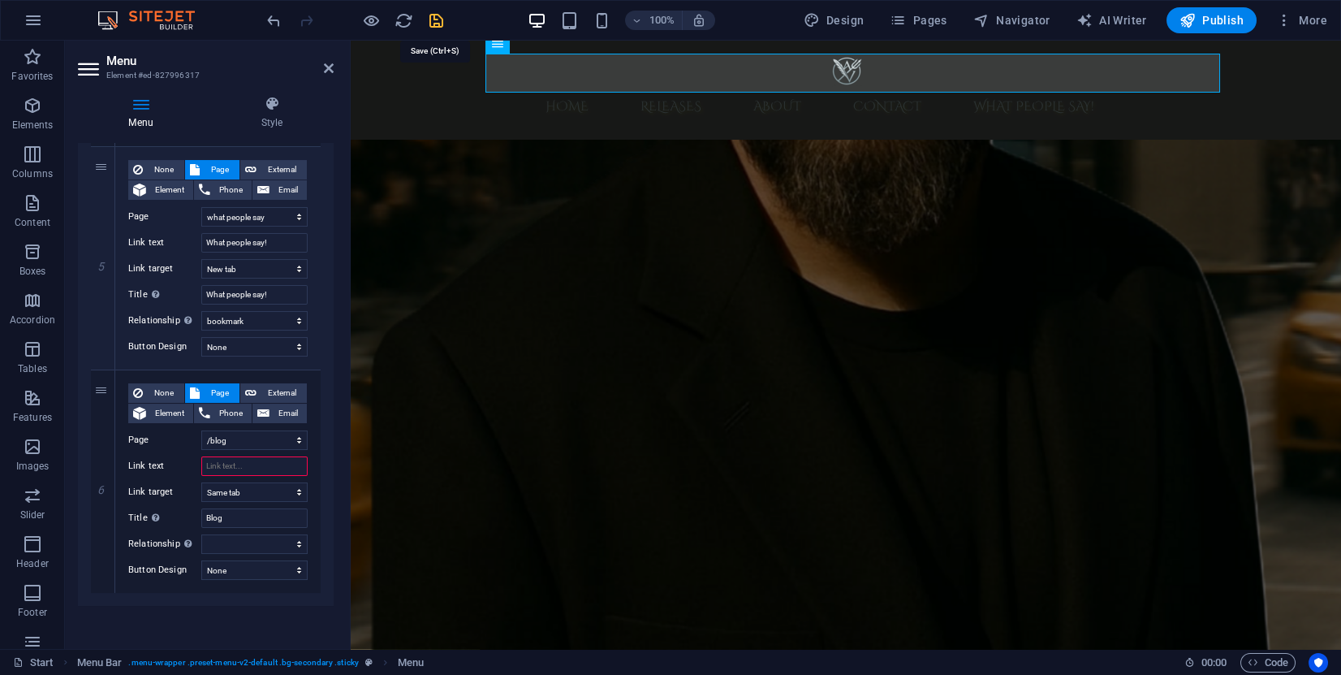
select select
click at [432, 17] on icon "save" at bounding box center [436, 20] width 19 height 19
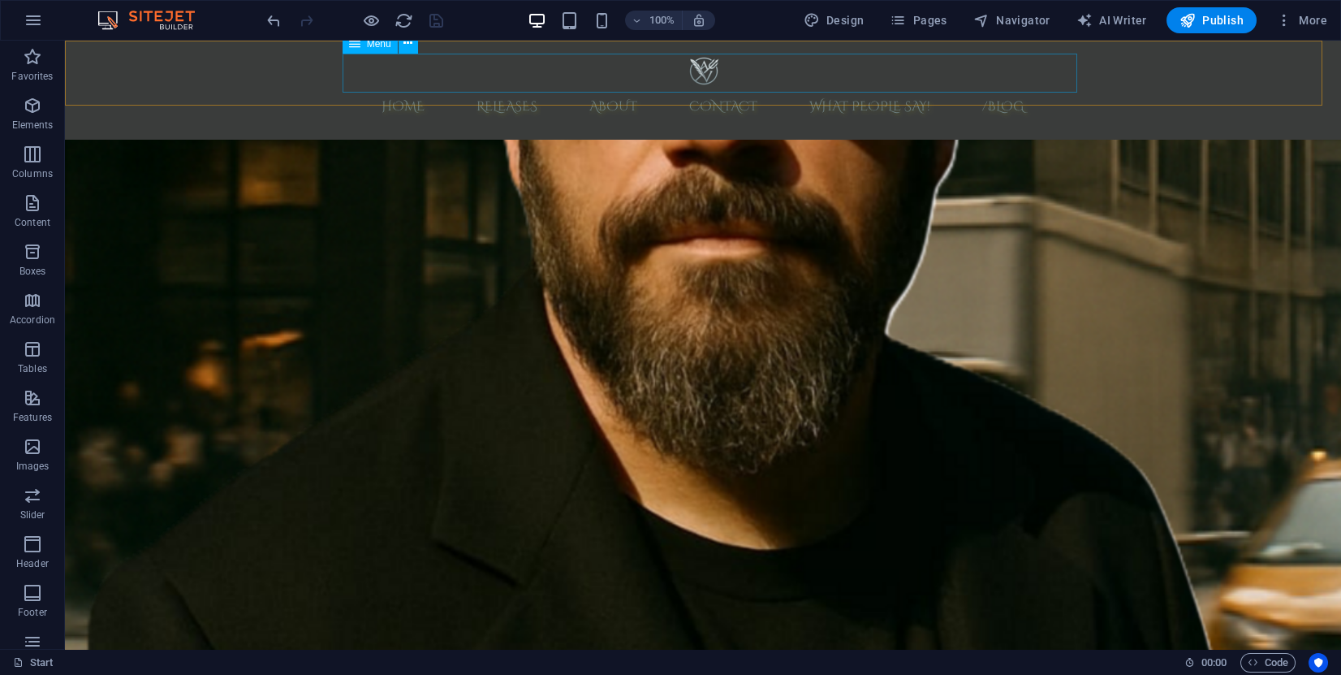
click at [1039, 87] on nav "Home Releases About Contact What people say! /blog" at bounding box center [703, 106] width 767 height 39
select select "3"
select select "bookmark"
select select "5"
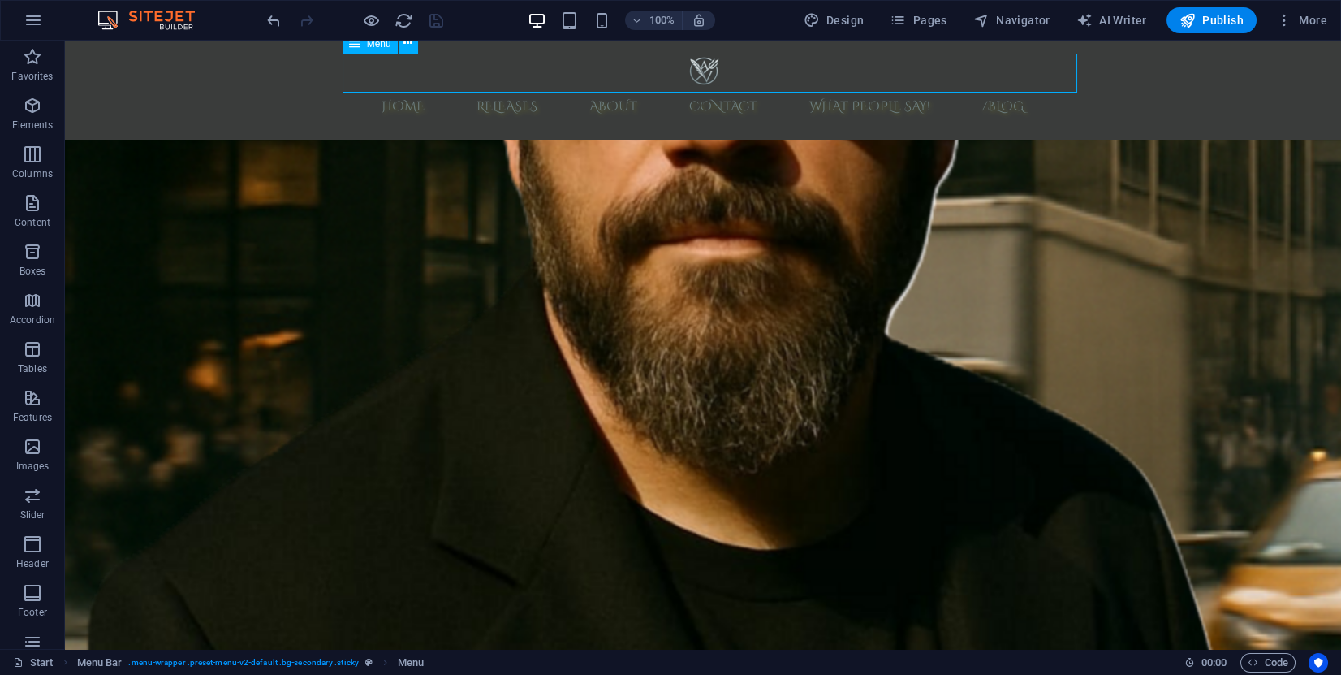
select select
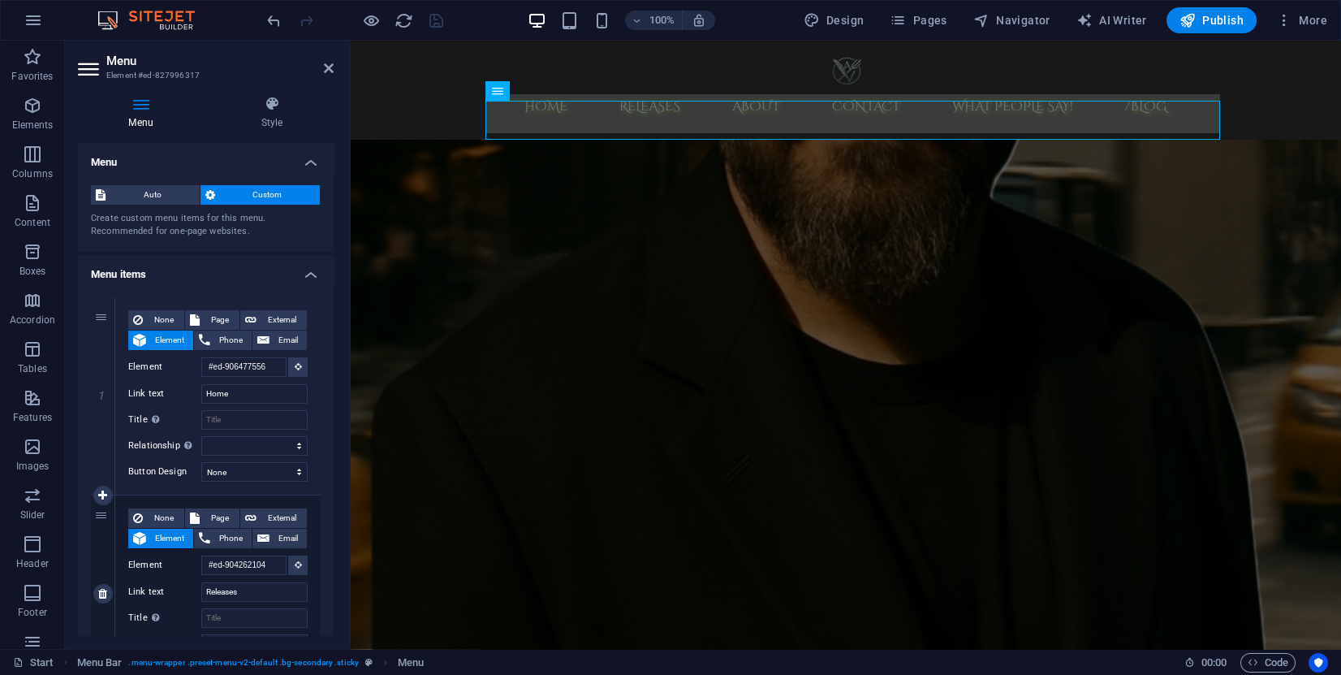
scroll to position [1419, 0]
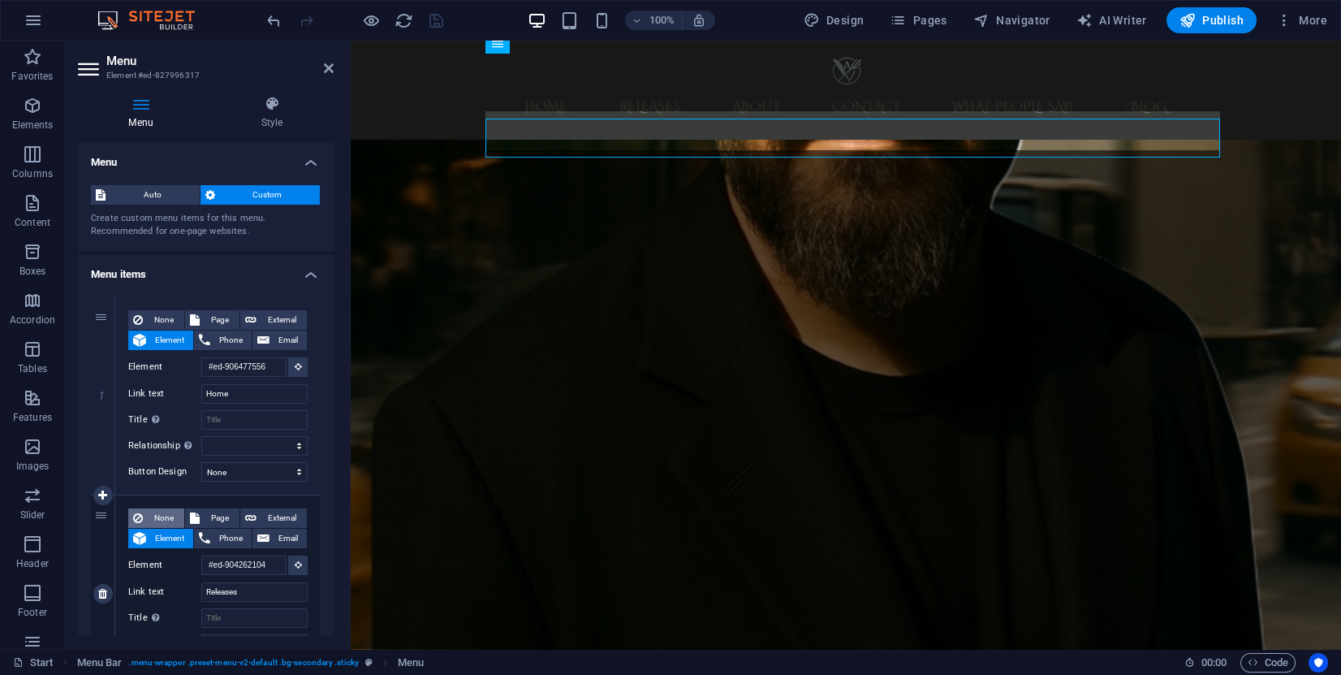
click at [164, 521] on span "None" at bounding box center [164, 517] width 32 height 19
select select
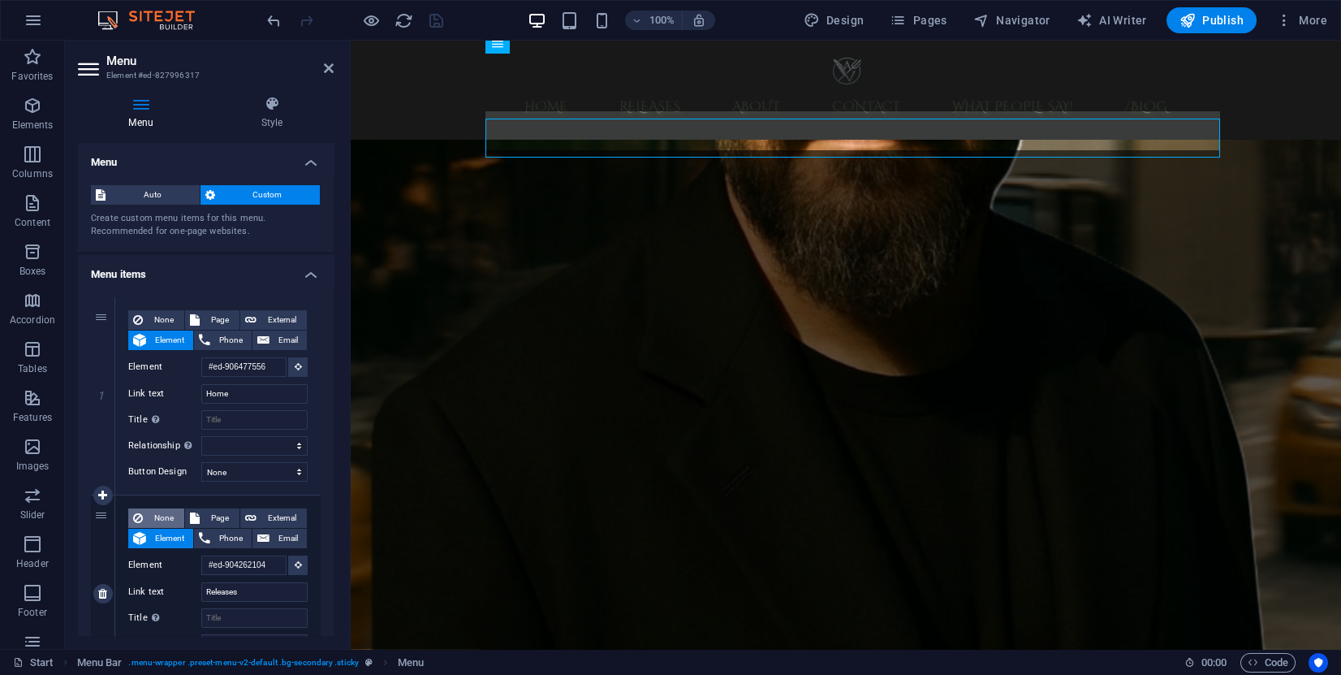
select select
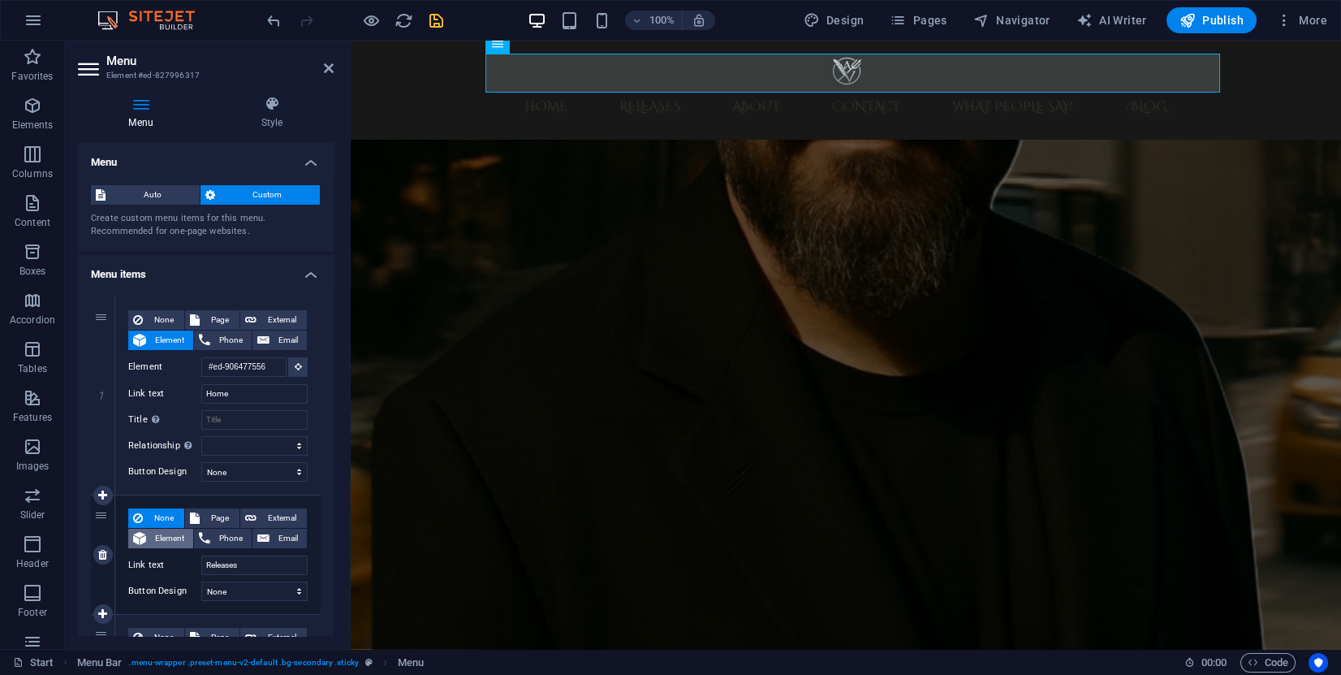
click at [166, 536] on span "Element" at bounding box center [169, 538] width 37 height 19
select select
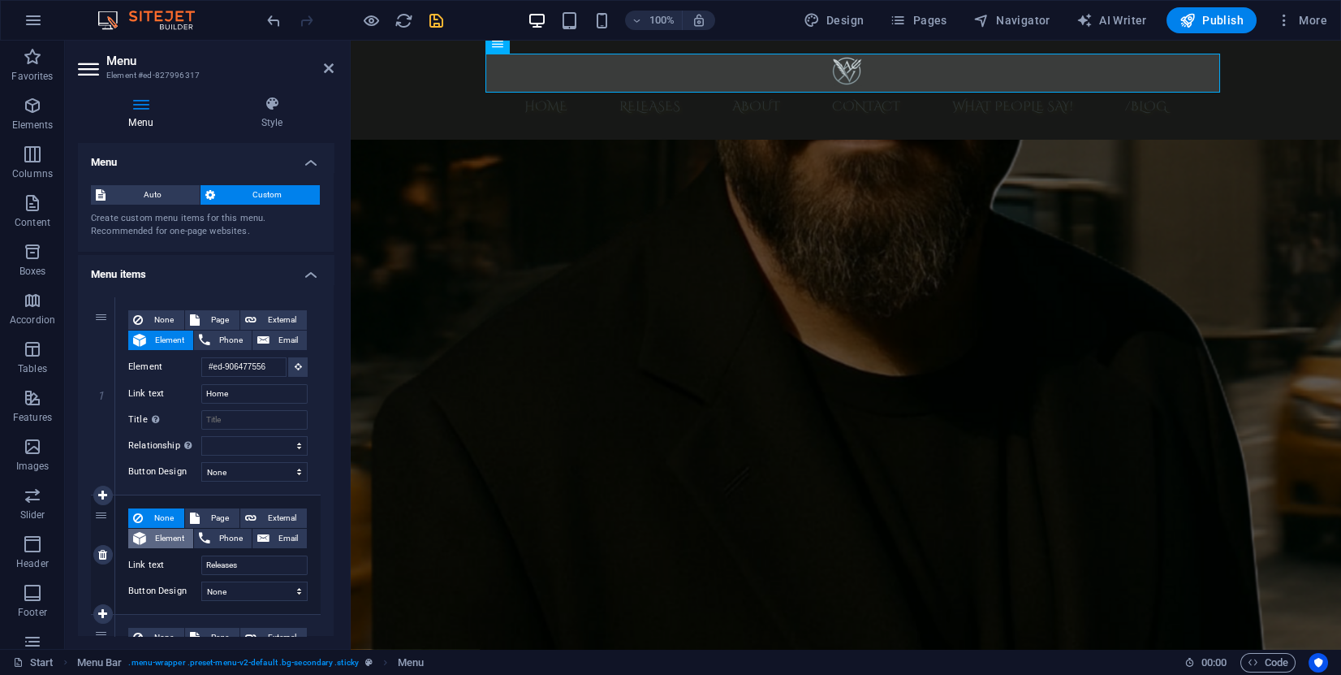
select select
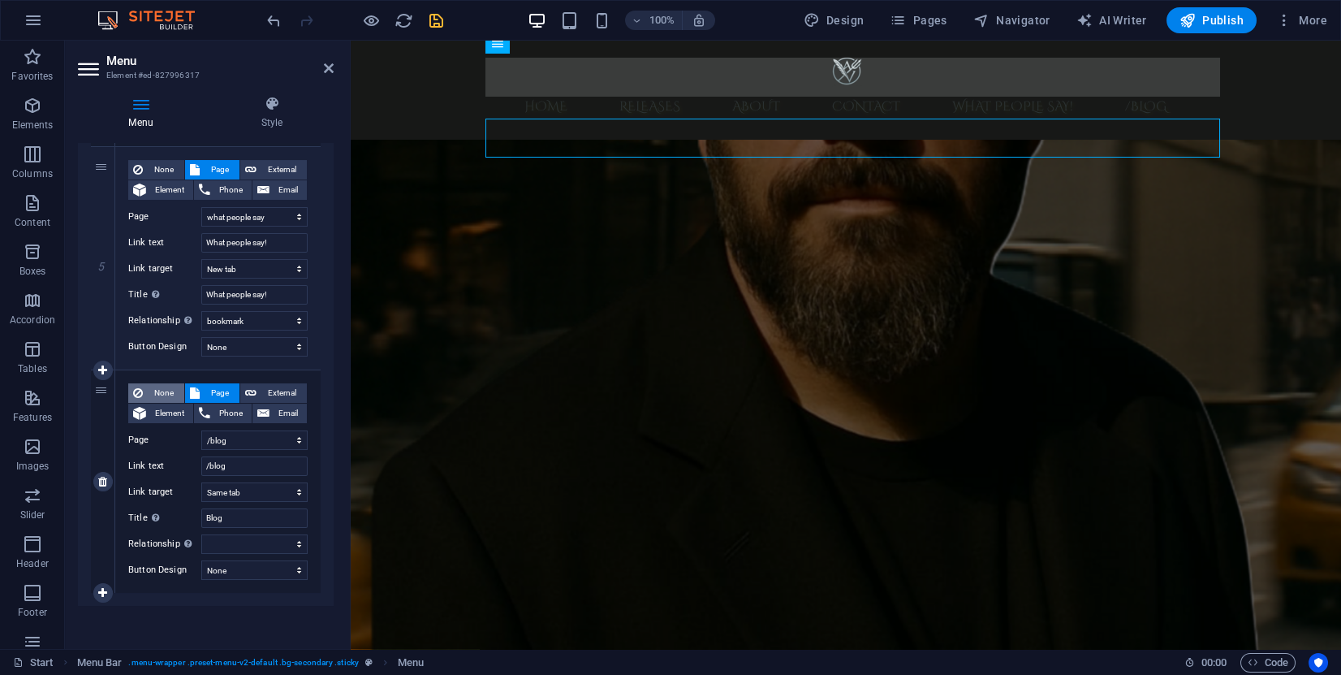
scroll to position [0, 0]
click at [171, 391] on span "None" at bounding box center [164, 392] width 32 height 19
select select
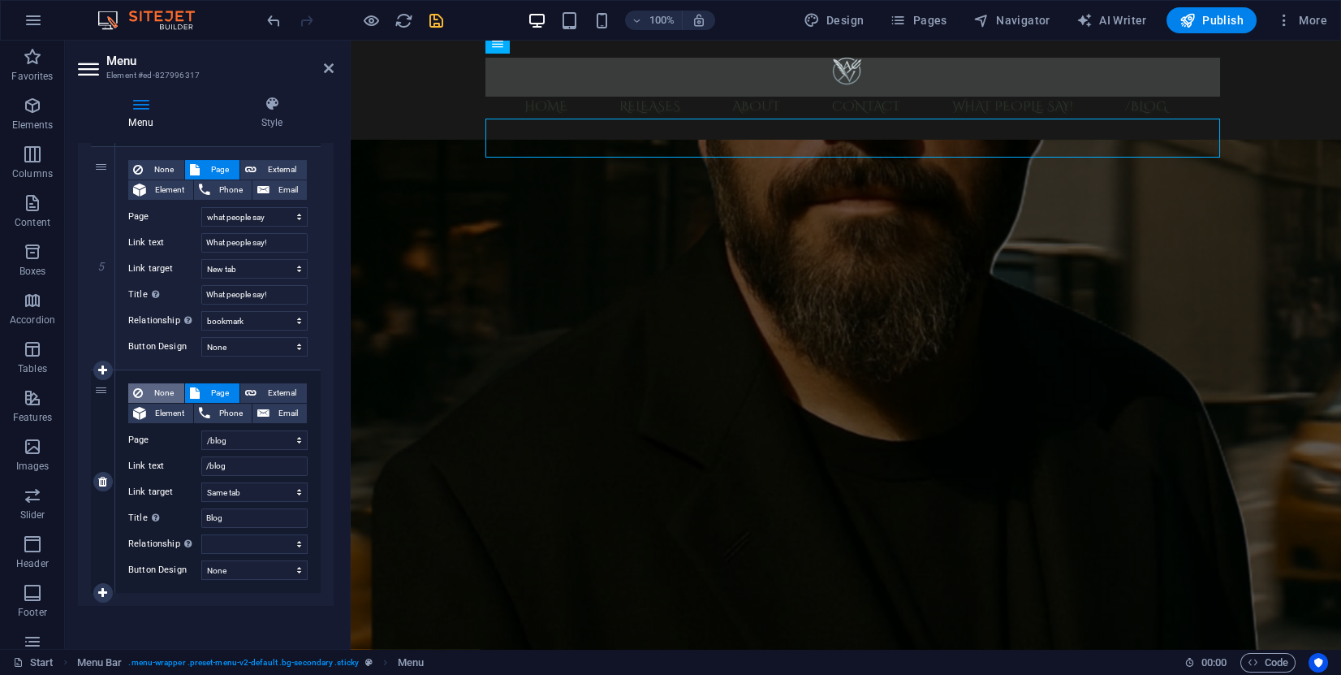
select select
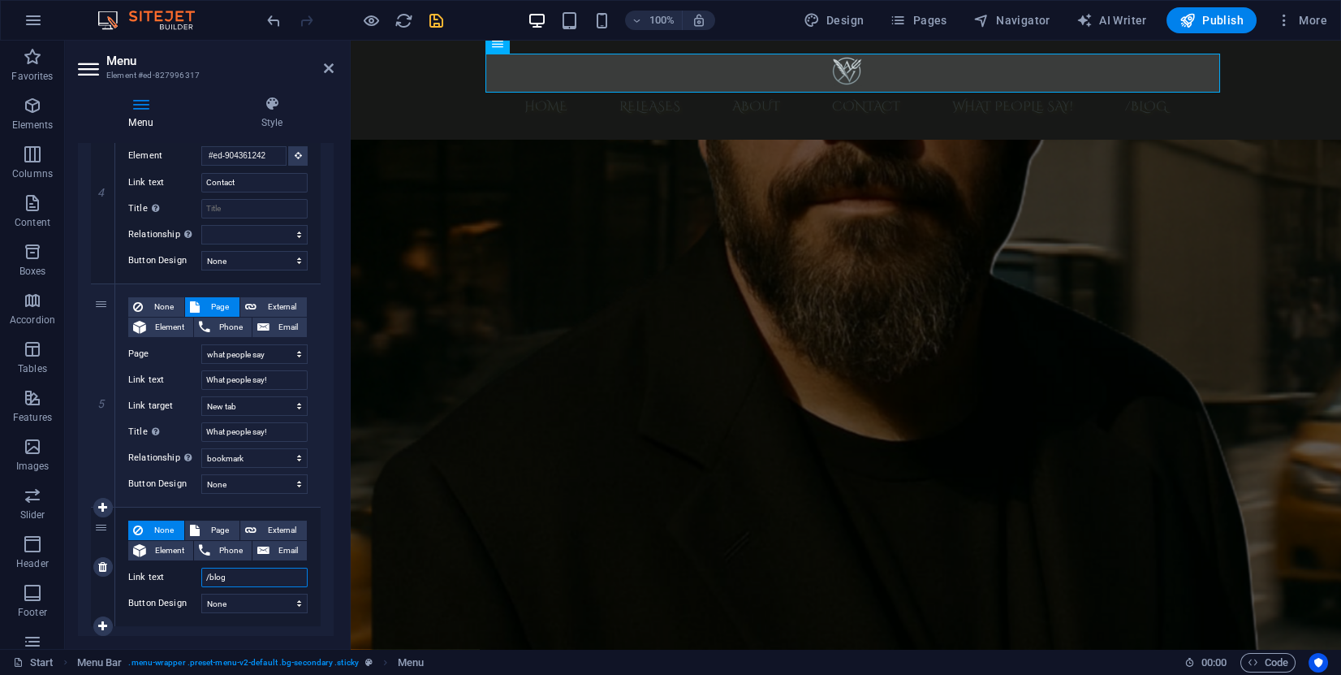
drag, startPoint x: 256, startPoint y: 573, endPoint x: 188, endPoint y: 562, distance: 69.2
click at [186, 568] on div "Link text /blog" at bounding box center [217, 577] width 179 height 19
select select
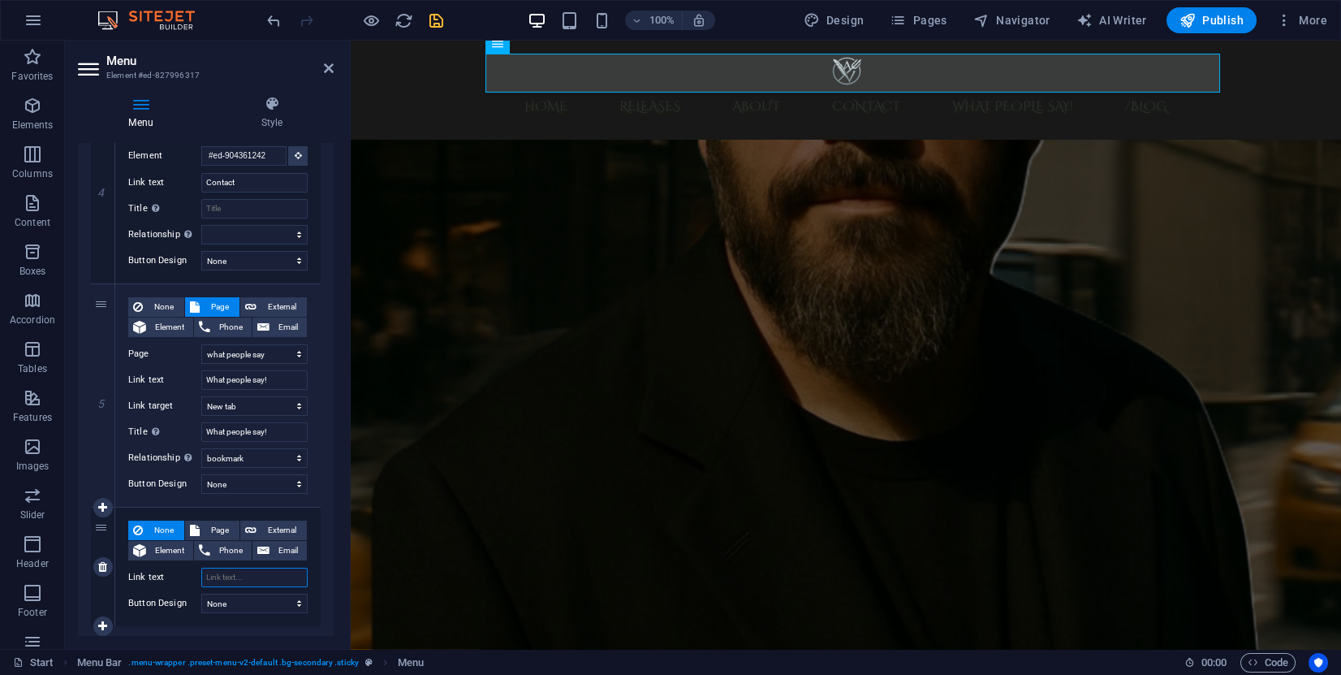
select select
click at [434, 24] on icon "save" at bounding box center [436, 20] width 19 height 19
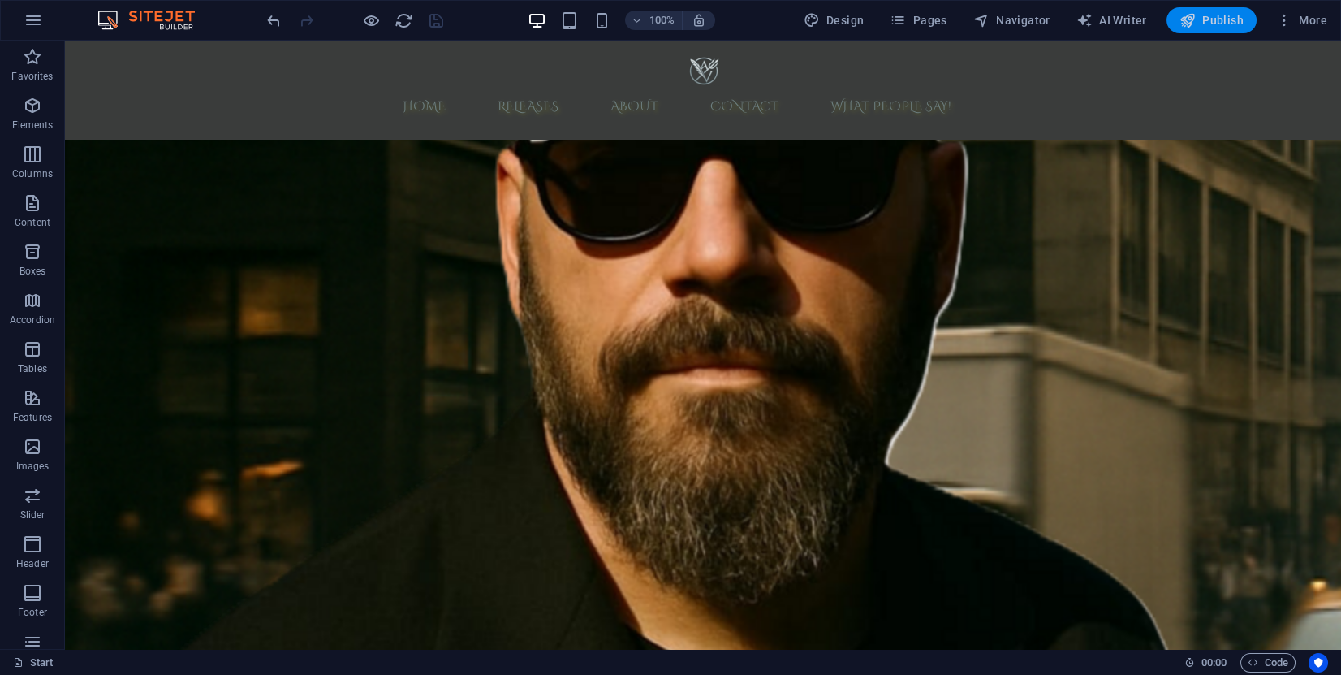
click at [1199, 25] on span "Publish" at bounding box center [1212, 20] width 64 height 16
